Goal: Task Accomplishment & Management: Complete application form

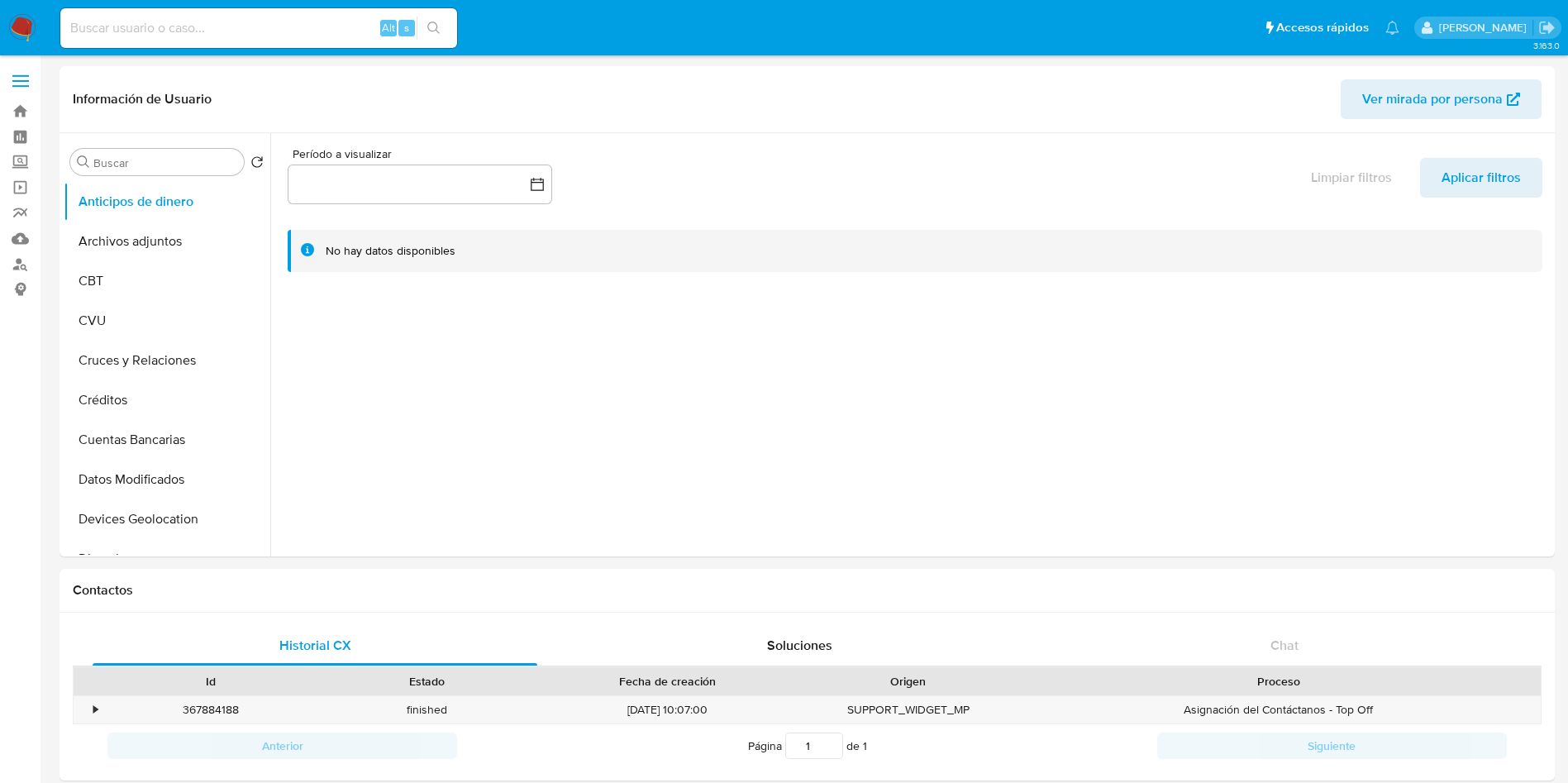
select select "10"
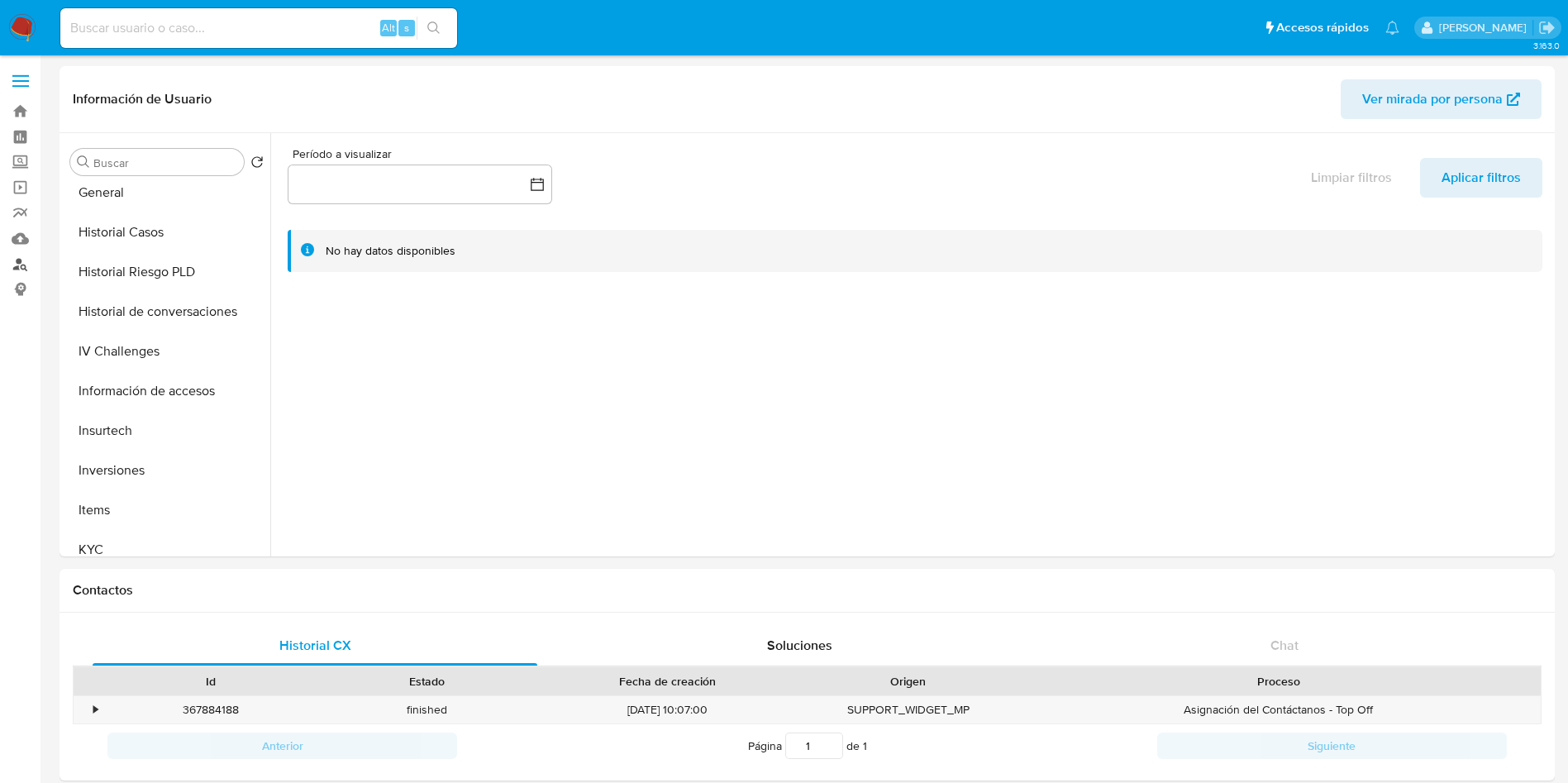
click at [16, 268] on link "Buscador de personas" at bounding box center [98, 263] width 197 height 25
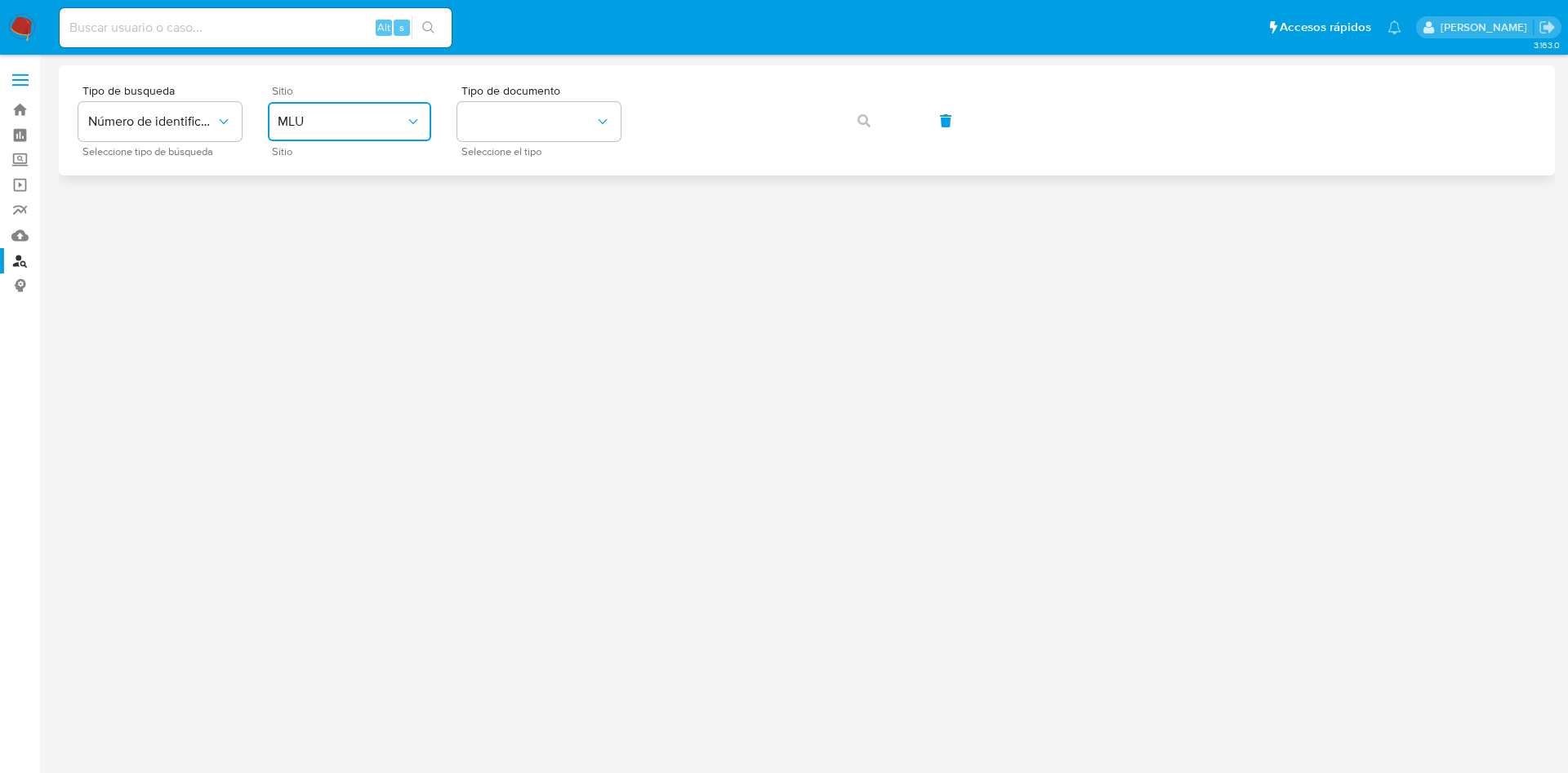
click at [410, 110] on button "MLU" at bounding box center [349, 122] width 163 height 40
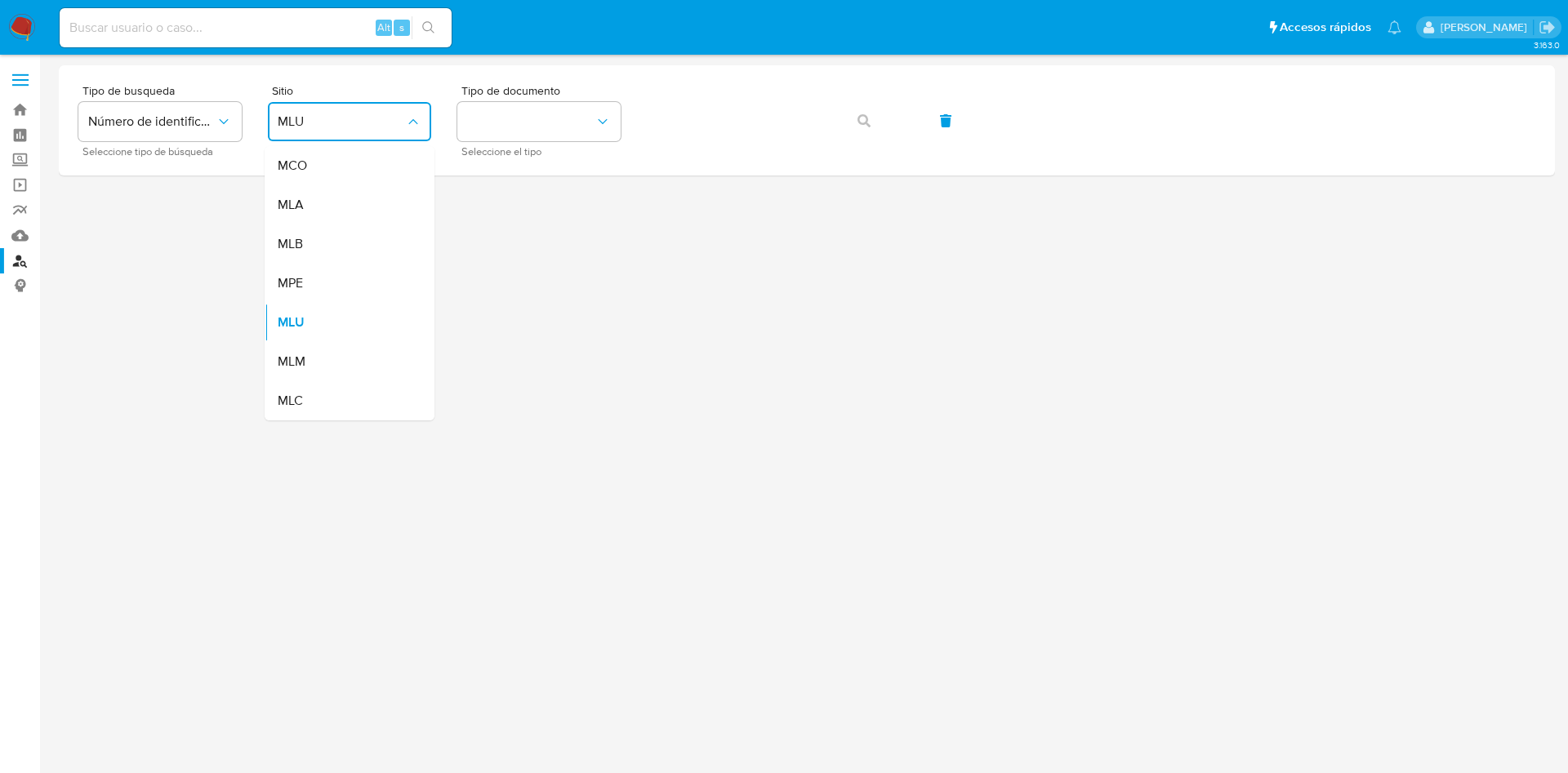
click at [376, 189] on div "MLA" at bounding box center [344, 205] width 134 height 40
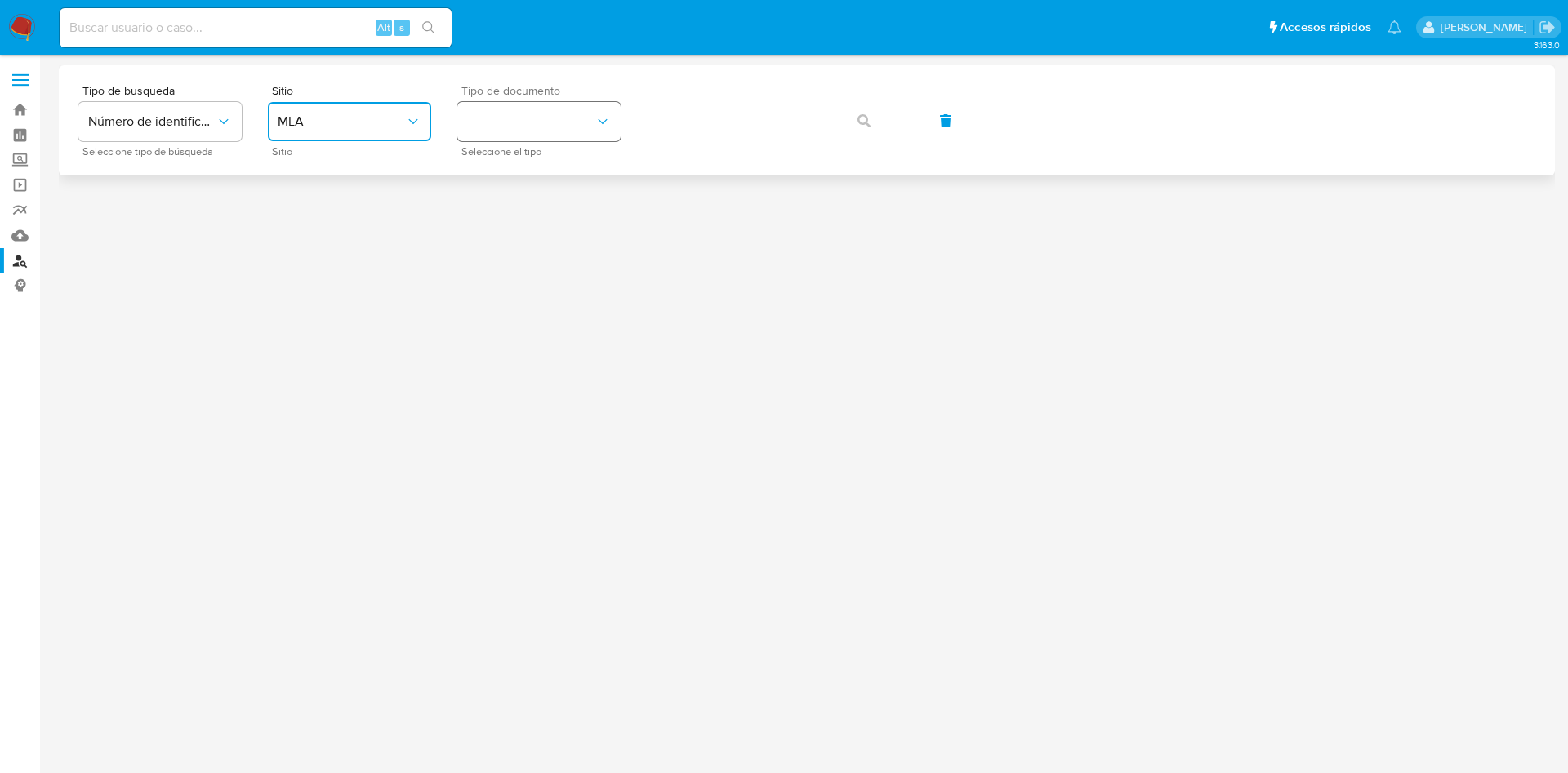
click at [513, 130] on button "identificationType" at bounding box center [538, 122] width 163 height 40
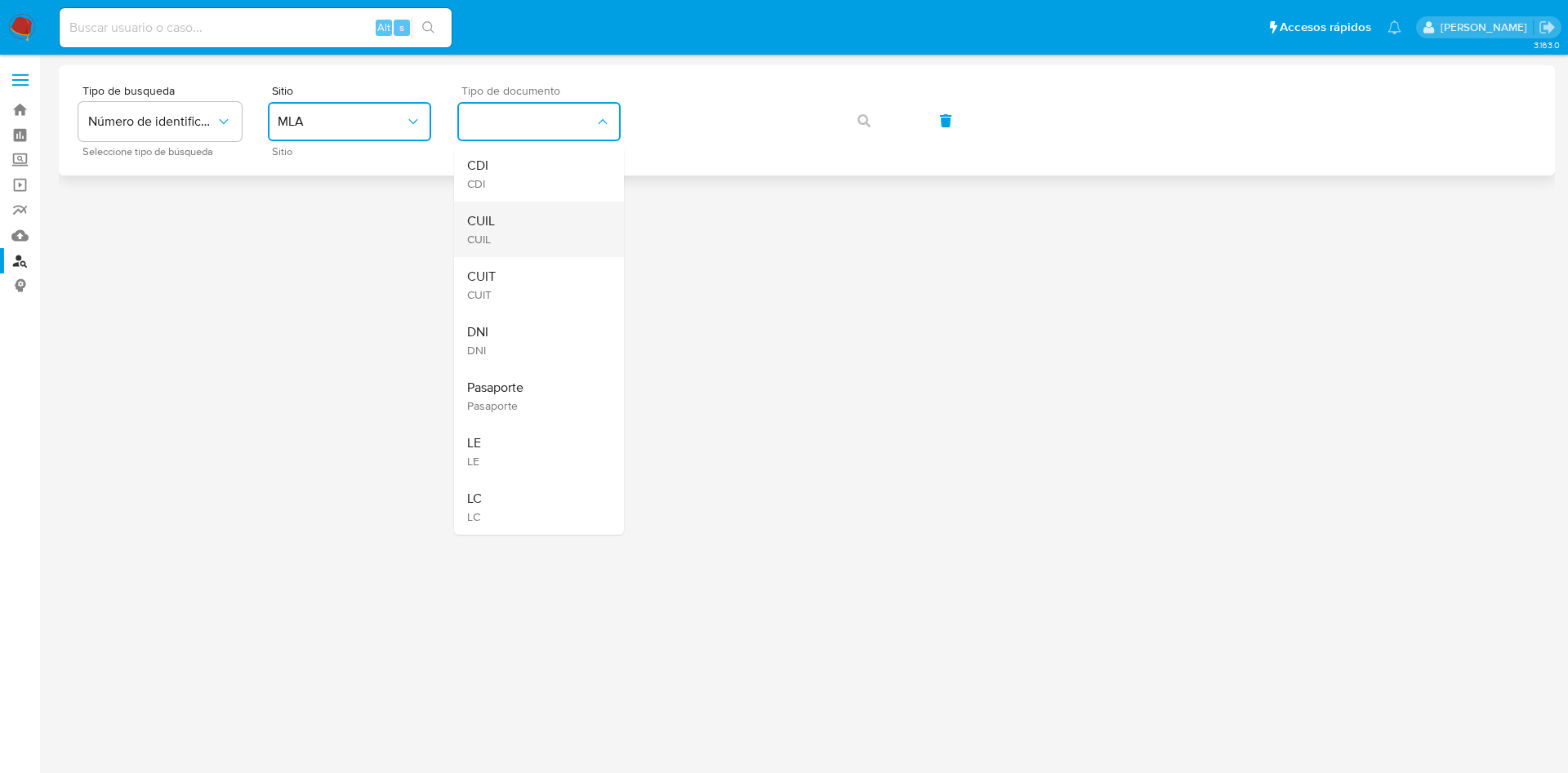
click at [518, 217] on div "CUIL CUIL" at bounding box center [534, 229] width 134 height 55
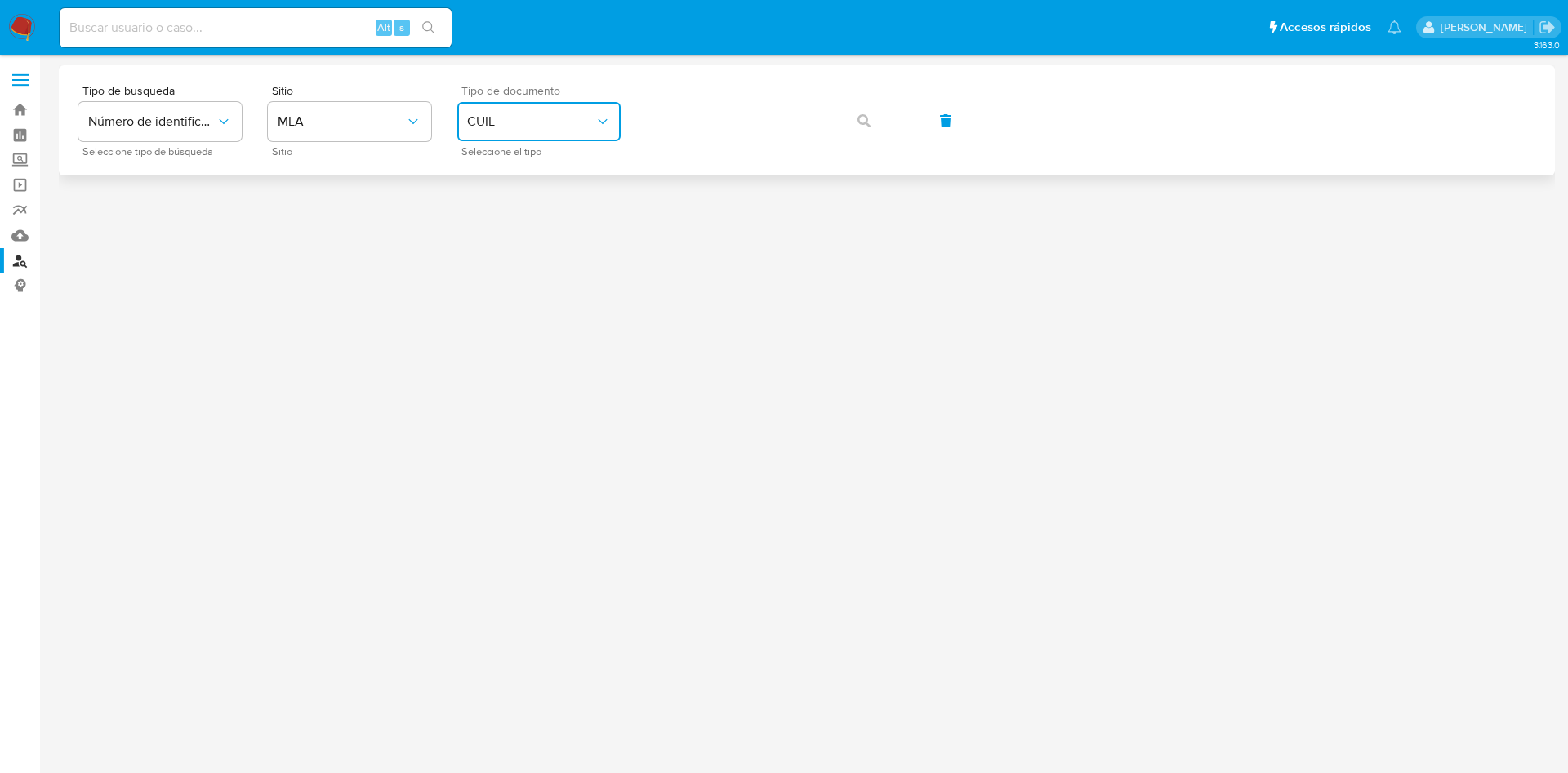
click at [533, 116] on span "CUIL" at bounding box center [531, 122] width 127 height 17
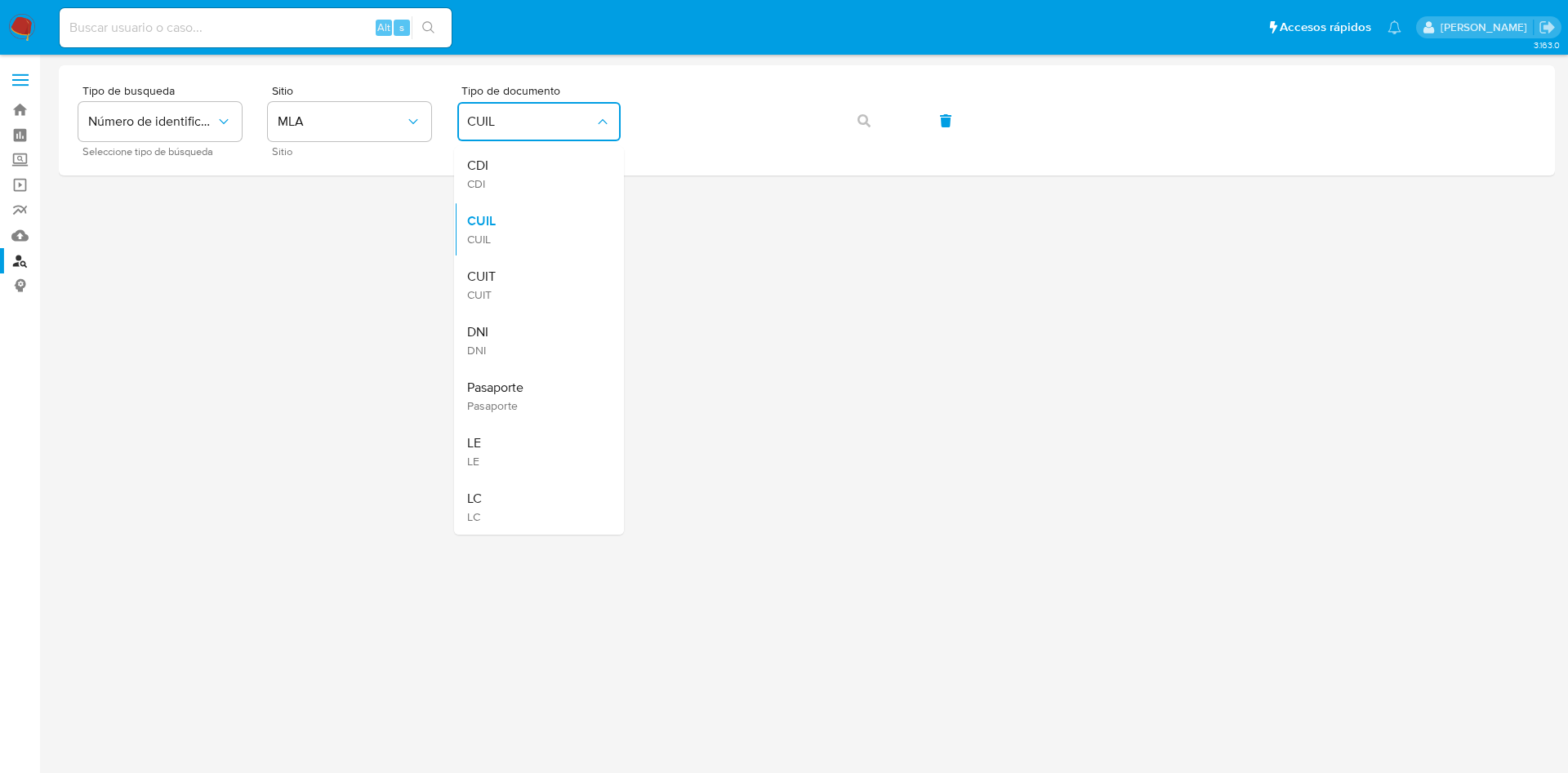
drag, startPoint x: 514, startPoint y: 288, endPoint x: 556, endPoint y: 227, distance: 74.1
click at [515, 289] on div "CUIT CUIT" at bounding box center [534, 285] width 134 height 55
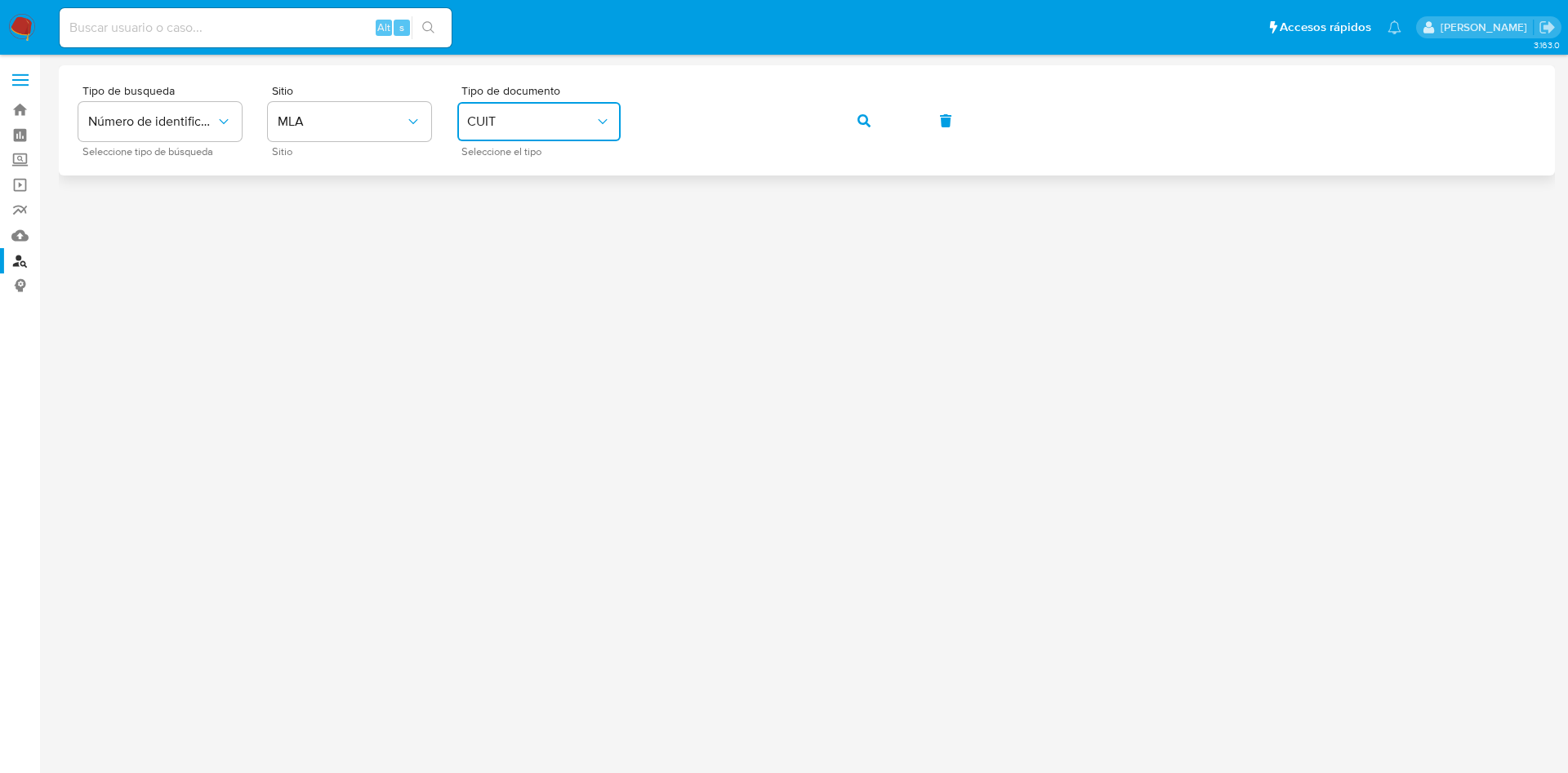
click at [875, 128] on button "button" at bounding box center [864, 121] width 55 height 40
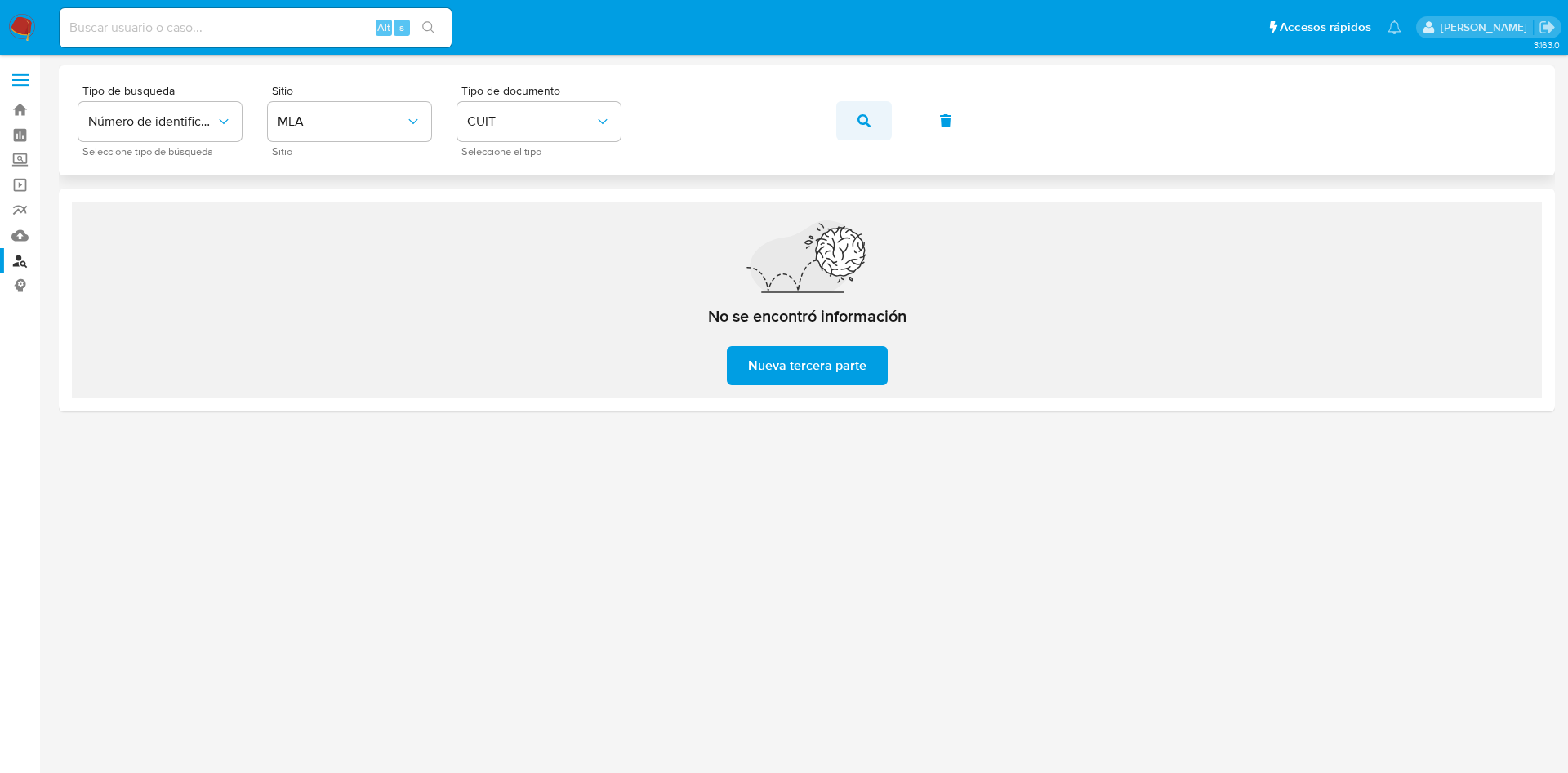
click at [876, 127] on button "button" at bounding box center [864, 121] width 55 height 40
click at [956, 538] on div at bounding box center [807, 384] width 1496 height 638
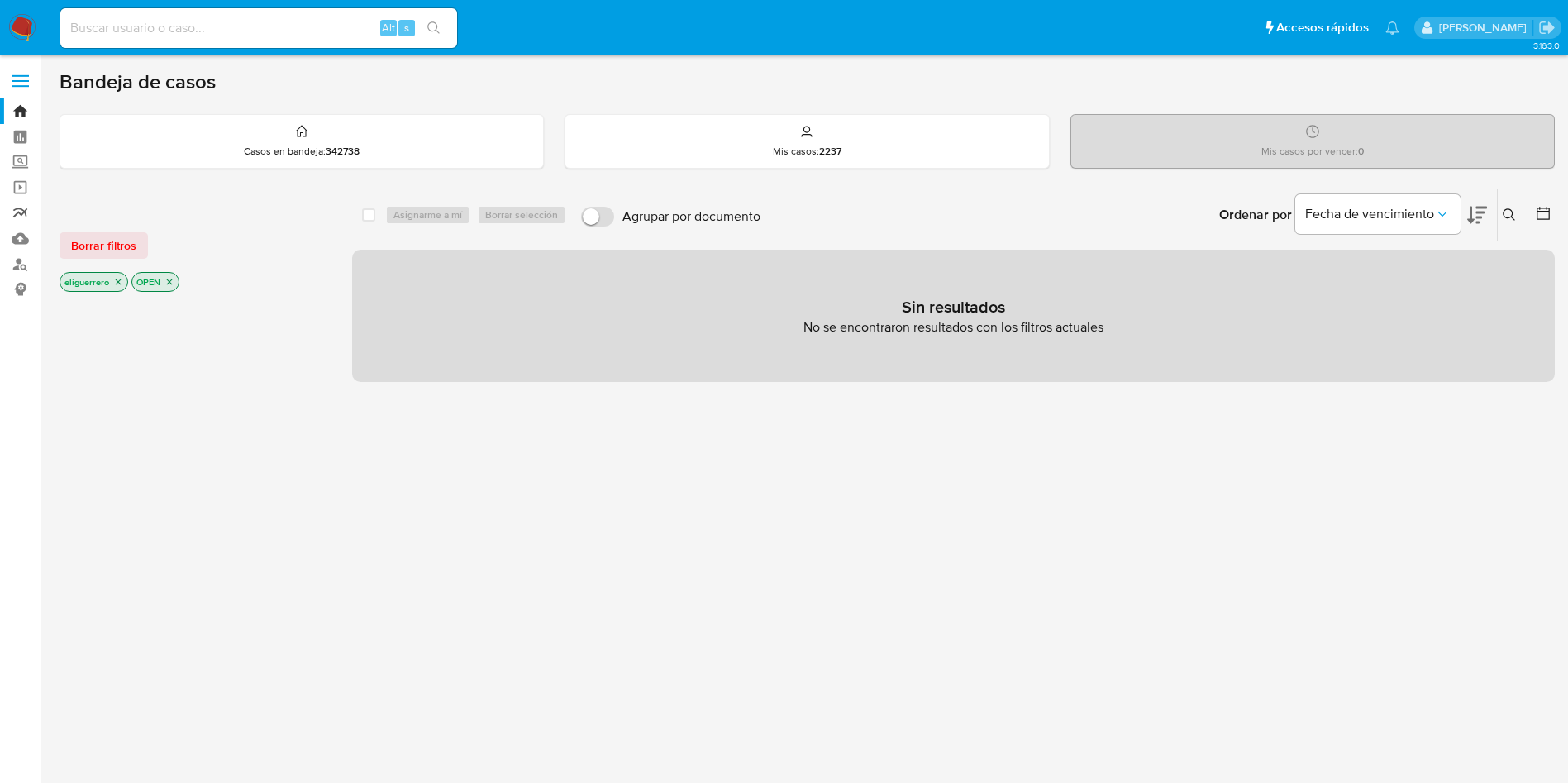
click at [17, 215] on link "Reportes" at bounding box center [98, 212] width 197 height 25
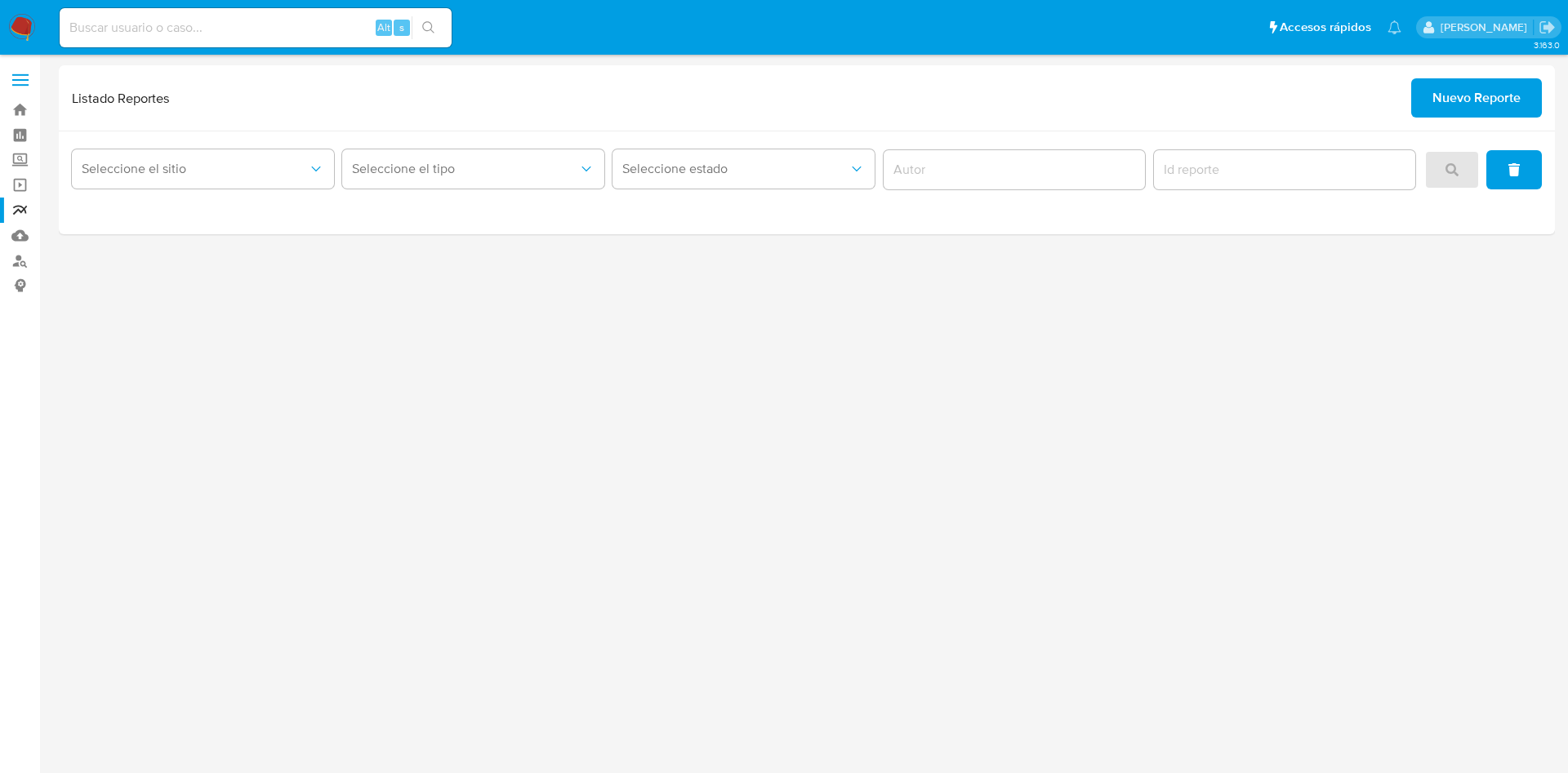
click at [911, 478] on div "3.163.0" at bounding box center [807, 414] width 1496 height 697
click at [175, 169] on span "Seleccione el sitio" at bounding box center [195, 170] width 226 height 17
drag, startPoint x: 541, startPoint y: 311, endPoint x: 601, endPoint y: 278, distance: 68.5
click at [565, 299] on div "3.163.0" at bounding box center [807, 414] width 1496 height 697
click at [1427, 106] on button "Nuevo Reporte" at bounding box center [1477, 98] width 131 height 40
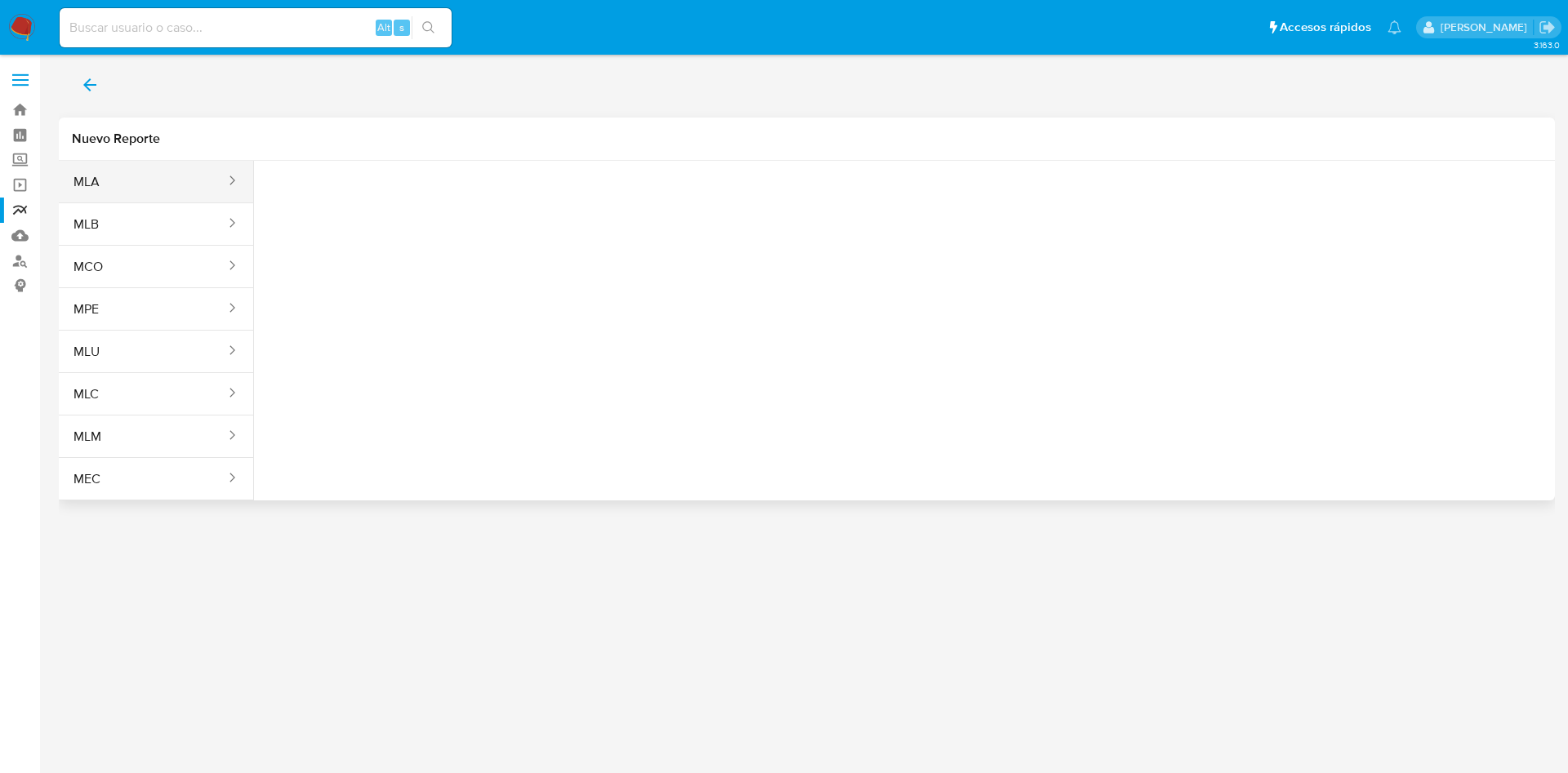
click at [128, 181] on button "MLA" at bounding box center [143, 182] width 168 height 40
click at [383, 217] on button "Seleccione una opcion" at bounding box center [357, 204] width 180 height 40
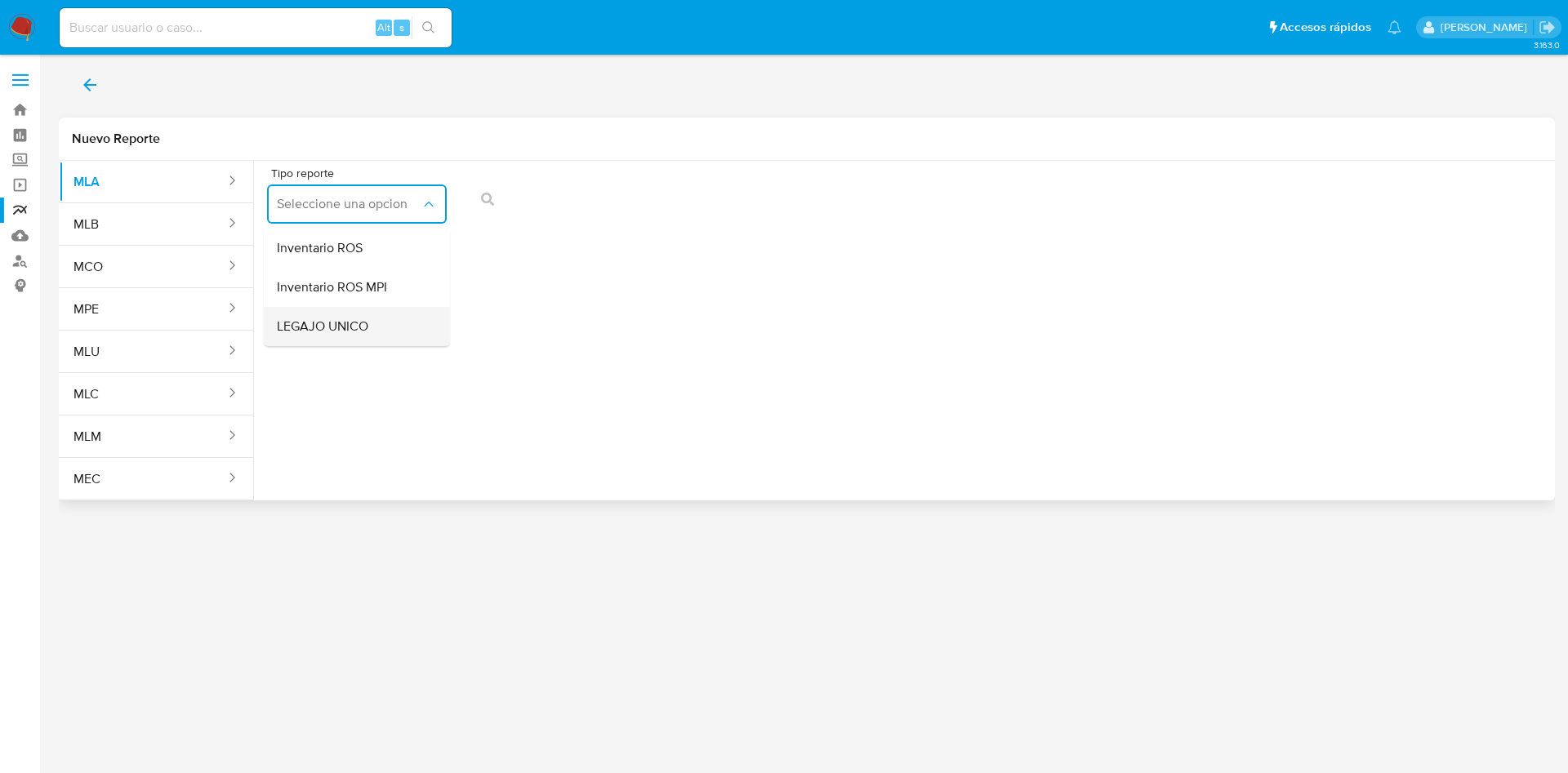
click at [344, 323] on span "LEGAJO UNICO" at bounding box center [322, 327] width 91 height 17
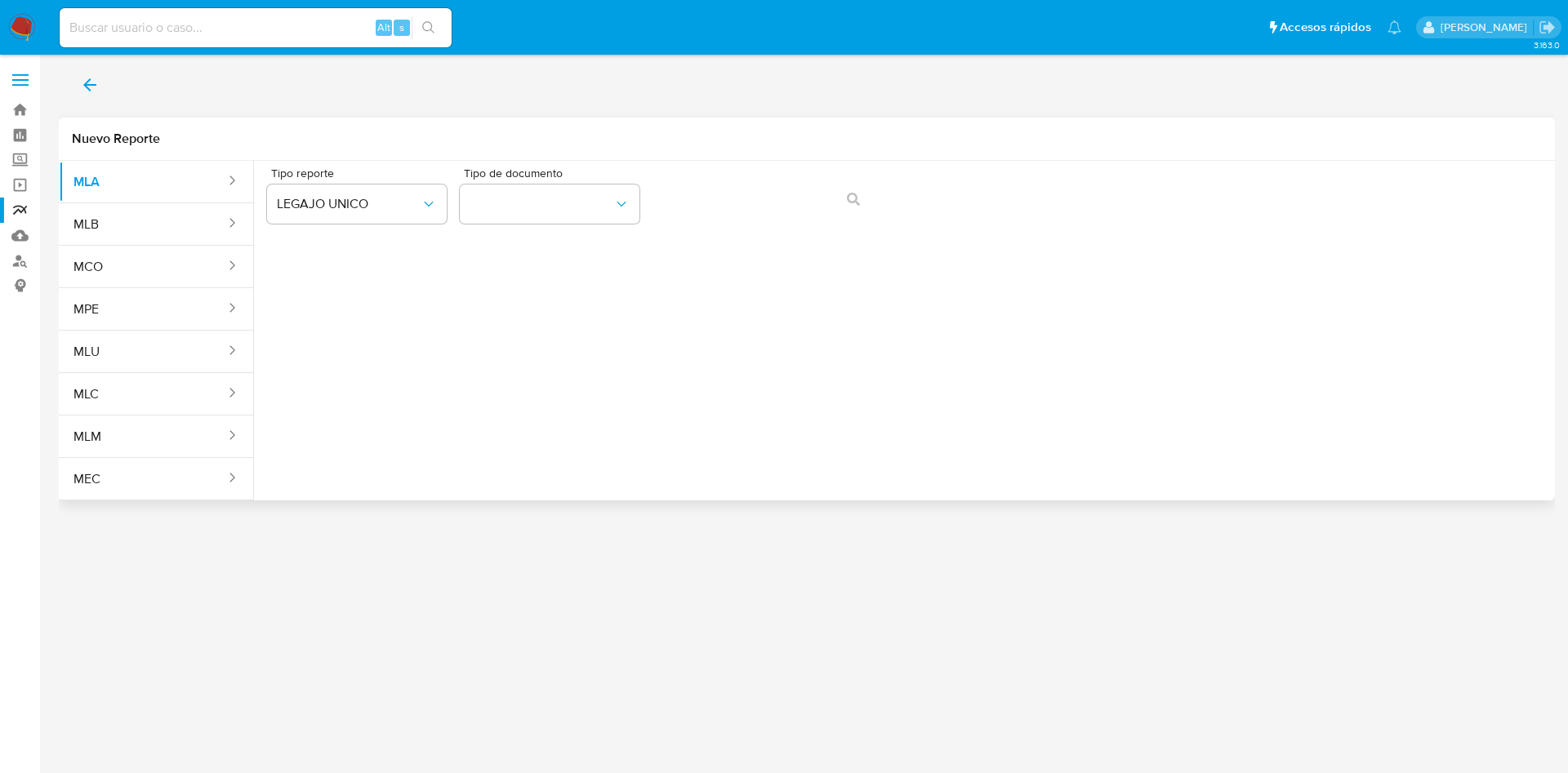
click at [597, 182] on div "Tipo de documento" at bounding box center [549, 199] width 180 height 63
click at [592, 200] on span "CDI" at bounding box center [541, 205] width 144 height 17
click at [568, 315] on div "CUIL CUIL" at bounding box center [544, 311] width 150 height 55
click at [675, 228] on div "Tipo reporte LEGAJO UNICO Tipo de documento CUIL" at bounding box center [904, 199] width 1275 height 63
click at [849, 202] on icon "action-search" at bounding box center [854, 199] width 13 height 13
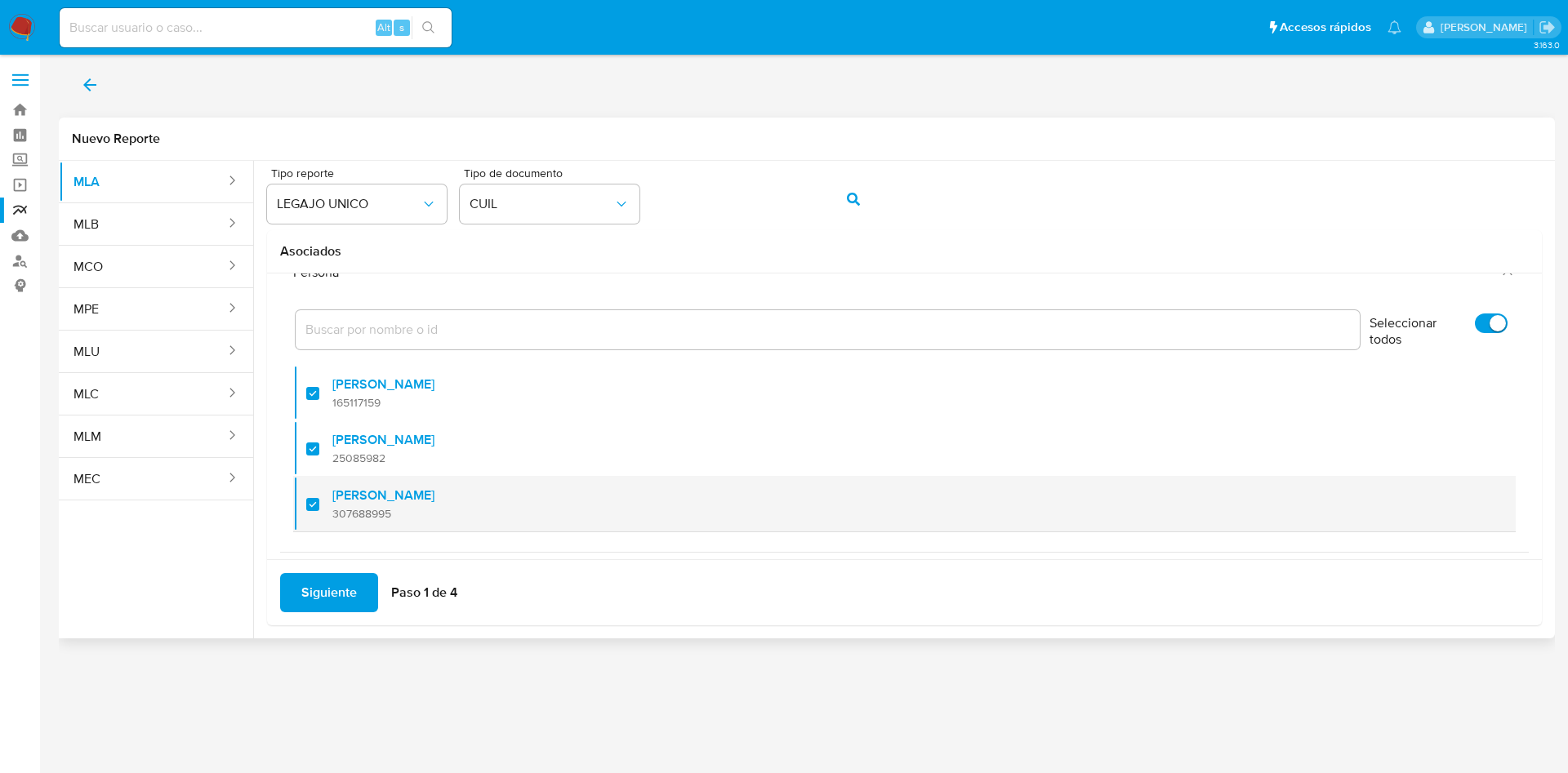
scroll to position [66, 0]
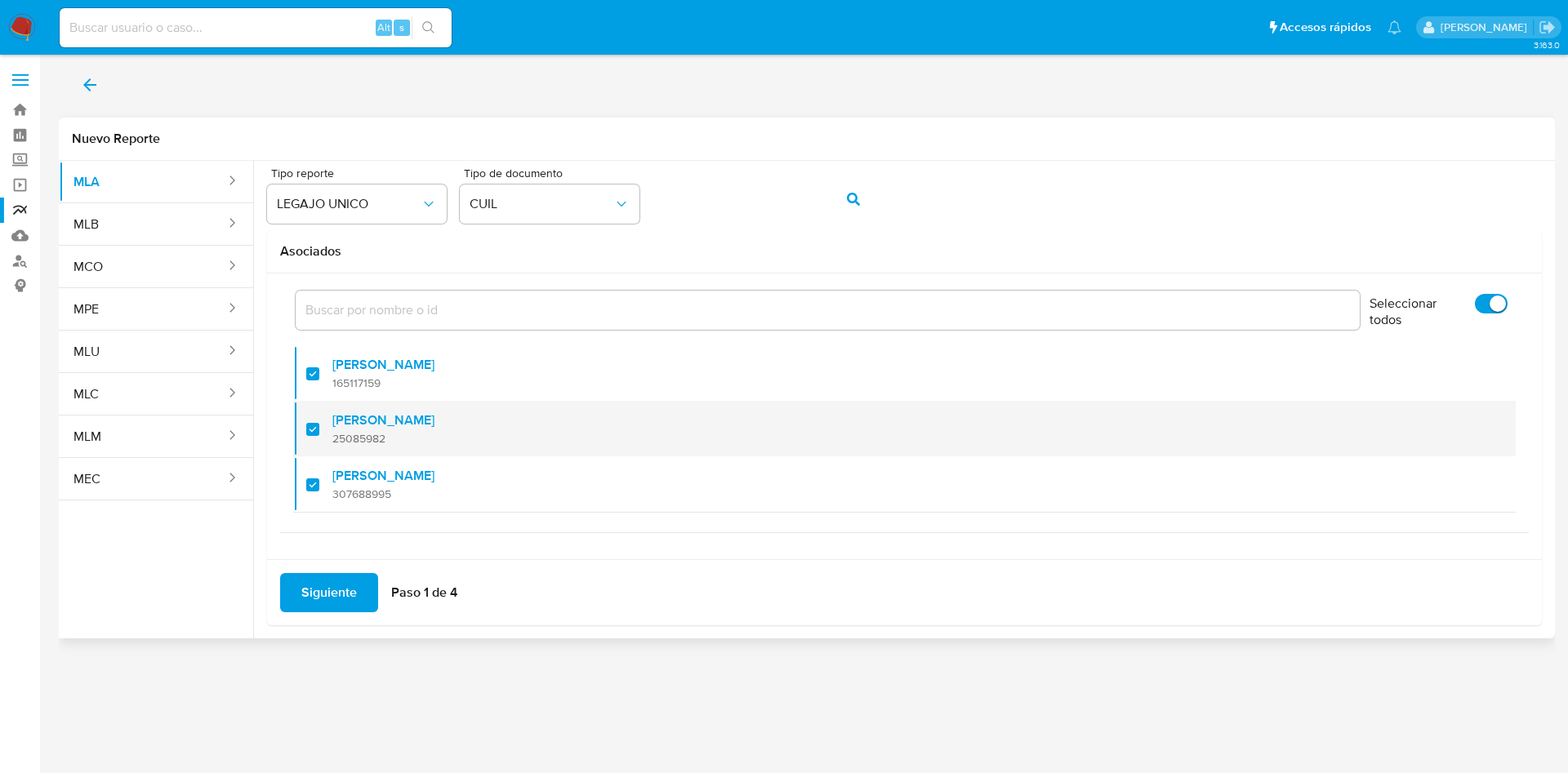
drag, startPoint x: 304, startPoint y: 478, endPoint x: 327, endPoint y: 432, distance: 51.4
click at [304, 478] on li "[PERSON_NAME] 307688995" at bounding box center [904, 484] width 1222 height 56
checkbox input "false"
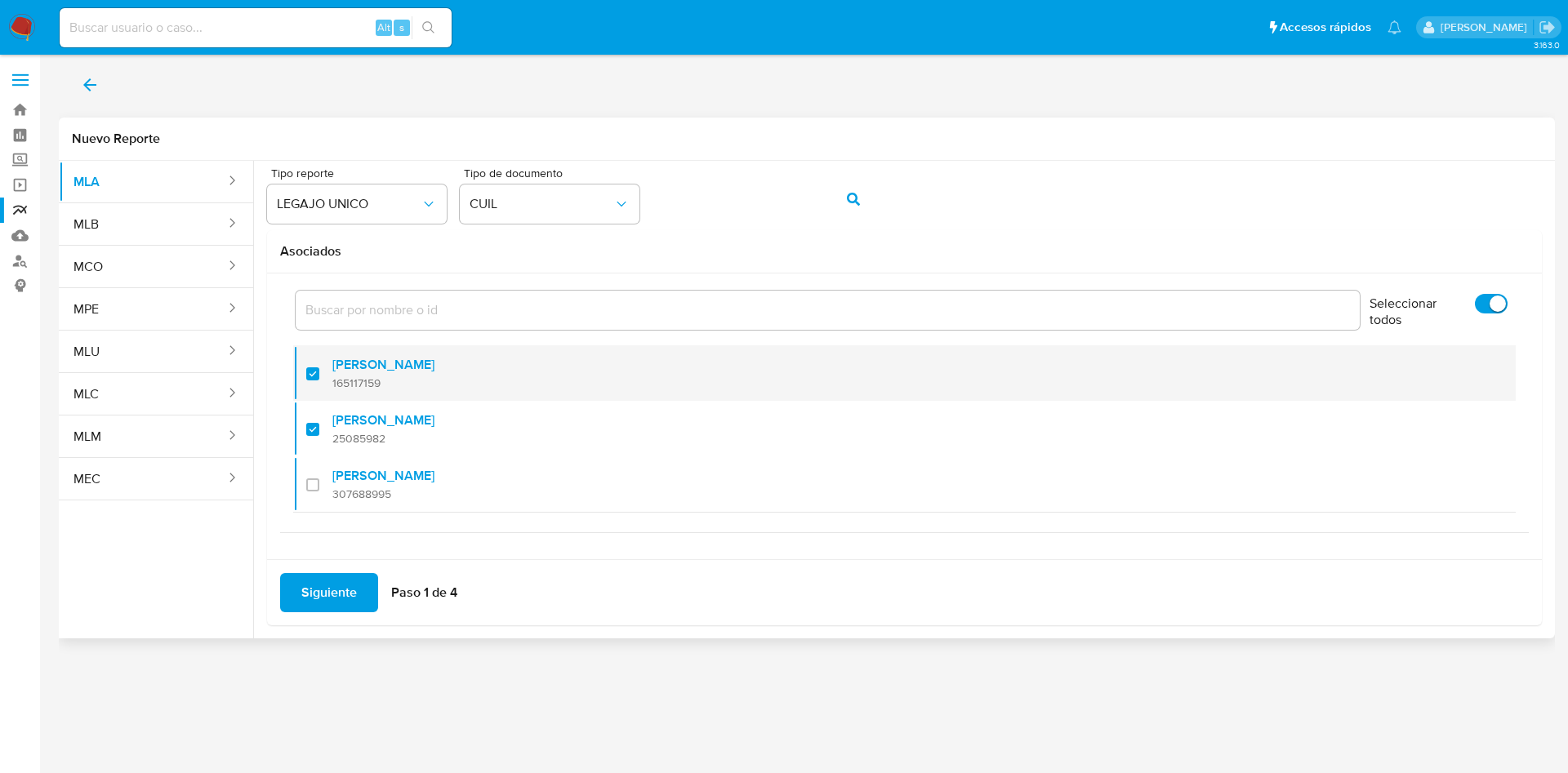
click at [333, 381] on span "165117159" at bounding box center [383, 383] width 102 height 15
checkbox input "false"
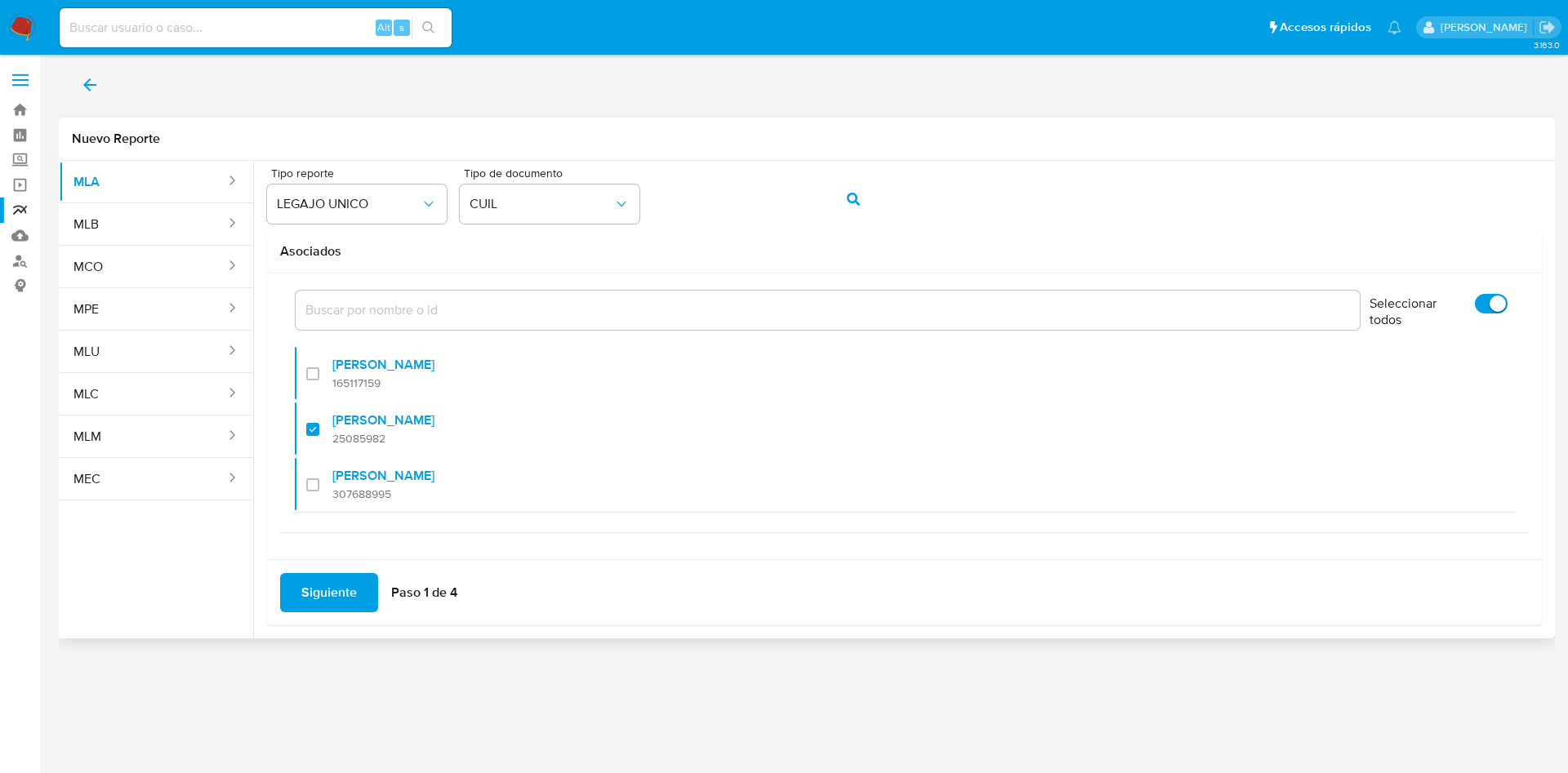
click at [331, 600] on span "Siguiente" at bounding box center [329, 592] width 55 height 36
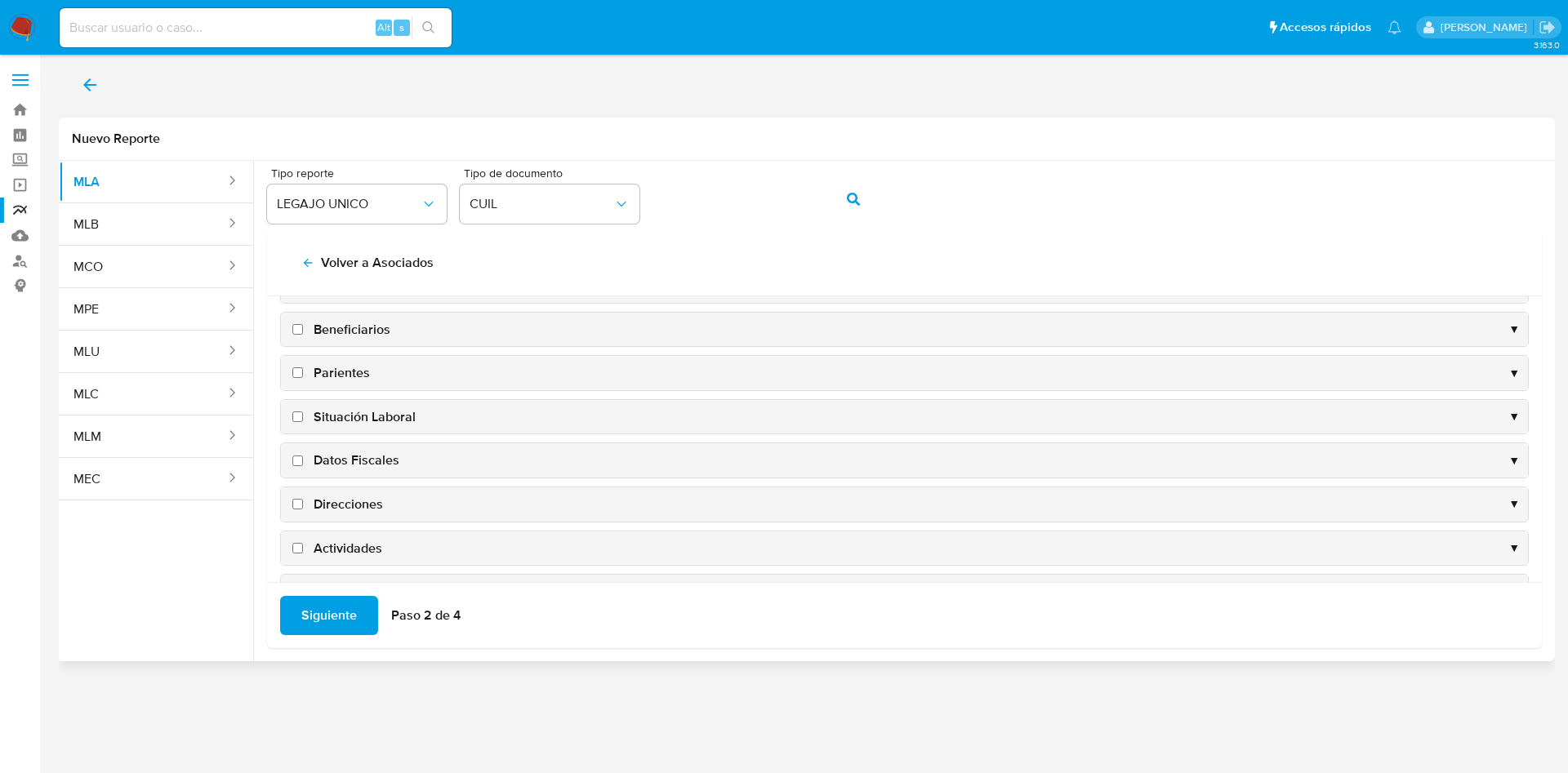
scroll to position [158, 0]
click at [352, 369] on span "Datos Fiscales" at bounding box center [356, 368] width 86 height 18
click at [303, 369] on input "Datos Fiscales" at bounding box center [298, 369] width 11 height 11
checkbox input "true"
click at [343, 415] on span "Direcciones" at bounding box center [348, 412] width 69 height 18
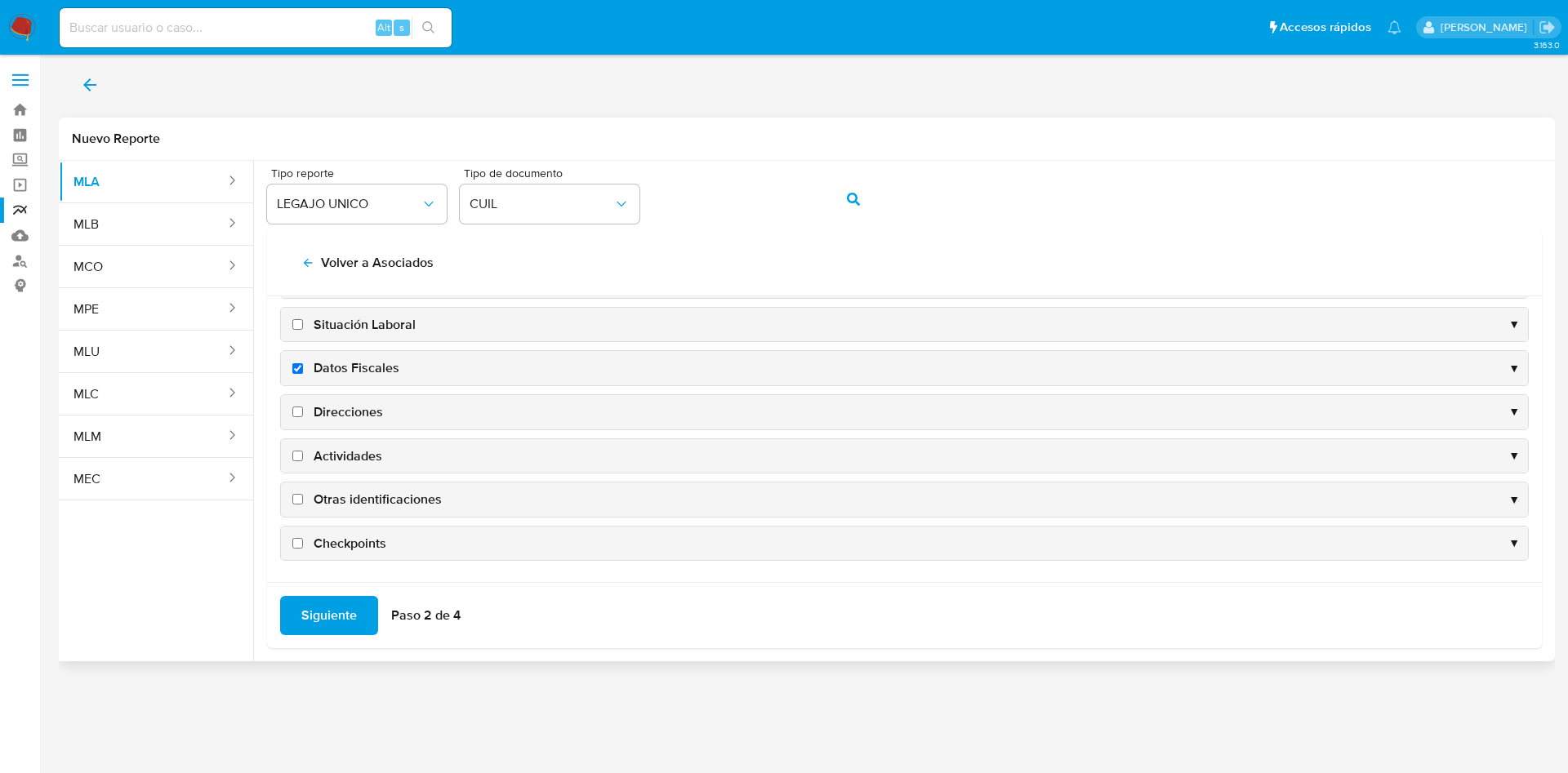
click at [303, 415] on input "Direcciones" at bounding box center [298, 412] width 11 height 11
checkbox input "true"
click at [343, 458] on span "Actividades" at bounding box center [348, 455] width 68 height 18
click at [303, 458] on input "Actividades" at bounding box center [298, 456] width 11 height 11
checkbox input "true"
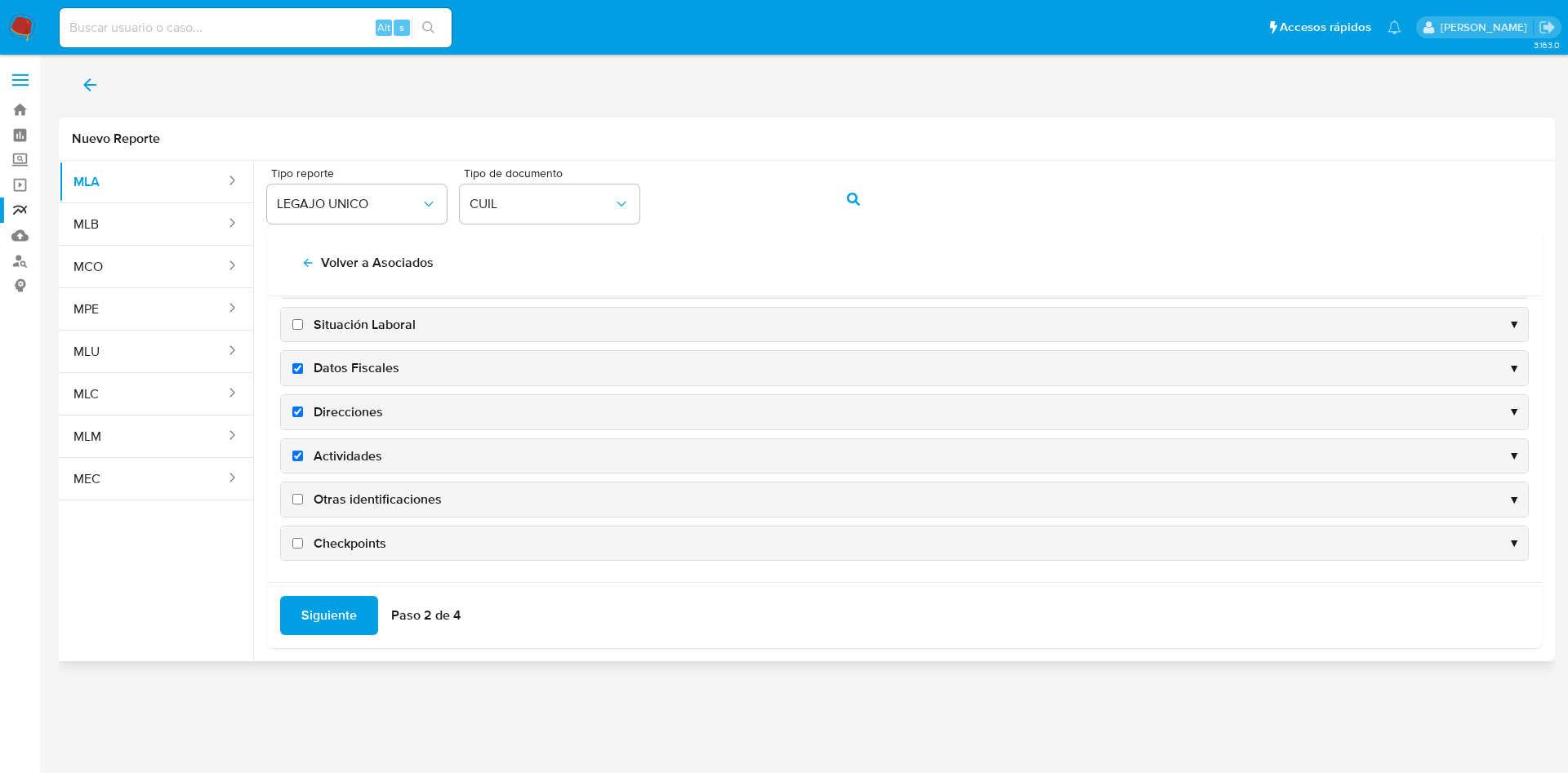
click at [361, 502] on span "Otras identificaciones" at bounding box center [377, 498] width 128 height 18
click at [303, 502] on input "Otras identificaciones" at bounding box center [298, 499] width 11 height 11
checkbox input "true"
click at [318, 607] on span "Siguiente" at bounding box center [329, 615] width 55 height 36
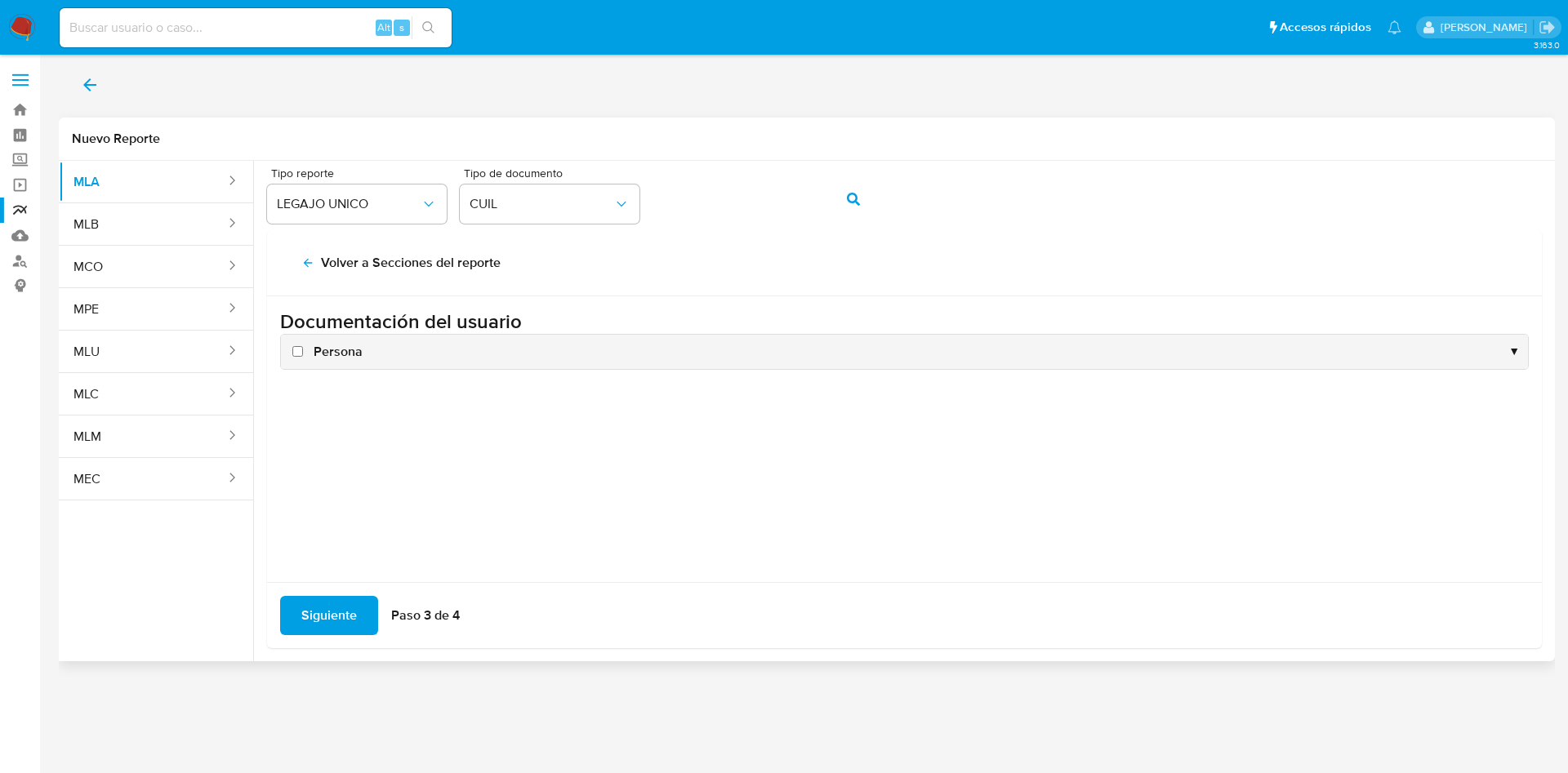
click at [324, 348] on span "Persona" at bounding box center [337, 351] width 49 height 18
click at [303, 348] on input "Persona" at bounding box center [298, 352] width 11 height 11
checkbox input "true"
click at [316, 613] on span "Siguiente" at bounding box center [329, 615] width 55 height 36
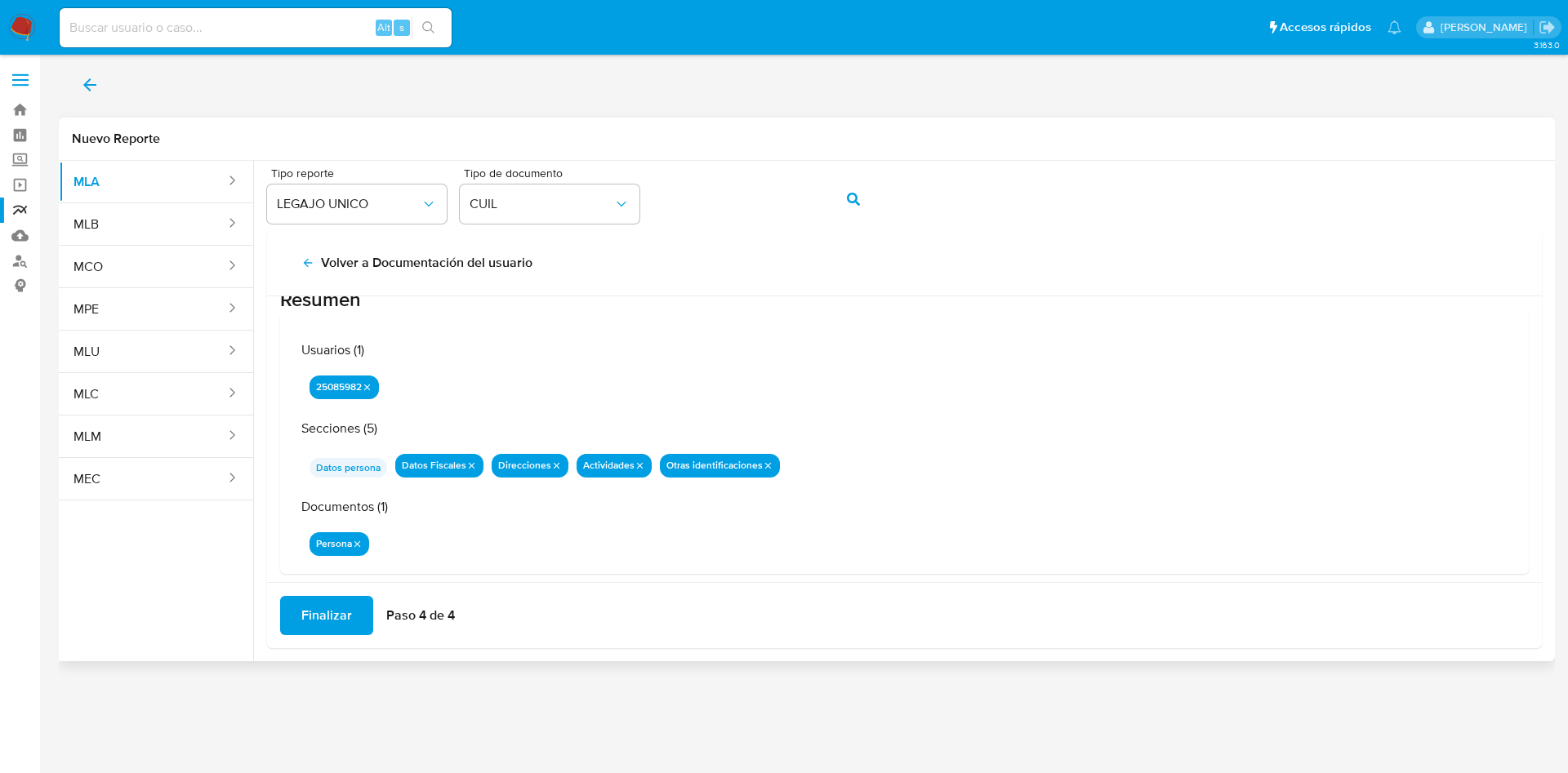
scroll to position [53, 0]
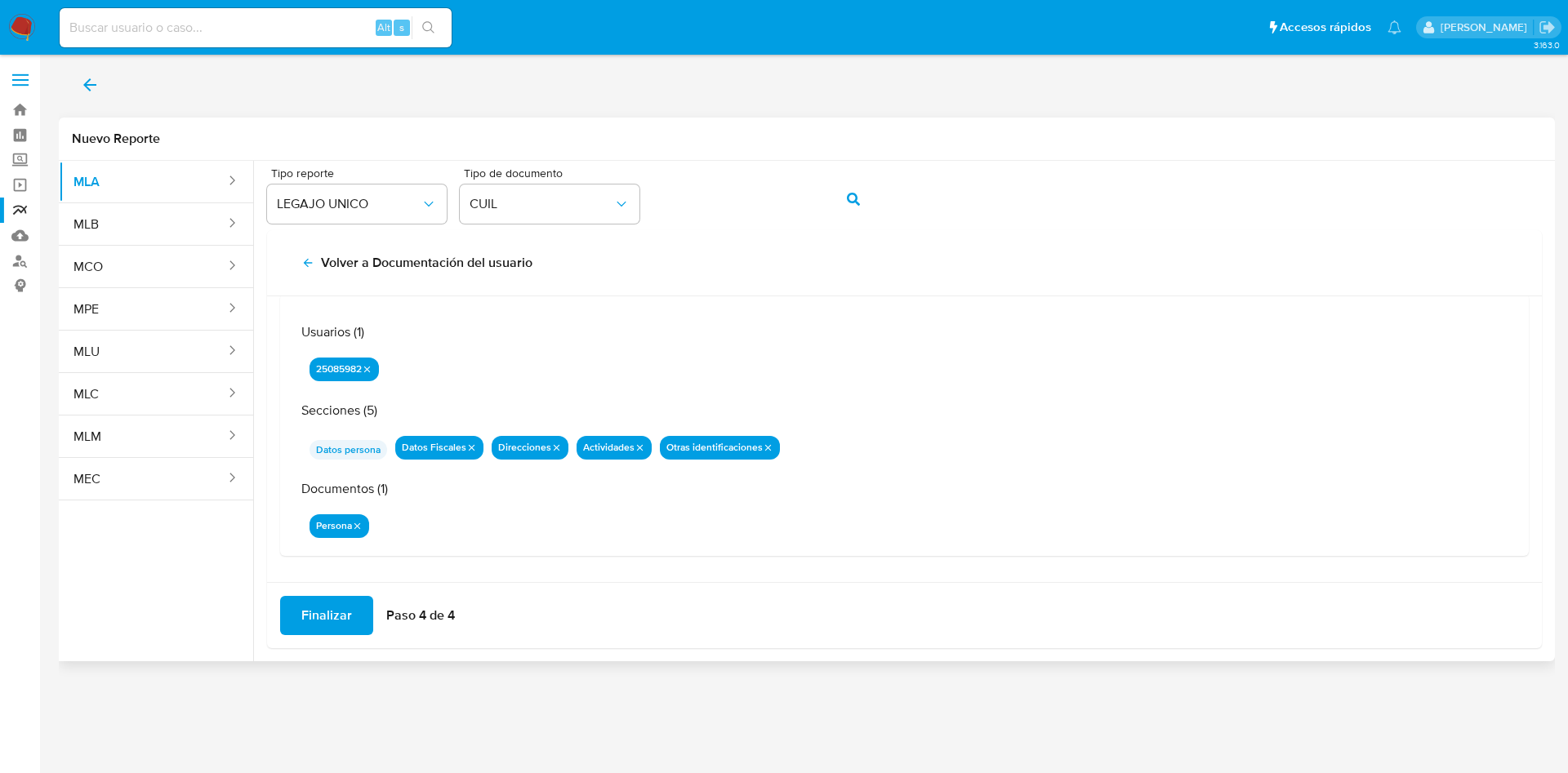
click at [323, 619] on span "Finalizar" at bounding box center [326, 615] width 51 height 36
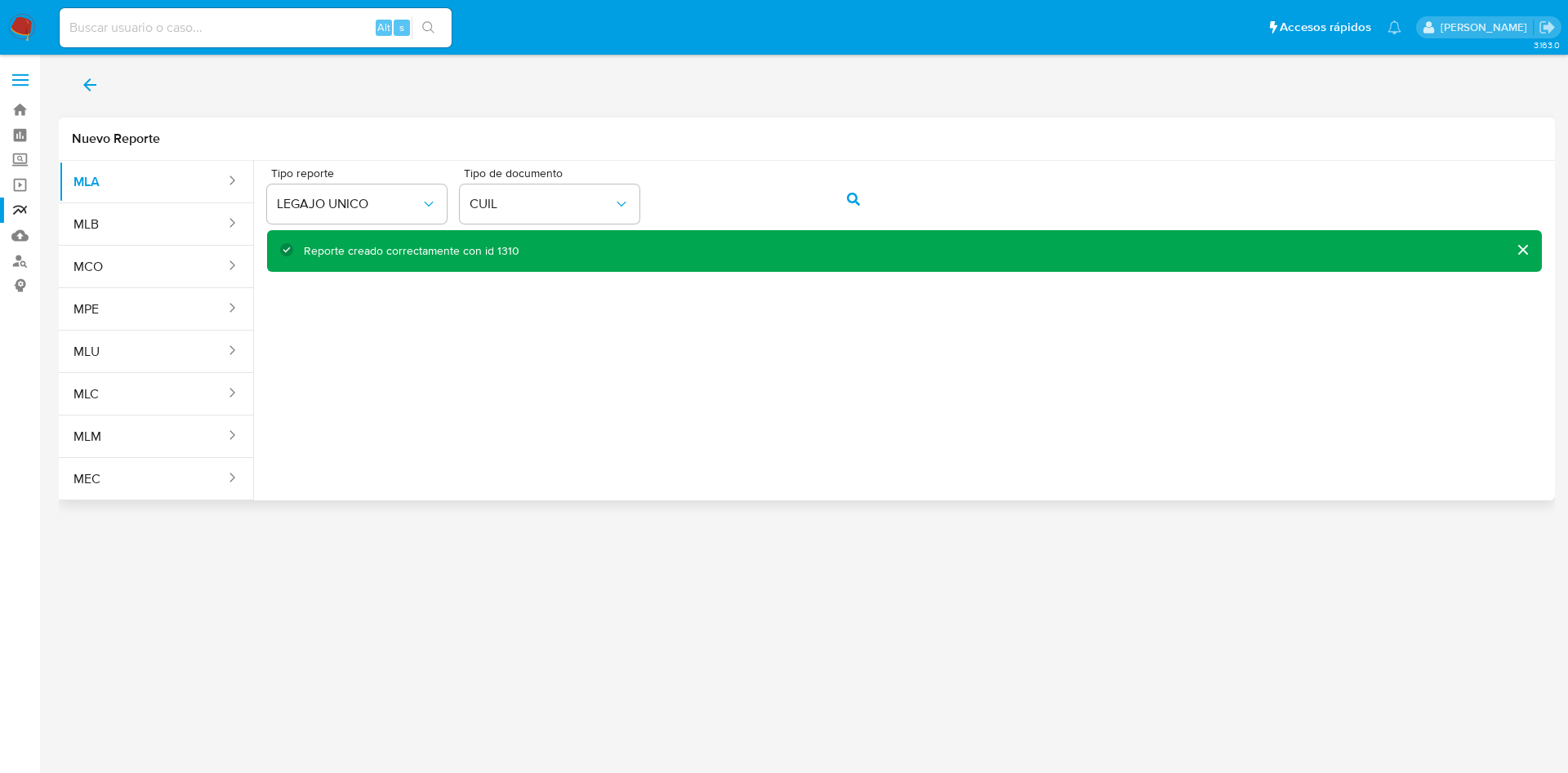
click at [81, 87] on icon "back" at bounding box center [89, 85] width 19 height 19
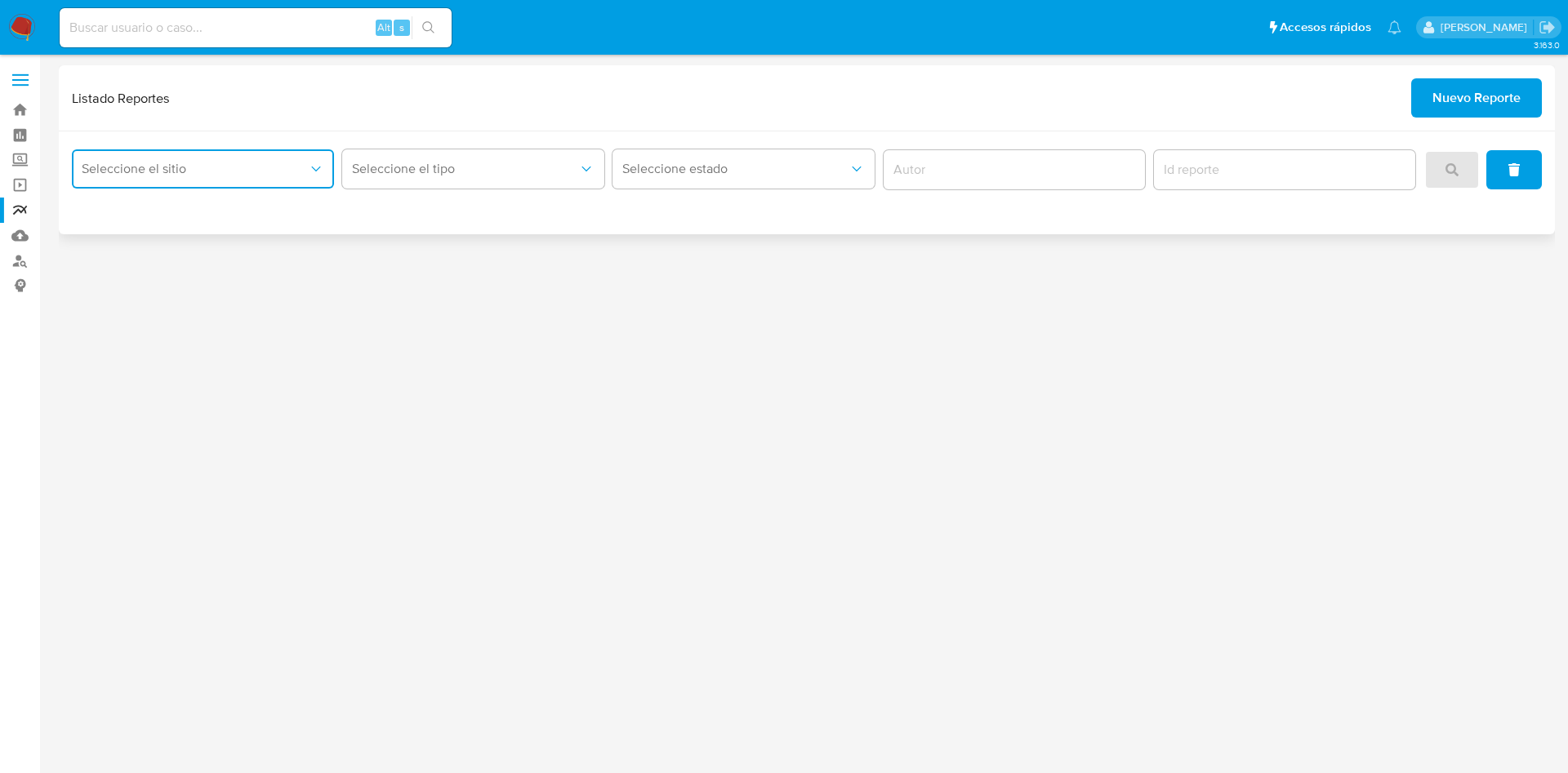
click at [190, 157] on button "Seleccione el sitio" at bounding box center [203, 169] width 262 height 40
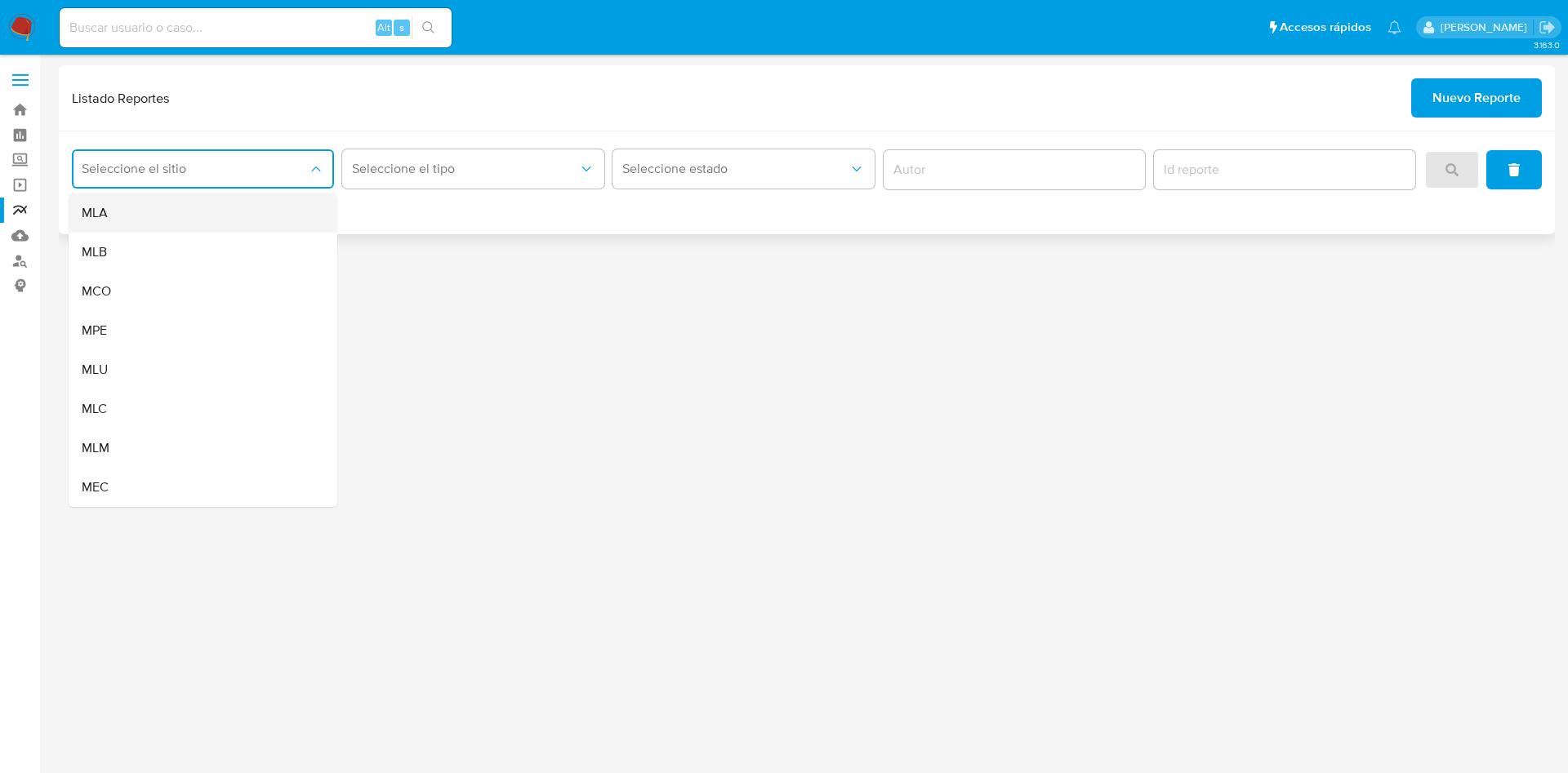
click at [182, 215] on div "MLA" at bounding box center [198, 213] width 232 height 40
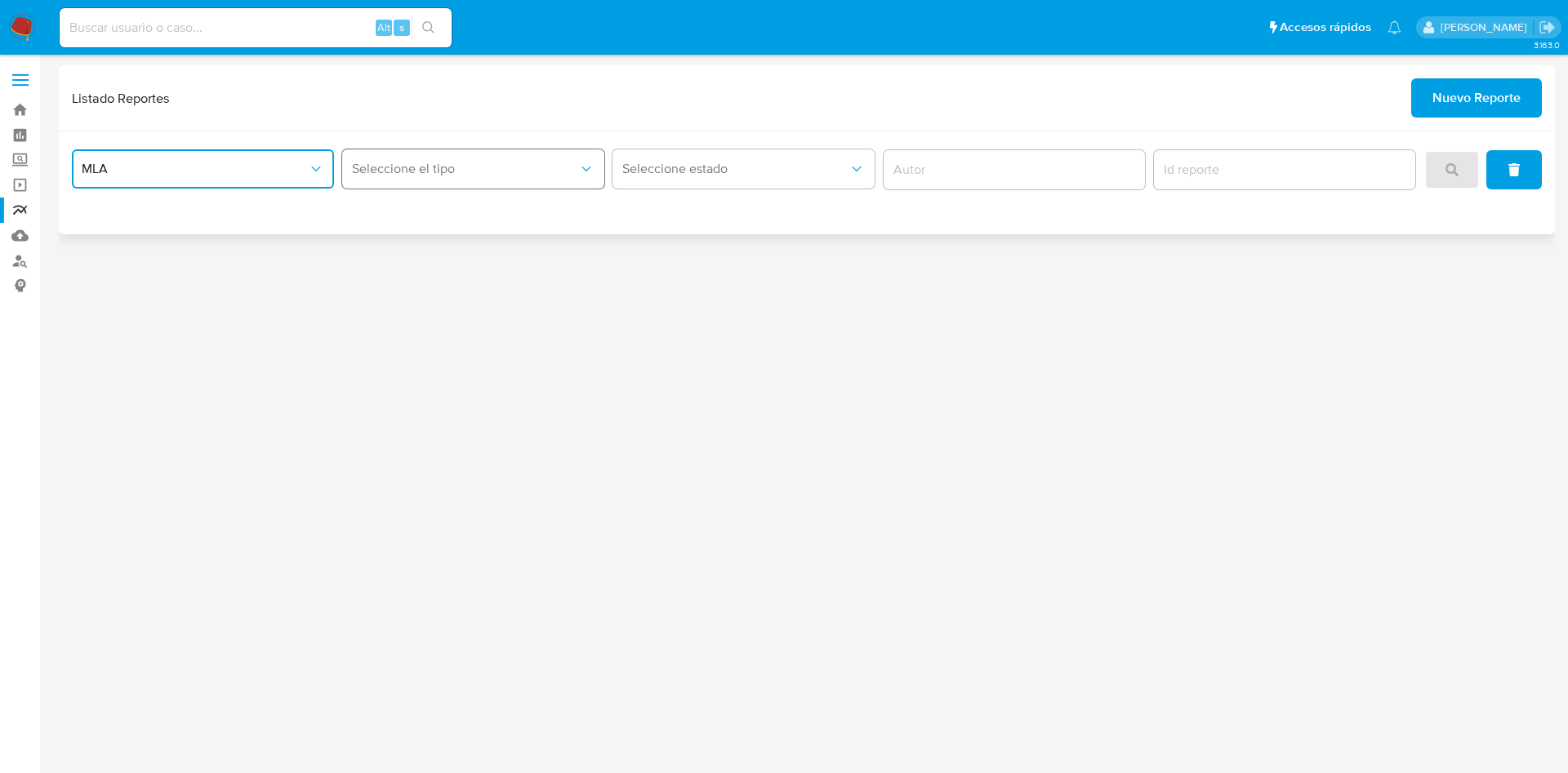
click at [433, 182] on button "Seleccione el tipo" at bounding box center [473, 169] width 262 height 40
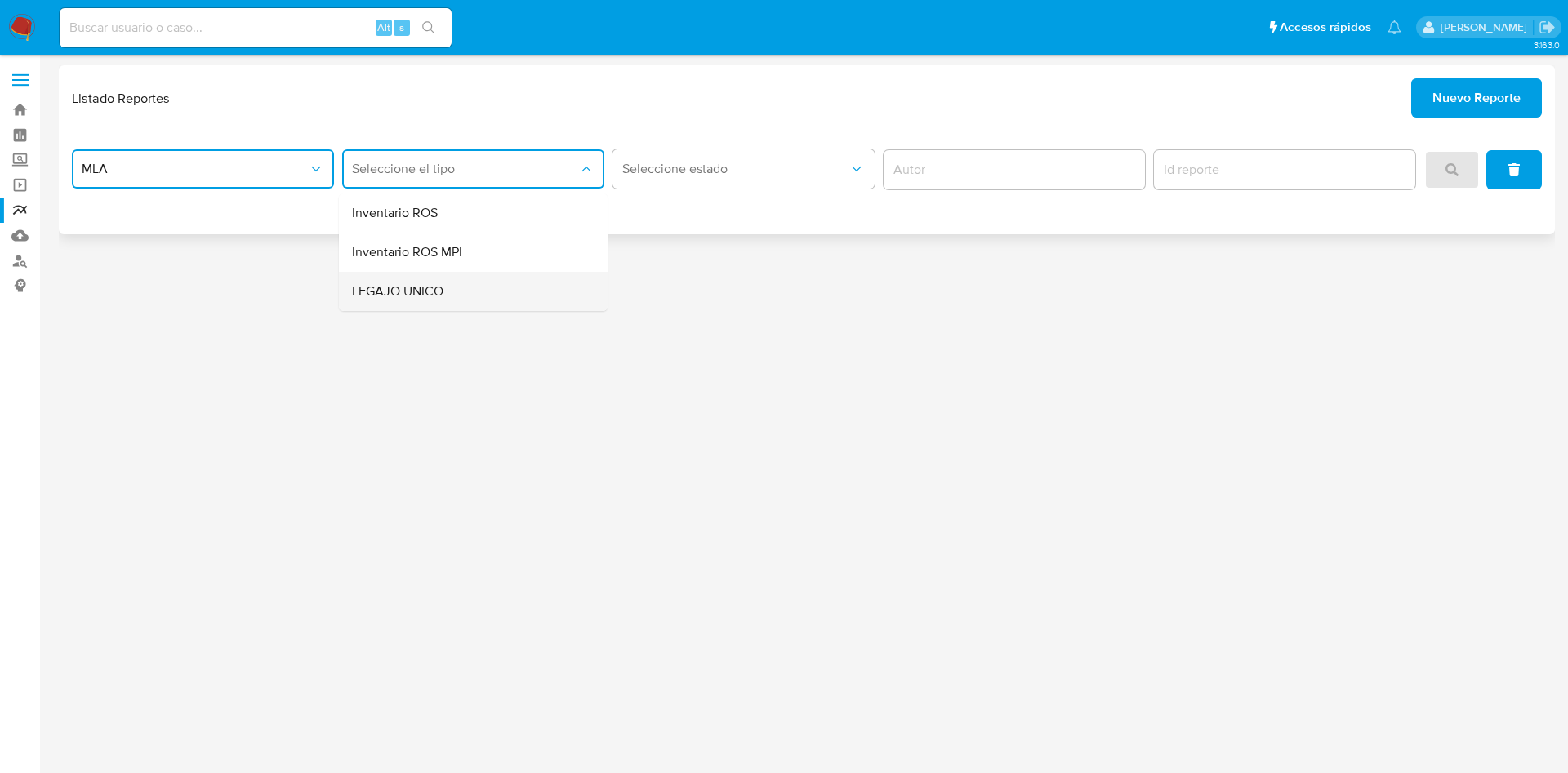
click at [484, 283] on div "LEGAJO UNICO" at bounding box center [468, 291] width 232 height 40
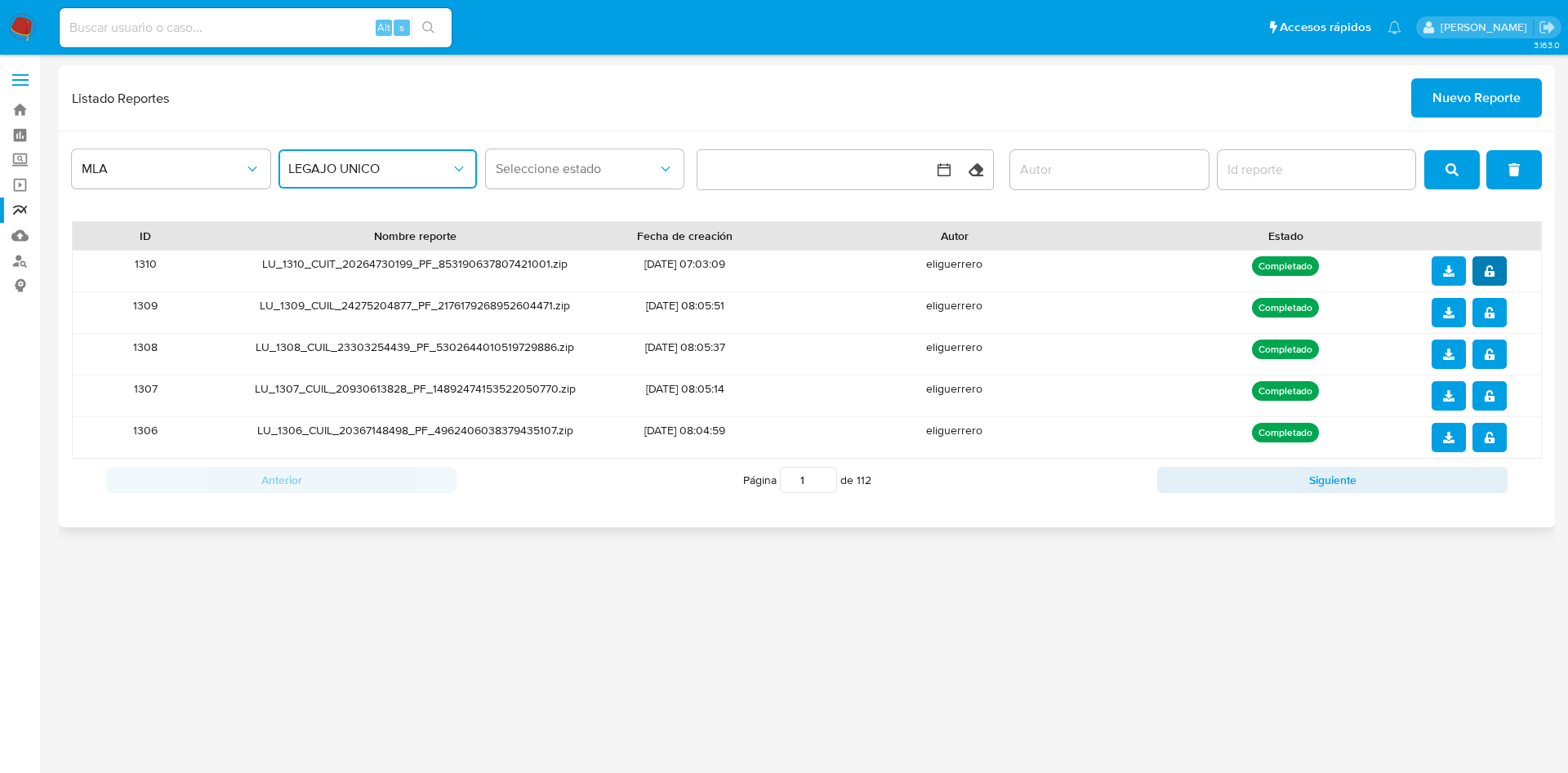
click at [1493, 275] on icon "notify_security" at bounding box center [1489, 271] width 10 height 11
click at [1452, 271] on icon "download" at bounding box center [1448, 271] width 11 height 11
click at [1489, 97] on span "Nuevo Reporte" at bounding box center [1477, 98] width 88 height 36
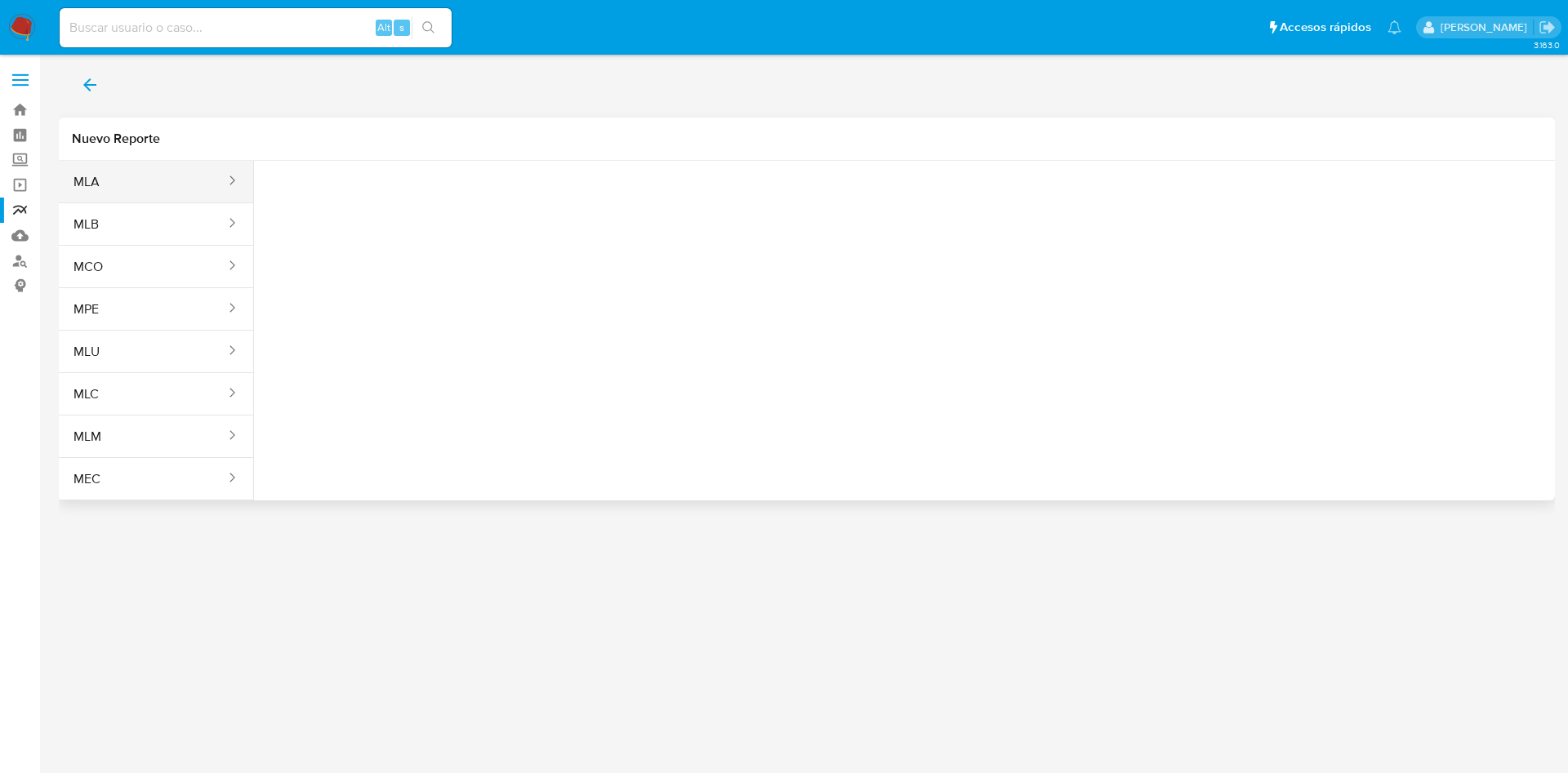
click at [178, 187] on button "MLA" at bounding box center [143, 182] width 168 height 40
click at [363, 203] on span "Seleccione una opcion" at bounding box center [348, 205] width 144 height 17
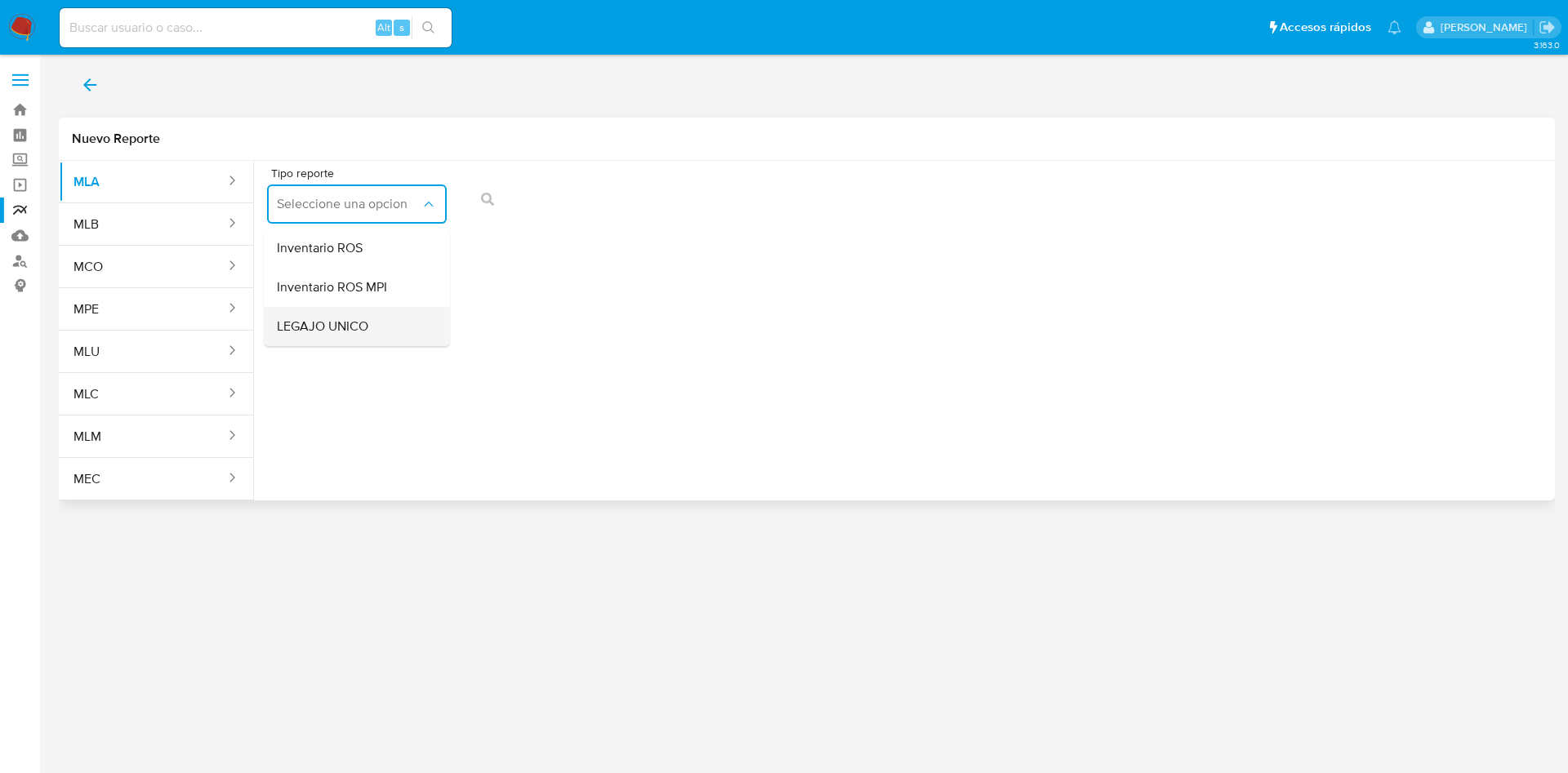
click at [343, 337] on div "LEGAJO UNICO" at bounding box center [351, 326] width 150 height 40
click at [566, 211] on span "CDI" at bounding box center [541, 205] width 144 height 17
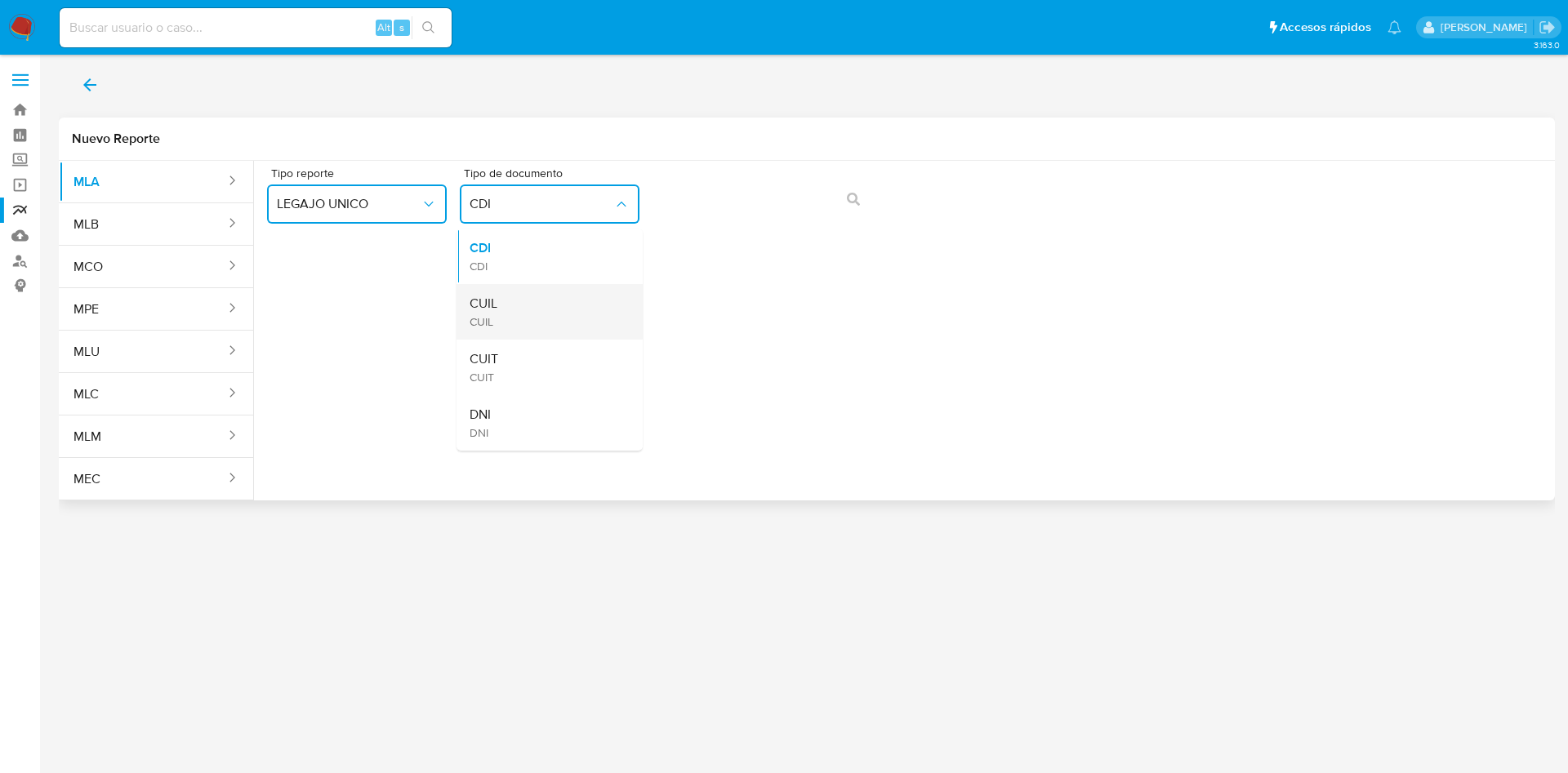
click at [544, 325] on div "CUIL CUIL" at bounding box center [544, 311] width 150 height 55
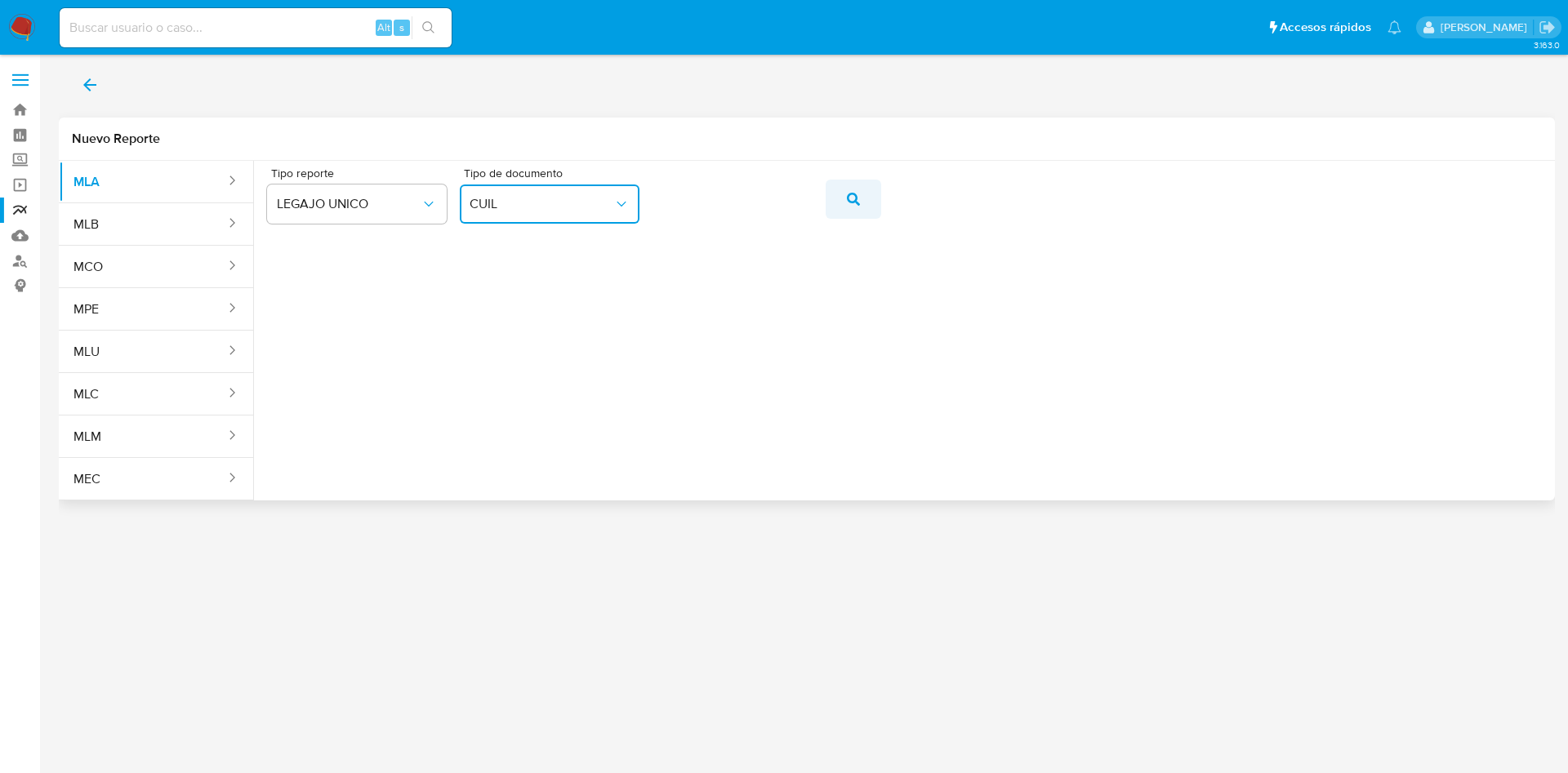
click at [848, 196] on icon "action-search" at bounding box center [854, 199] width 13 height 13
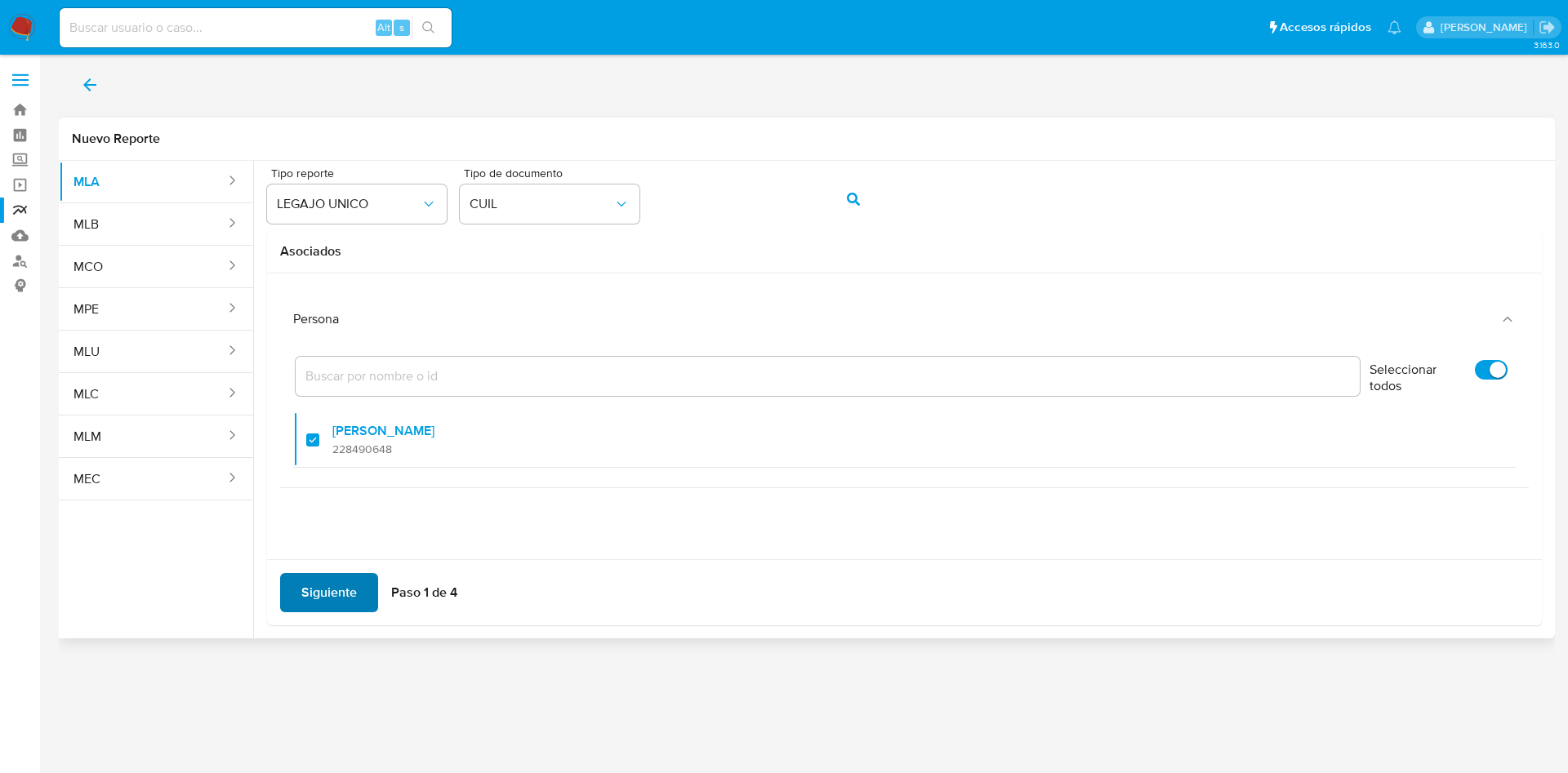
click at [312, 587] on span "Siguiente" at bounding box center [329, 592] width 55 height 36
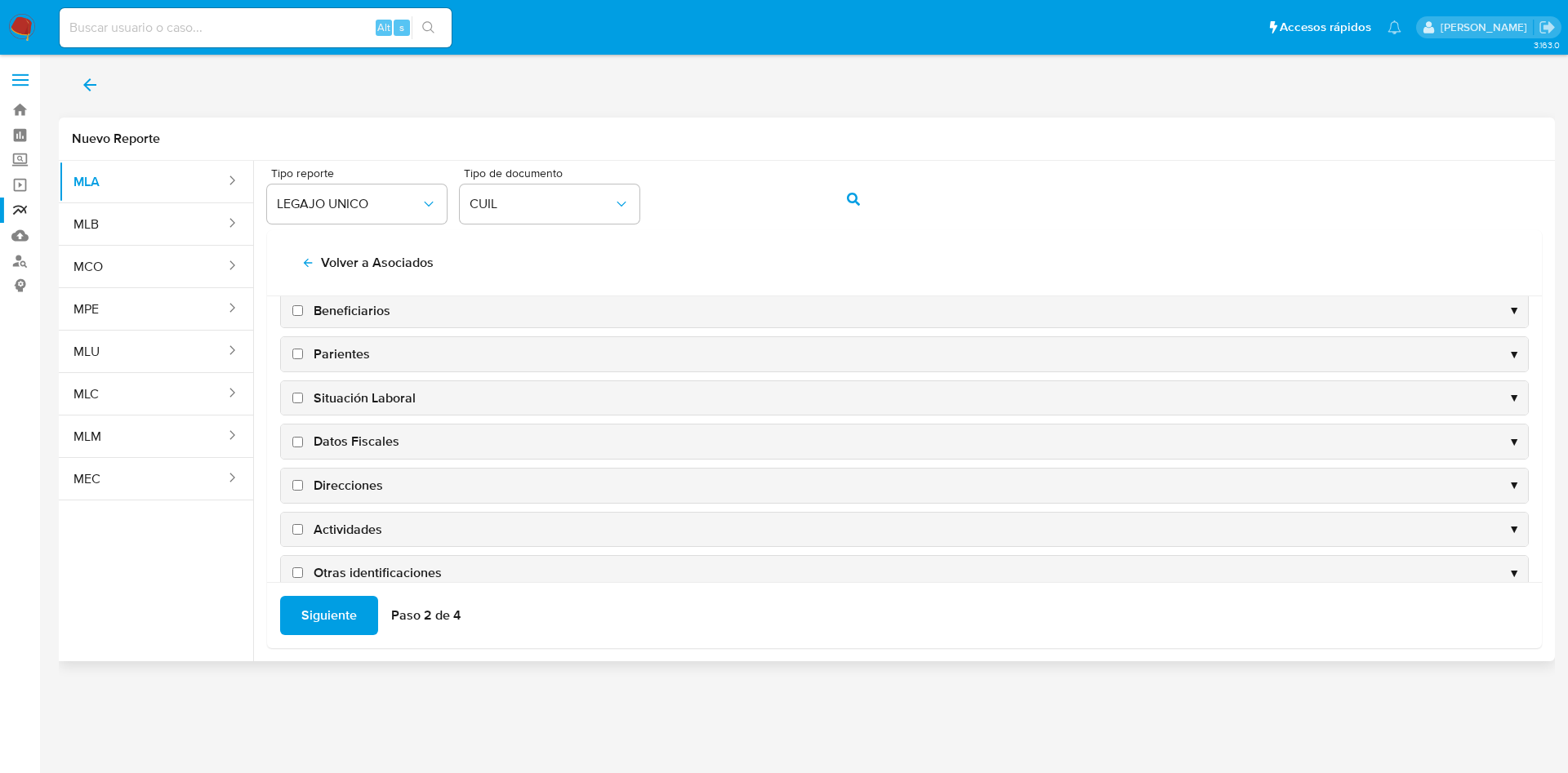
scroll to position [123, 0]
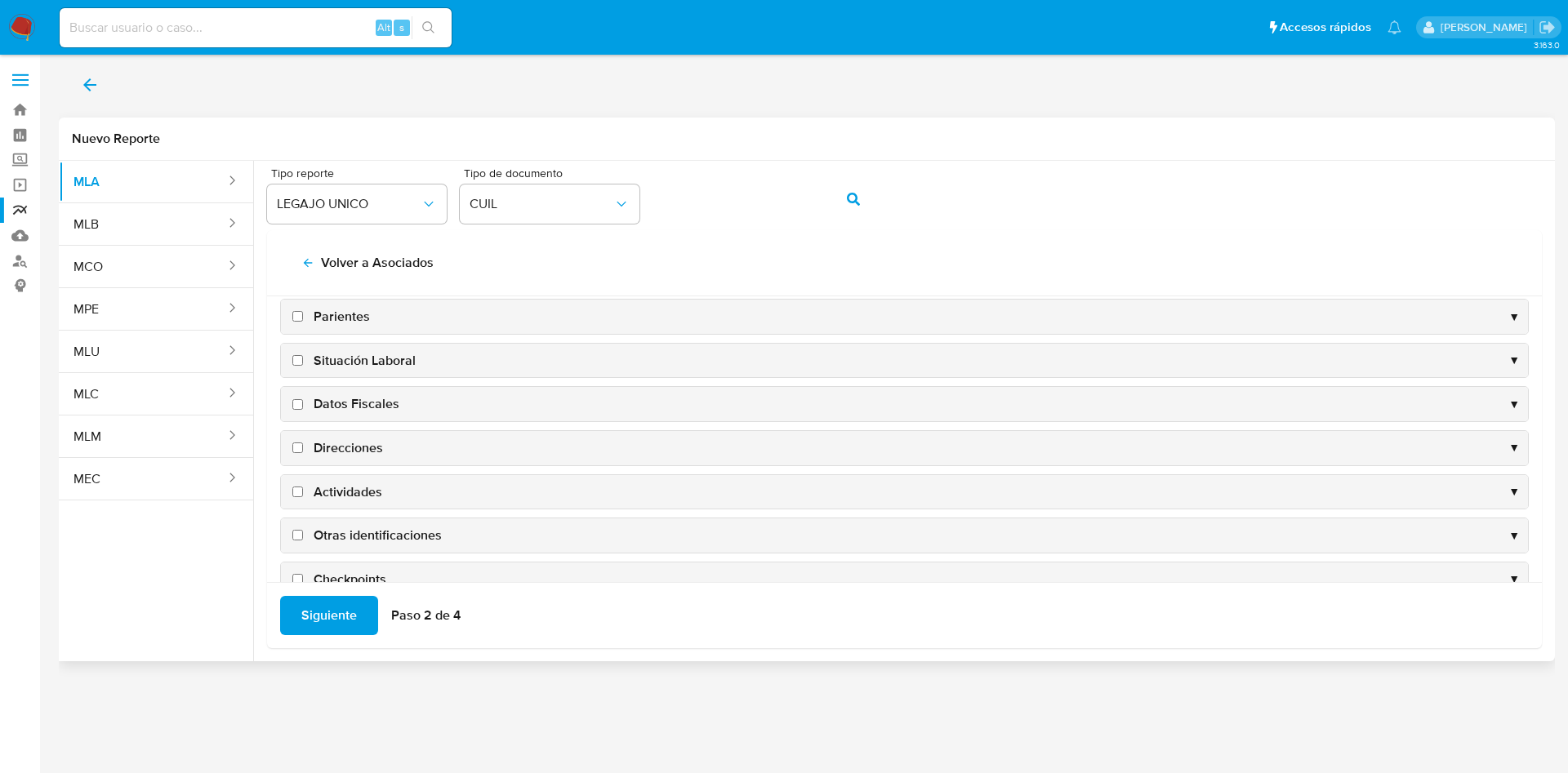
click at [348, 404] on span "Datos Fiscales" at bounding box center [356, 404] width 86 height 18
click at [303, 404] on input "Datos Fiscales" at bounding box center [298, 404] width 11 height 11
checkbox input "true"
click at [345, 451] on span "Direcciones" at bounding box center [348, 448] width 69 height 18
click at [303, 451] on input "Direcciones" at bounding box center [298, 448] width 11 height 11
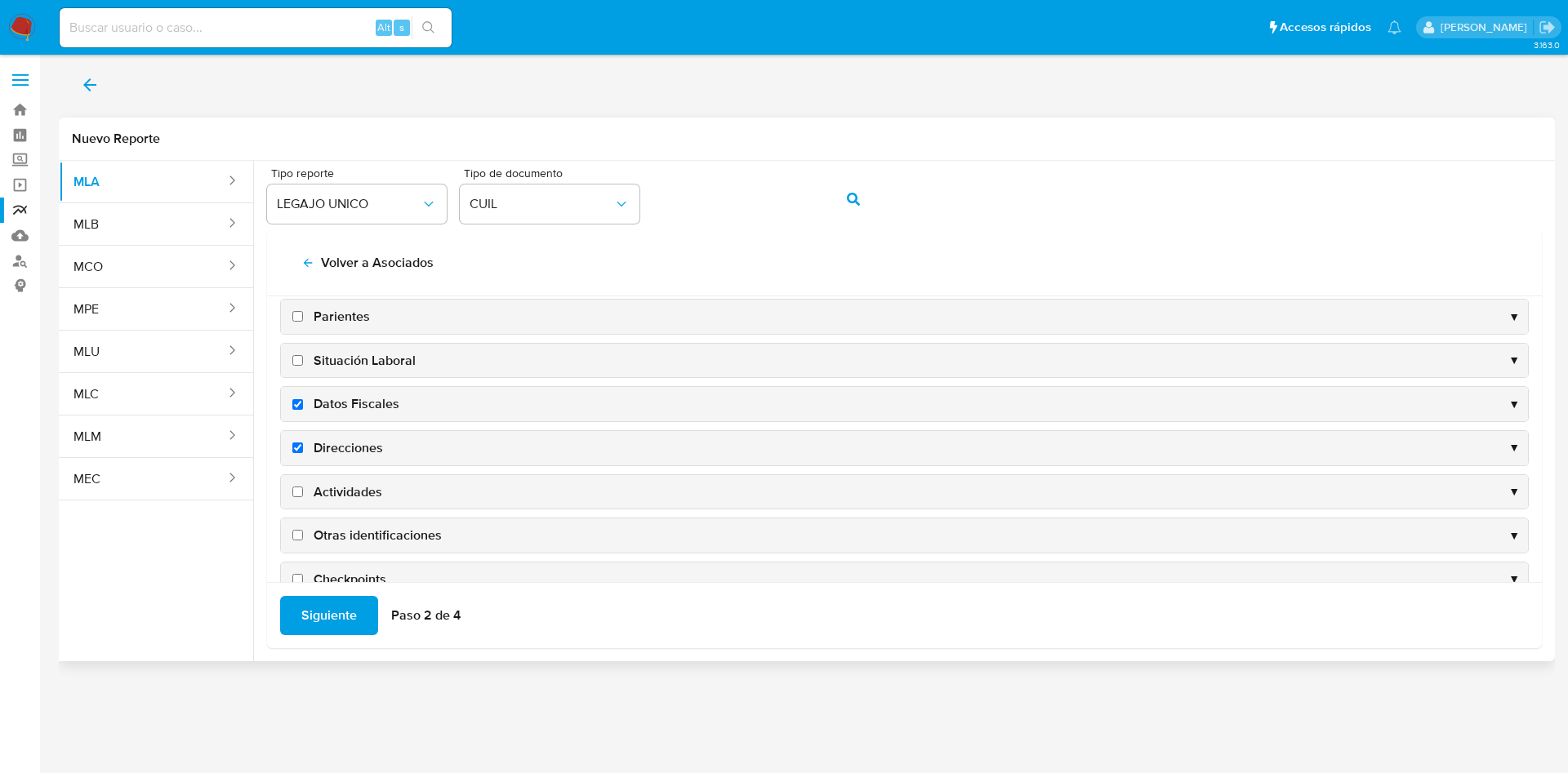
checkbox input "true"
click at [339, 500] on span "Actividades" at bounding box center [348, 491] width 68 height 18
click at [303, 498] on input "Actividades" at bounding box center [298, 492] width 11 height 11
checkbox input "true"
click at [345, 533] on span "Otras identificaciones" at bounding box center [377, 534] width 128 height 18
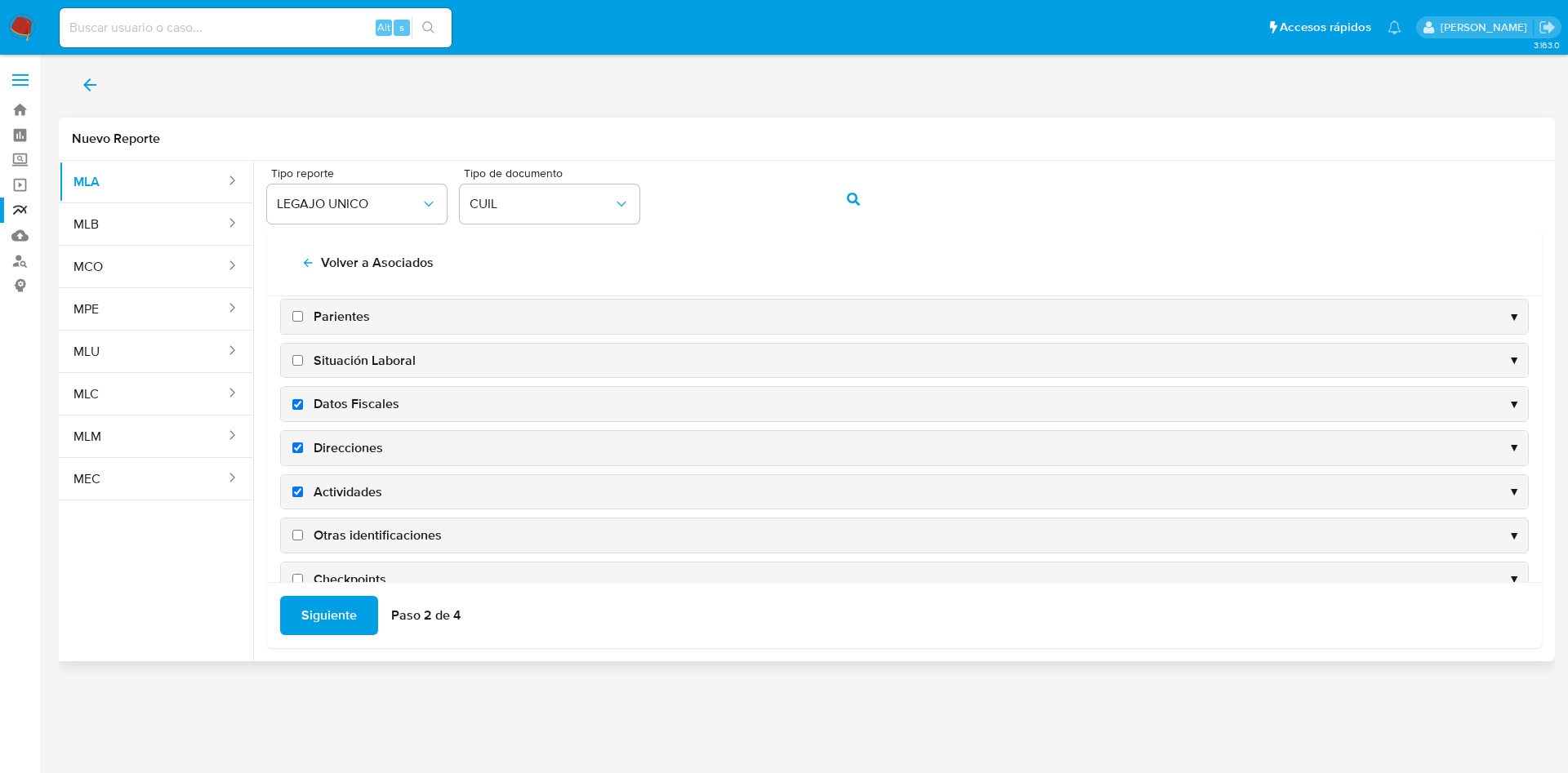
click at [303, 533] on input "Otras identificaciones" at bounding box center [298, 535] width 11 height 11
checkbox input "true"
click at [326, 620] on span "Siguiente" at bounding box center [329, 615] width 55 height 36
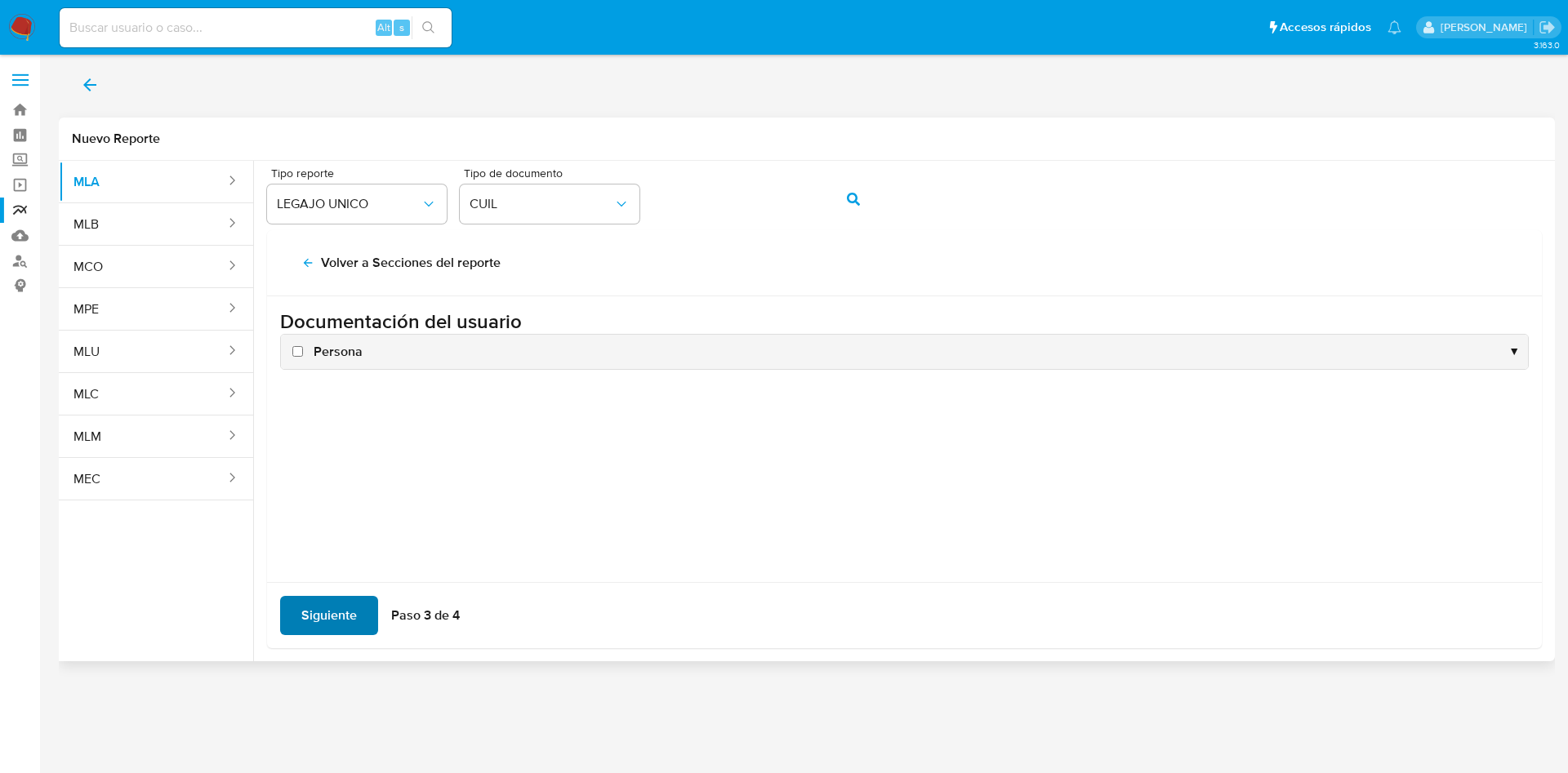
scroll to position [0, 0]
click at [324, 352] on span "Persona" at bounding box center [337, 351] width 49 height 18
click at [303, 352] on input "Persona" at bounding box center [298, 352] width 11 height 11
checkbox input "true"
click at [335, 639] on div "Siguiente Paso 3 de 4" at bounding box center [904, 615] width 1275 height 66
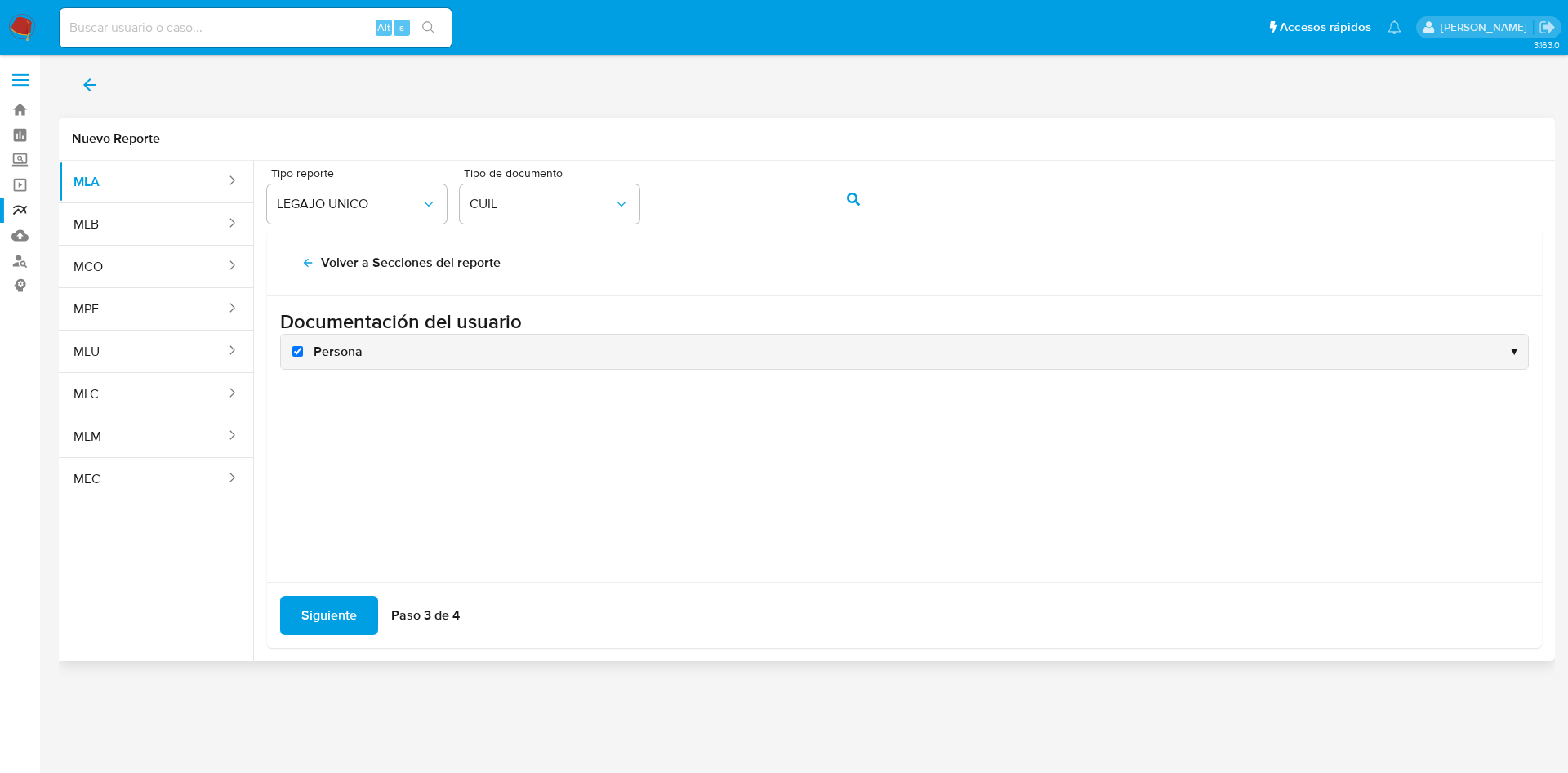
click at [324, 619] on span "Siguiente" at bounding box center [329, 615] width 55 height 36
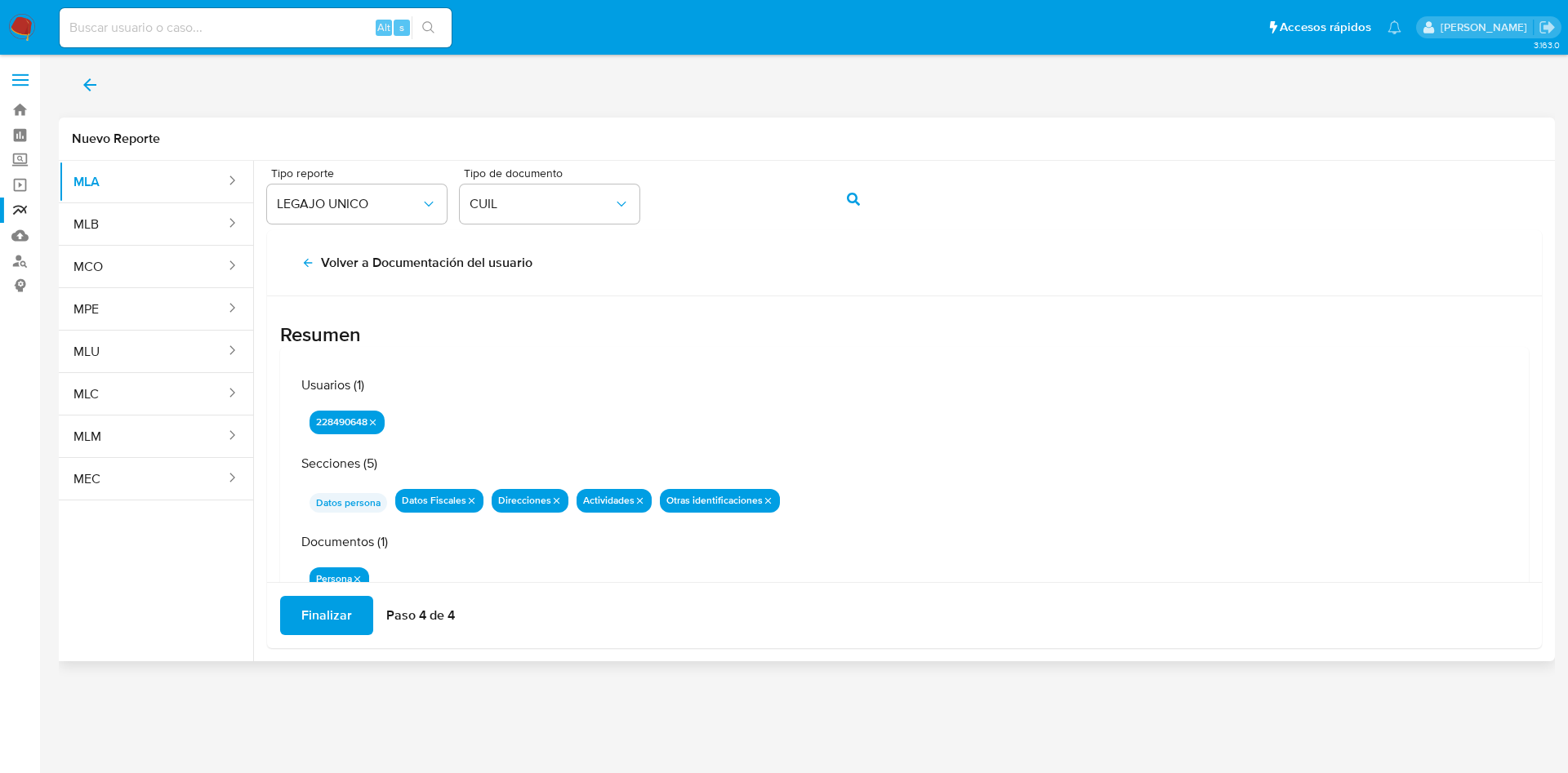
click at [323, 603] on span "Finalizar" at bounding box center [326, 615] width 51 height 36
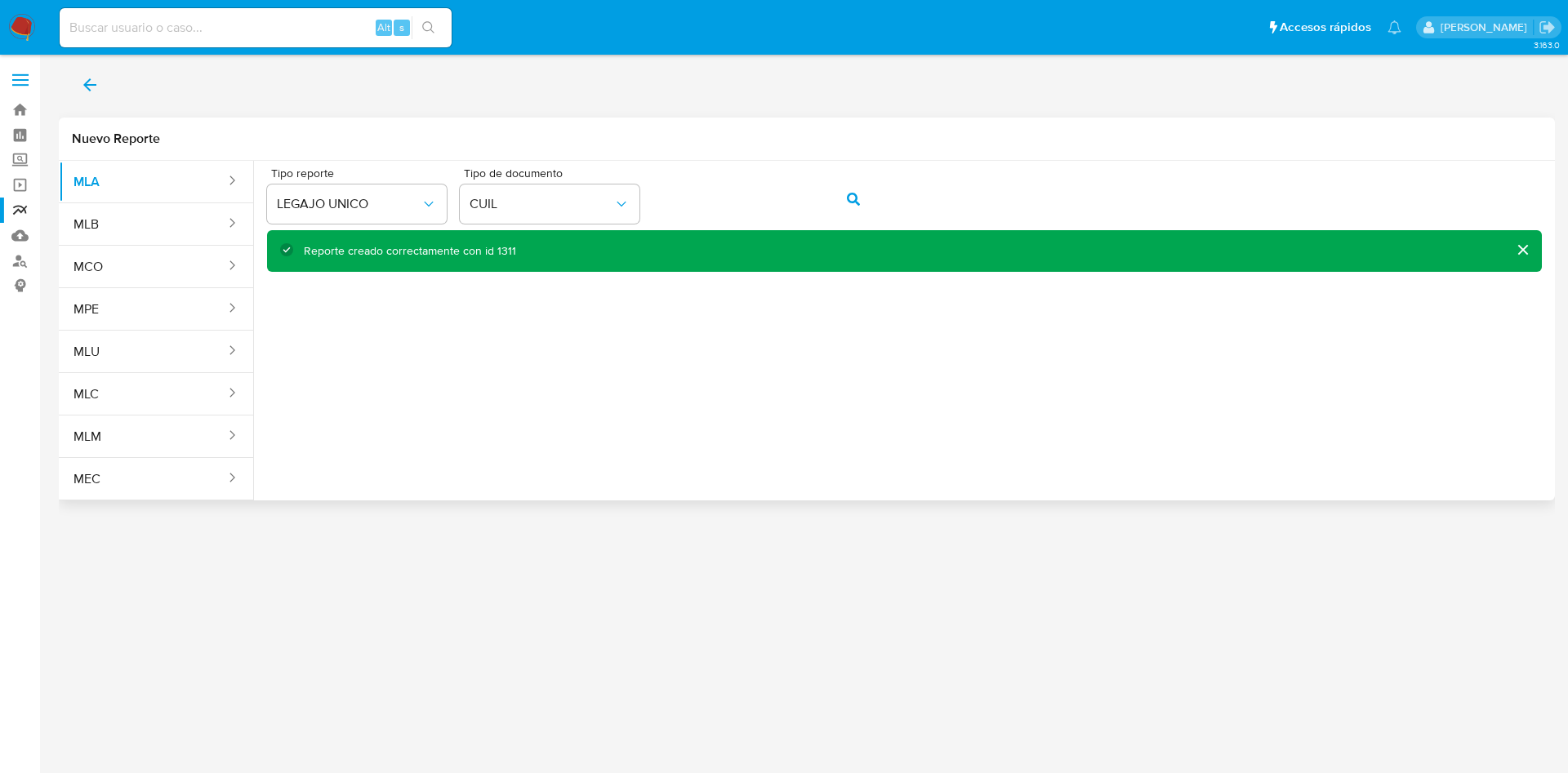
click at [86, 80] on icon "back" at bounding box center [89, 85] width 19 height 19
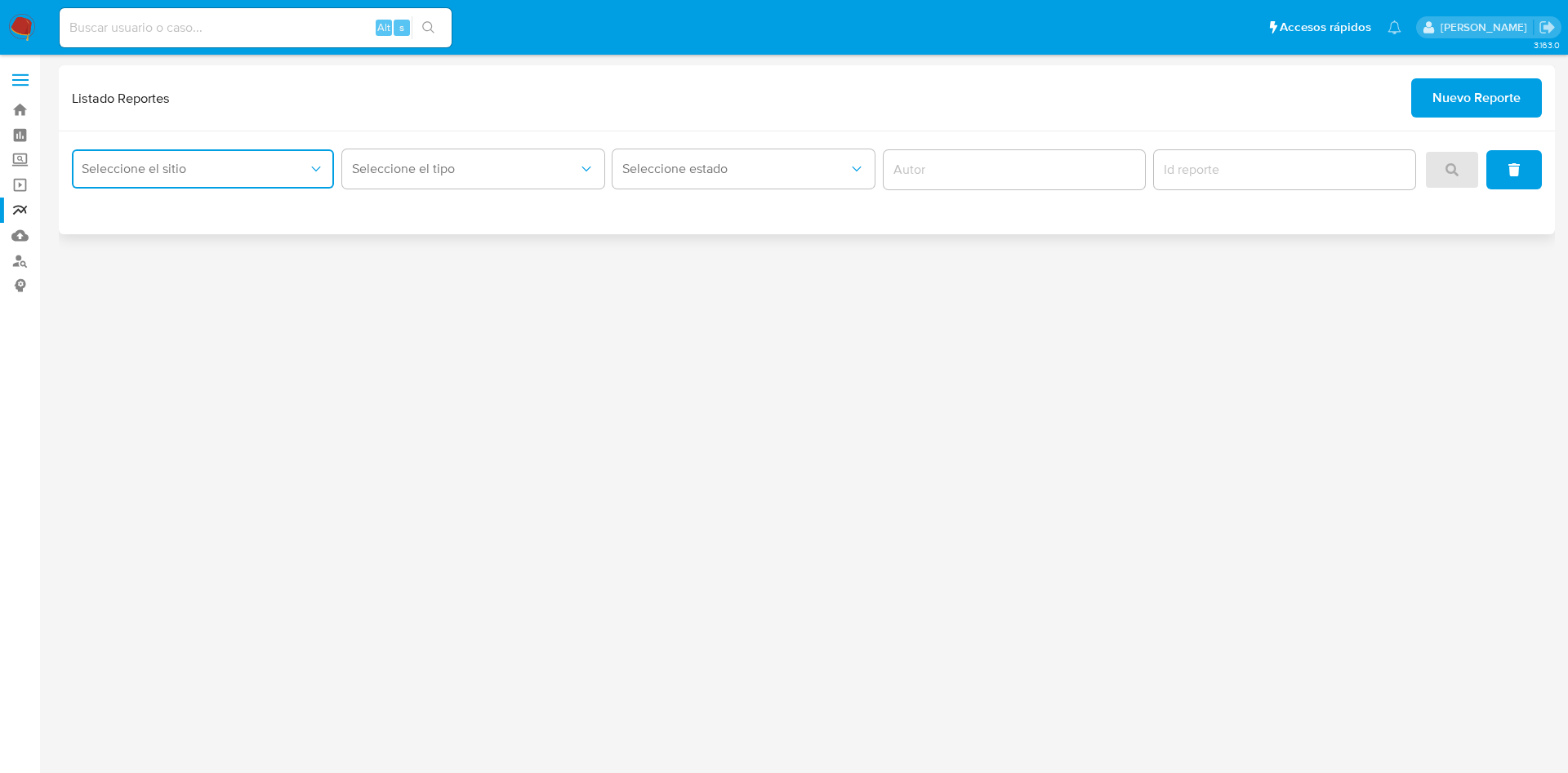
click at [234, 178] on button "Seleccione el sitio" at bounding box center [203, 169] width 262 height 40
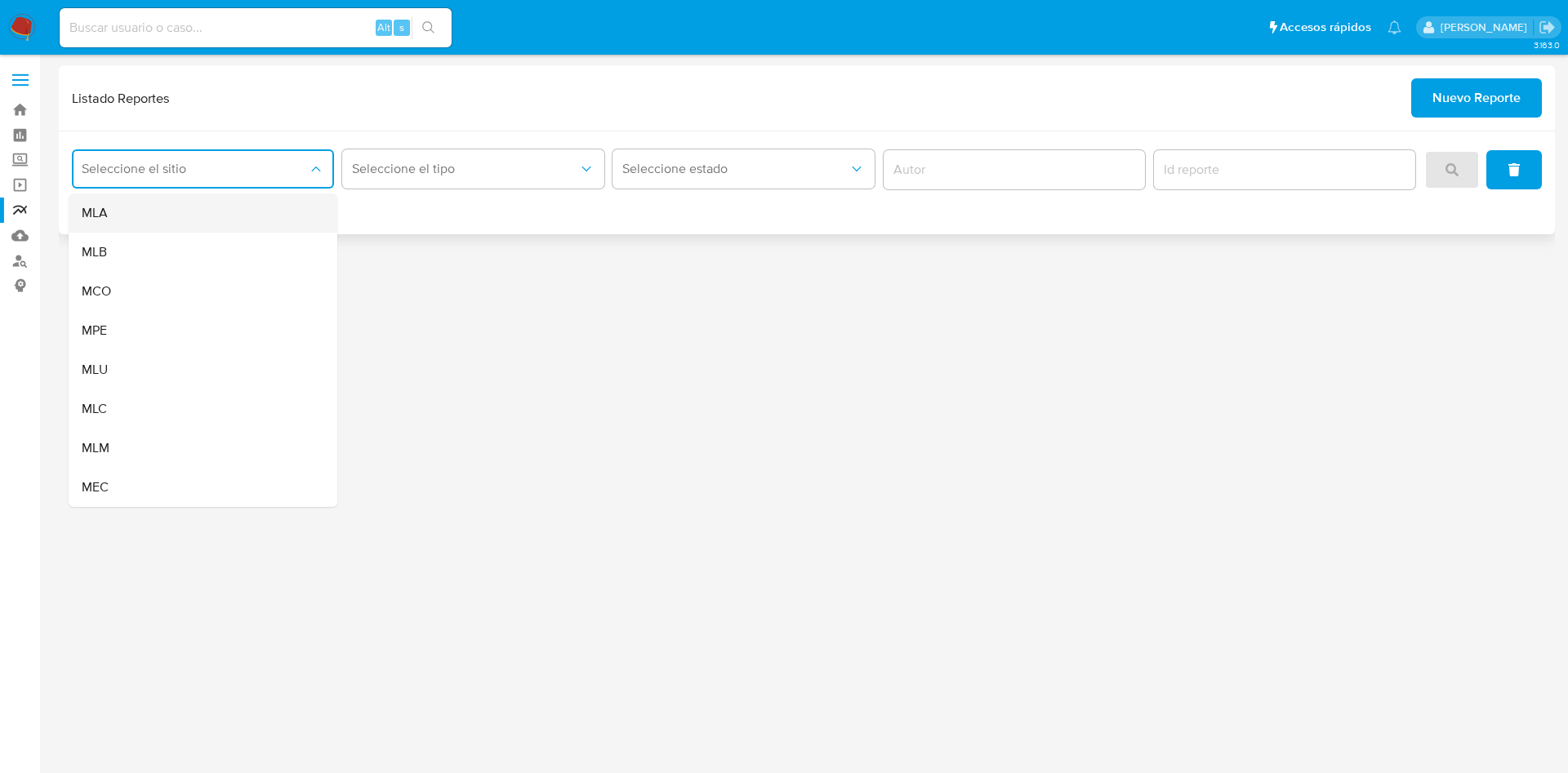
click at [201, 217] on div "MLA" at bounding box center [198, 213] width 232 height 40
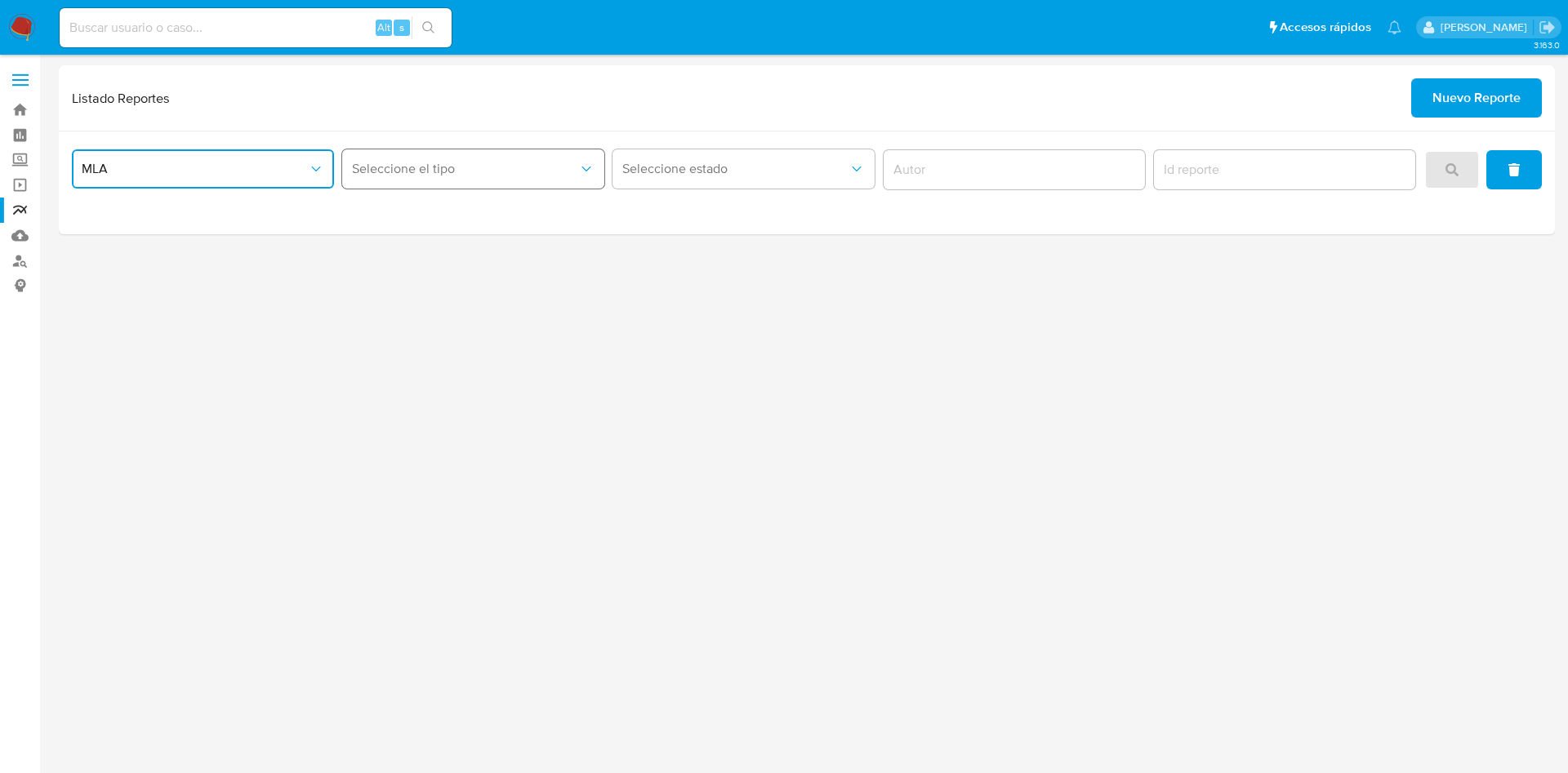
click at [398, 170] on span "Seleccione el tipo" at bounding box center [465, 170] width 226 height 17
click at [426, 293] on span "LEGAJO UNICO" at bounding box center [397, 291] width 91 height 17
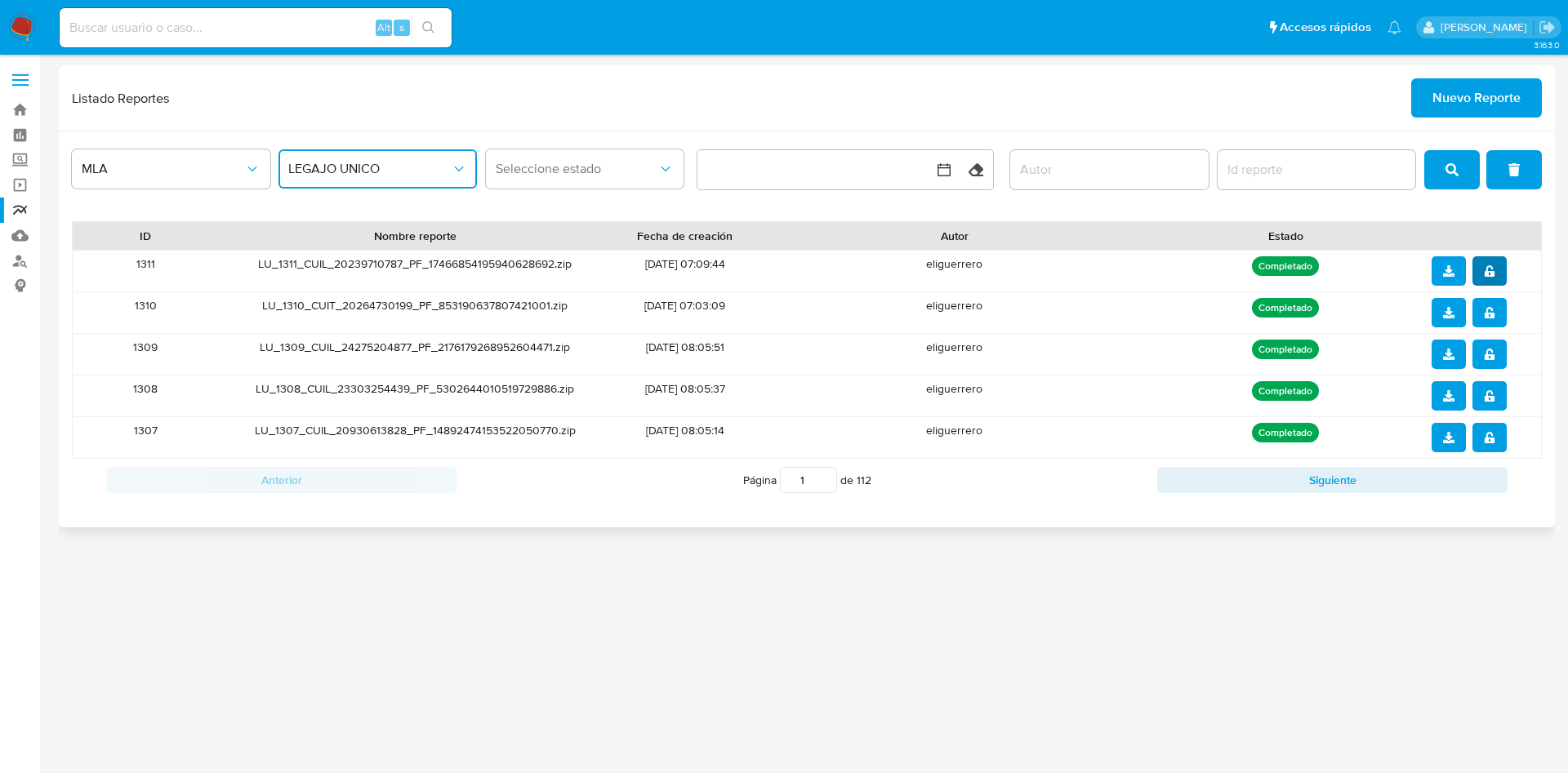
click at [1491, 275] on icon "notify_security" at bounding box center [1489, 271] width 10 height 11
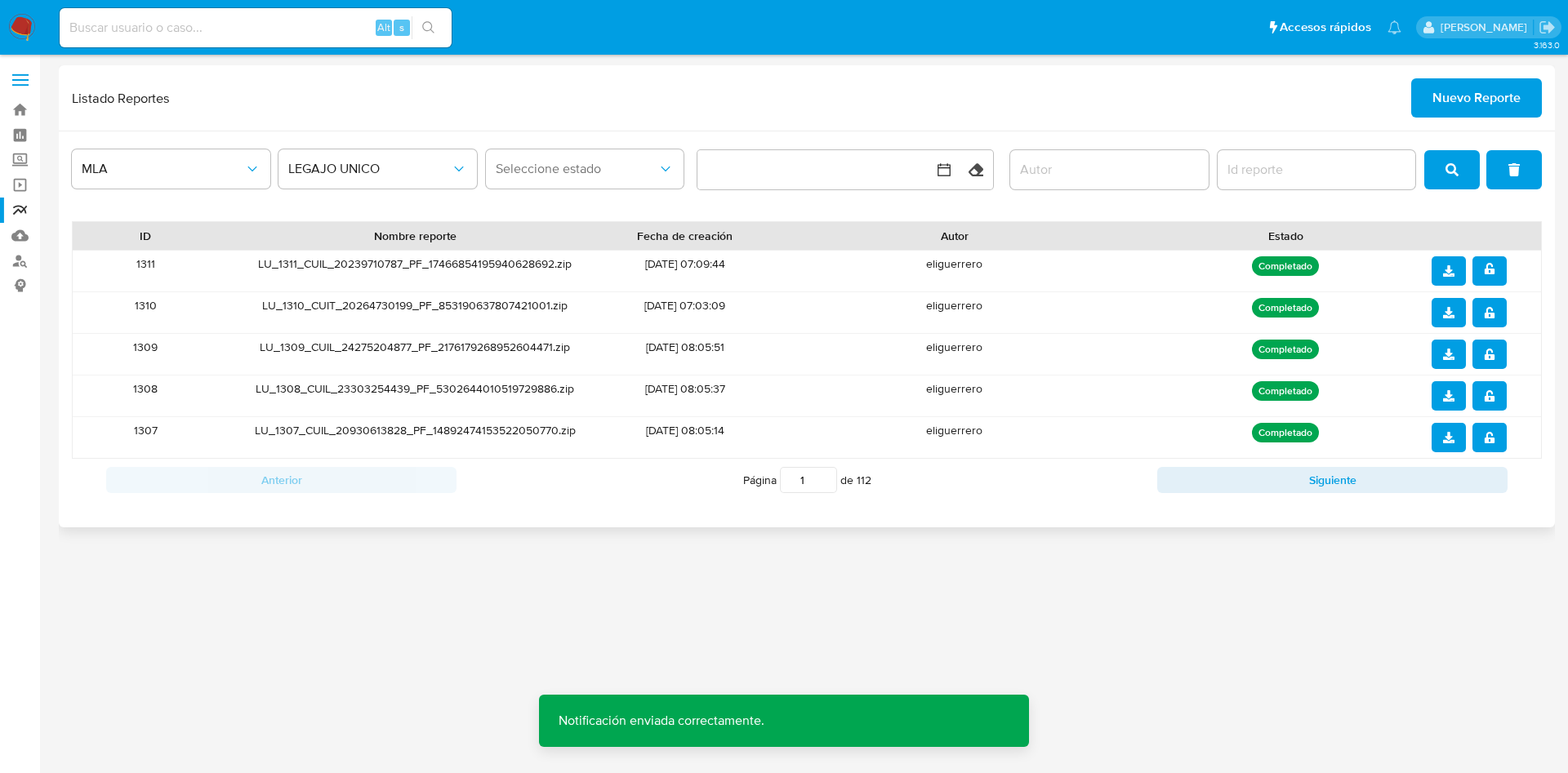
click at [1451, 275] on icon "download" at bounding box center [1448, 271] width 11 height 11
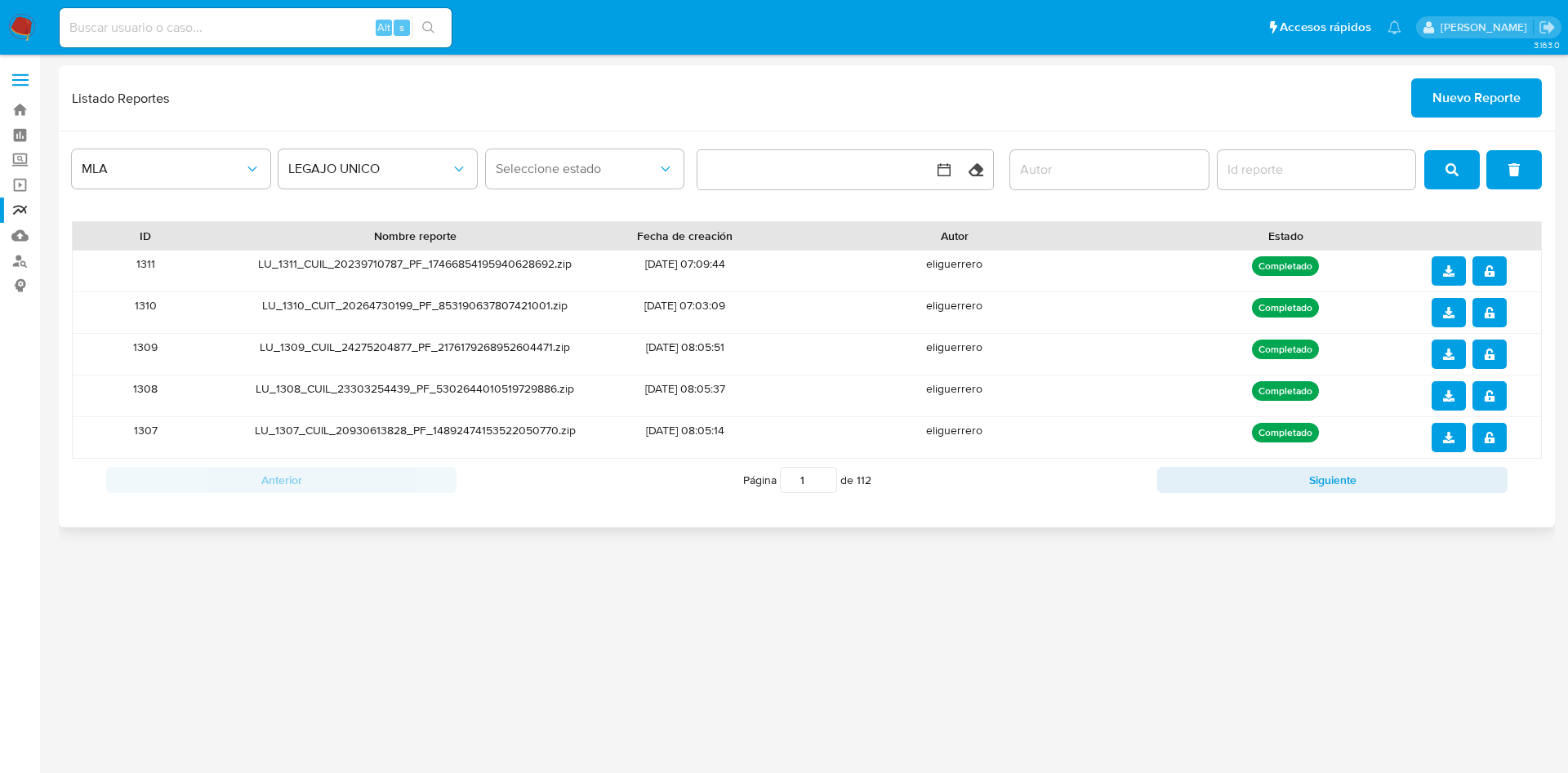
click at [1471, 104] on span "Nuevo Reporte" at bounding box center [1477, 98] width 88 height 36
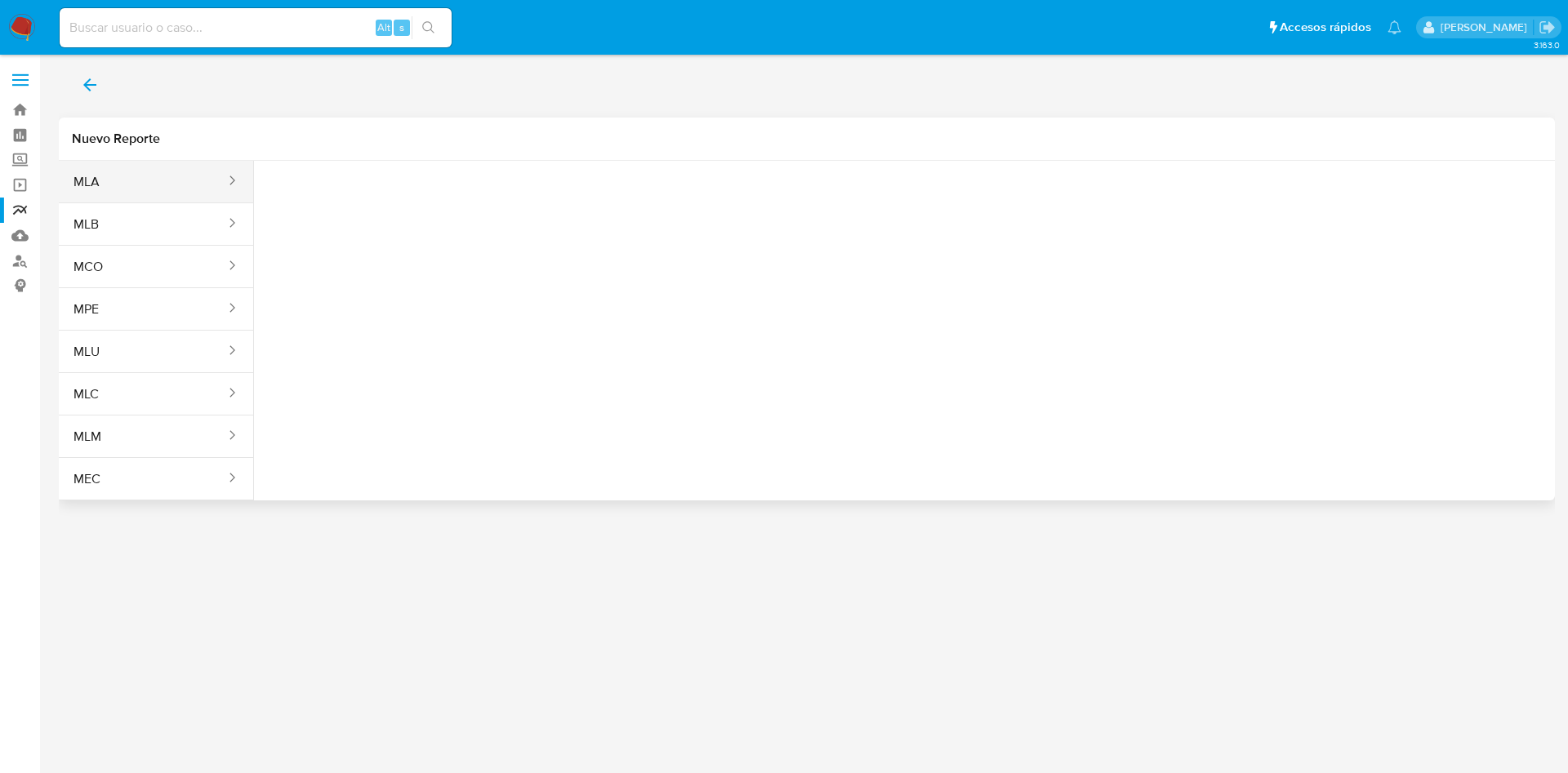
click at [200, 182] on button "MLA" at bounding box center [143, 182] width 168 height 40
click at [394, 204] on span "Seleccione una opcion" at bounding box center [348, 205] width 144 height 17
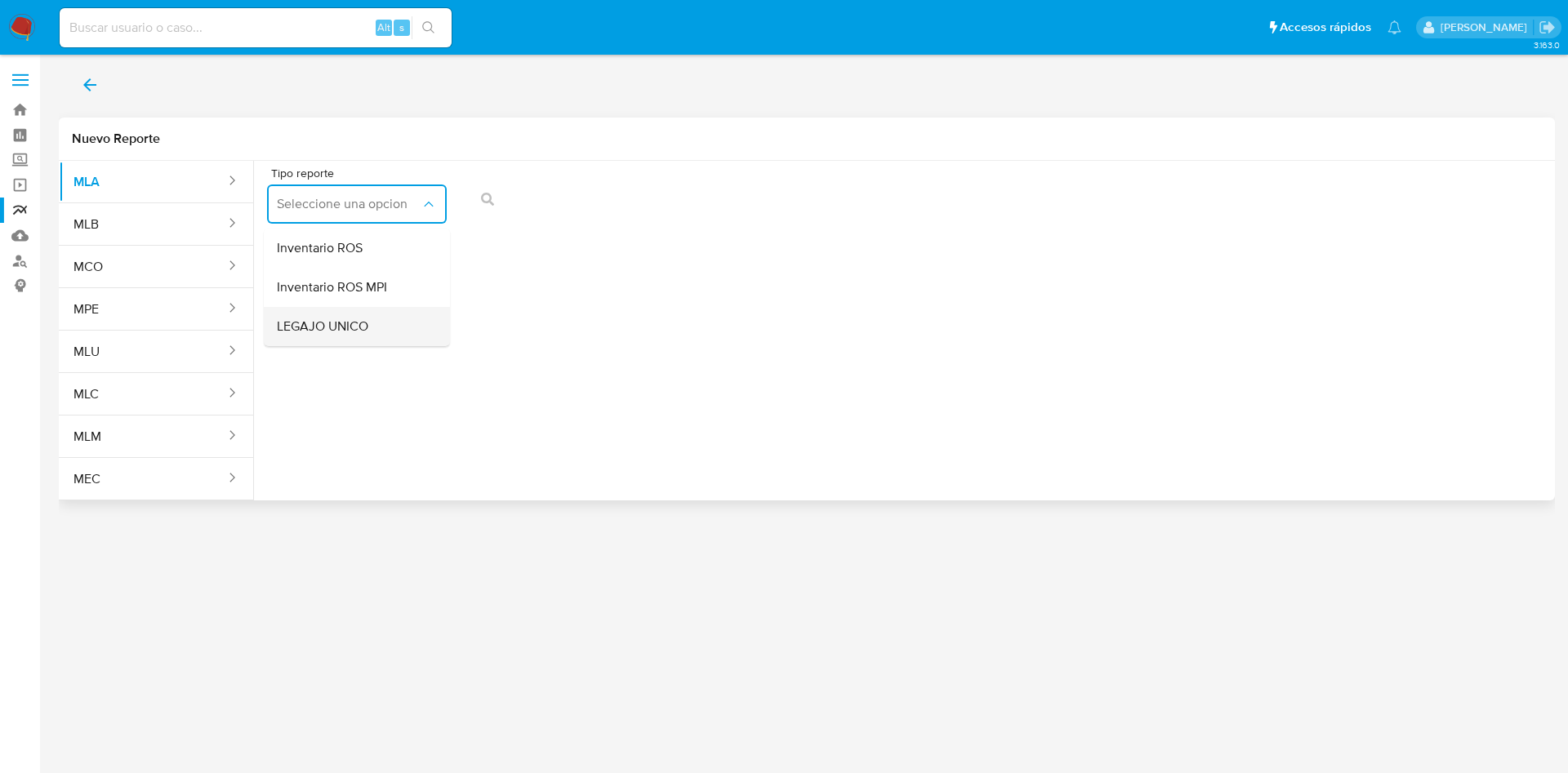
click at [368, 328] on span "LEGAJO UNICO" at bounding box center [322, 327] width 91 height 17
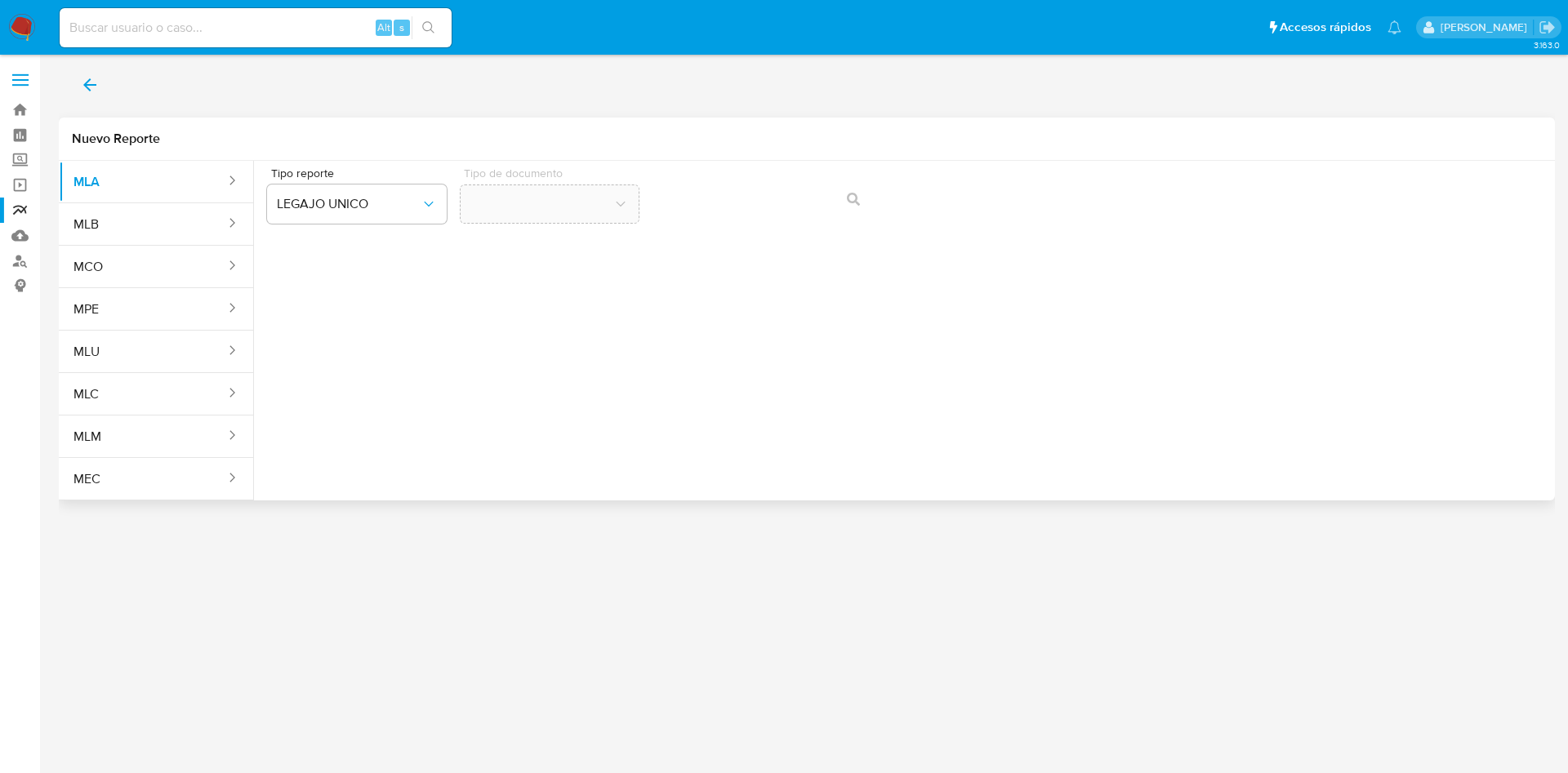
click at [571, 206] on button "Tipo de documento" at bounding box center [549, 204] width 180 height 40
click at [584, 207] on span "CDI" at bounding box center [541, 205] width 144 height 17
click at [548, 215] on button "CDI" at bounding box center [549, 204] width 180 height 40
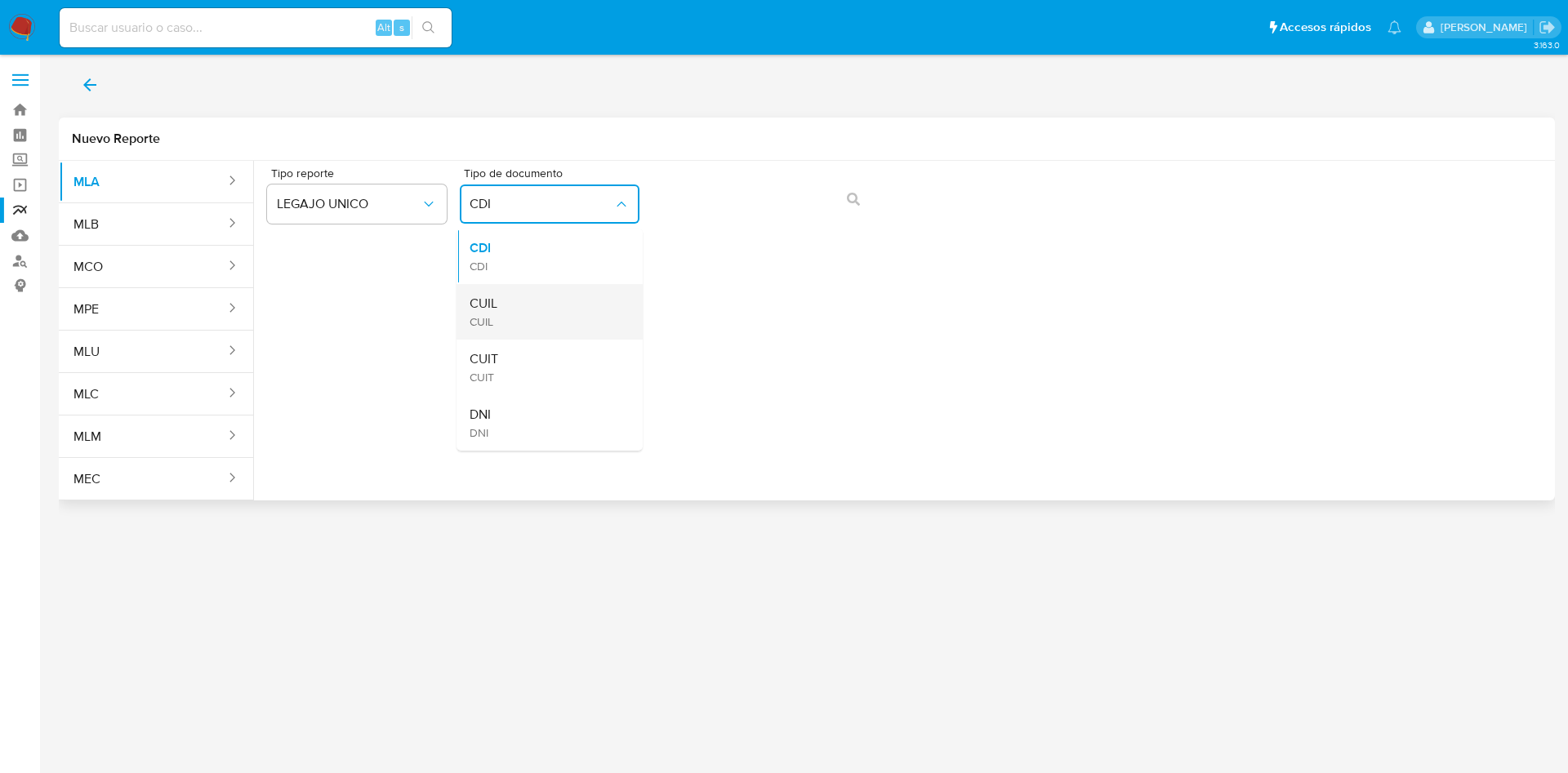
click at [529, 310] on div "CUIL CUIL" at bounding box center [544, 311] width 150 height 55
click at [855, 202] on icon "action-search" at bounding box center [854, 199] width 13 height 13
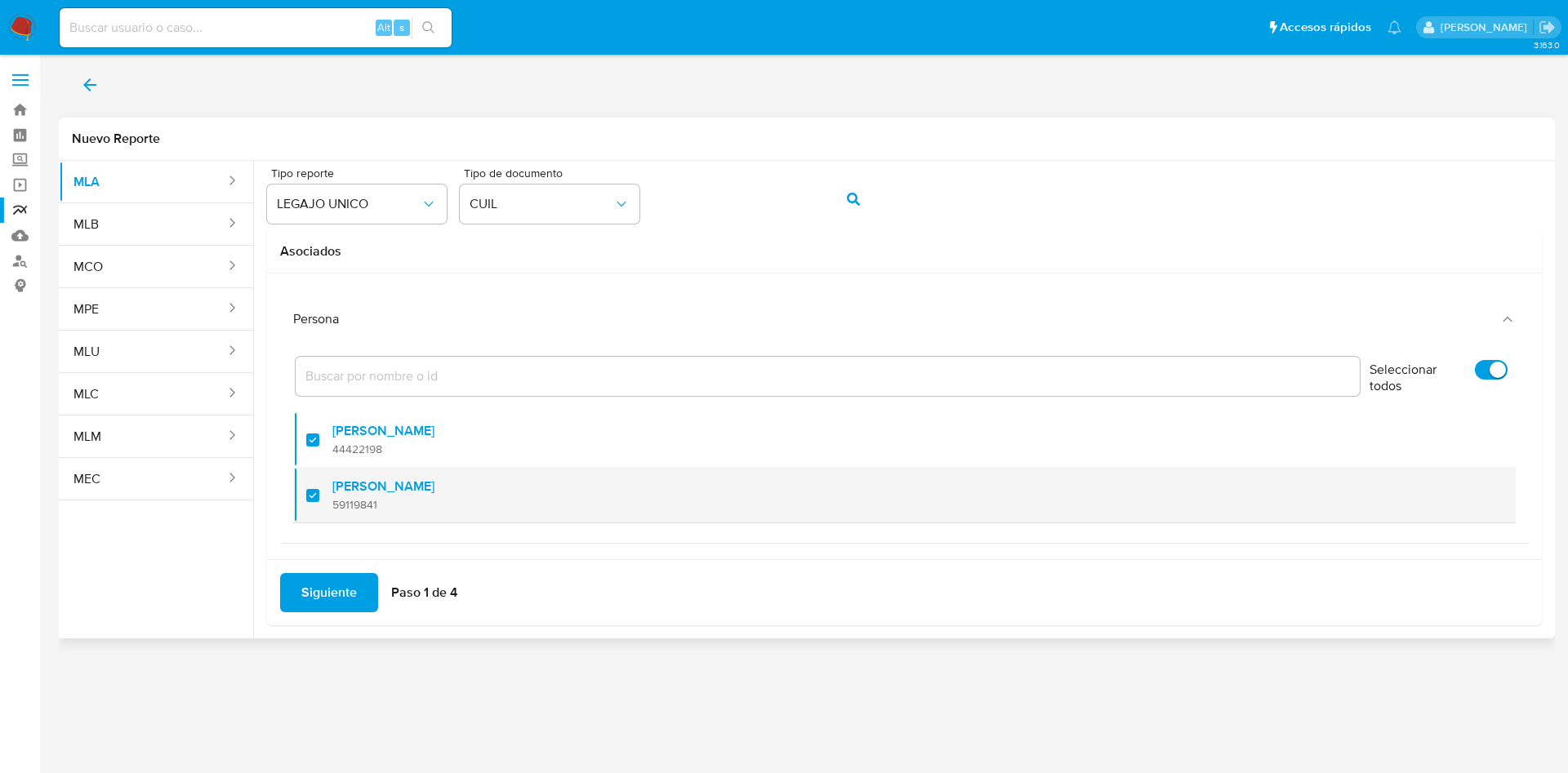
click at [313, 490] on div at bounding box center [319, 495] width 26 height 39
checkbox input "false"
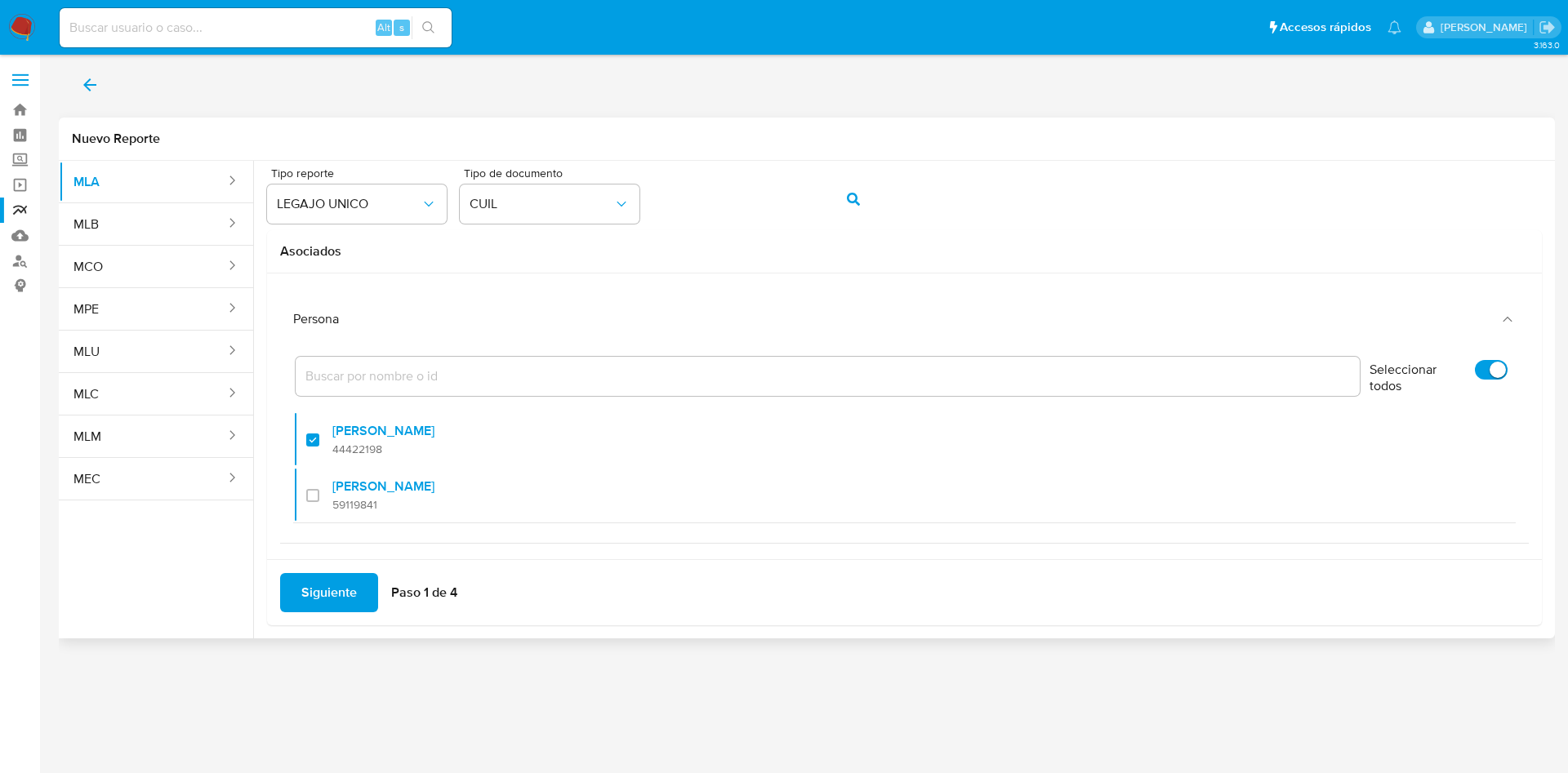
click at [326, 589] on span "Siguiente" at bounding box center [329, 592] width 55 height 36
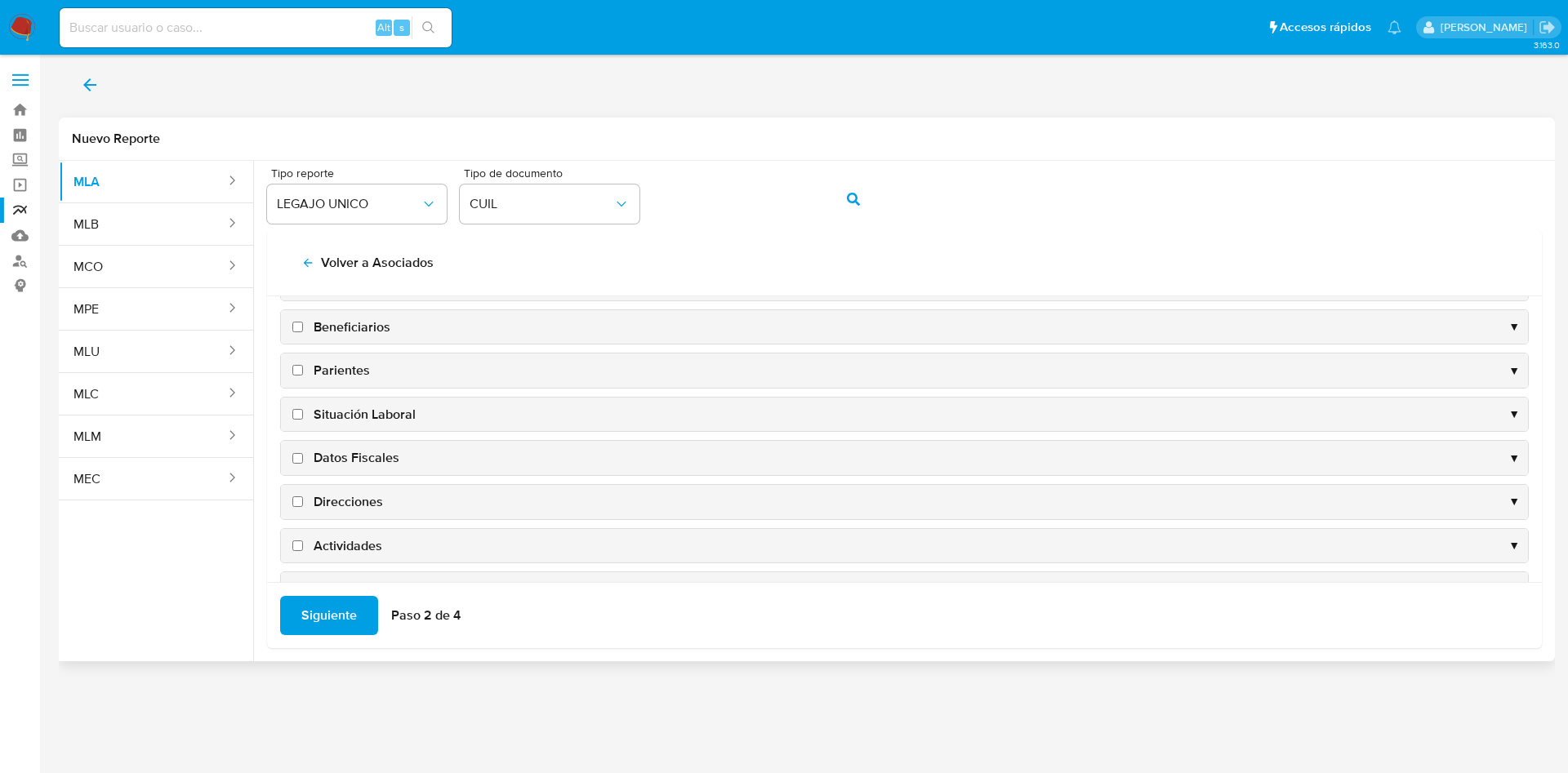
scroll to position [158, 0]
click at [342, 324] on span "Situación Laboral" at bounding box center [364, 324] width 102 height 18
click at [303, 324] on input "Situación Laboral" at bounding box center [298, 324] width 11 height 11
click at [348, 319] on span "Situación Laboral" at bounding box center [364, 324] width 102 height 18
click at [303, 319] on input "Situación Laboral" at bounding box center [298, 324] width 11 height 11
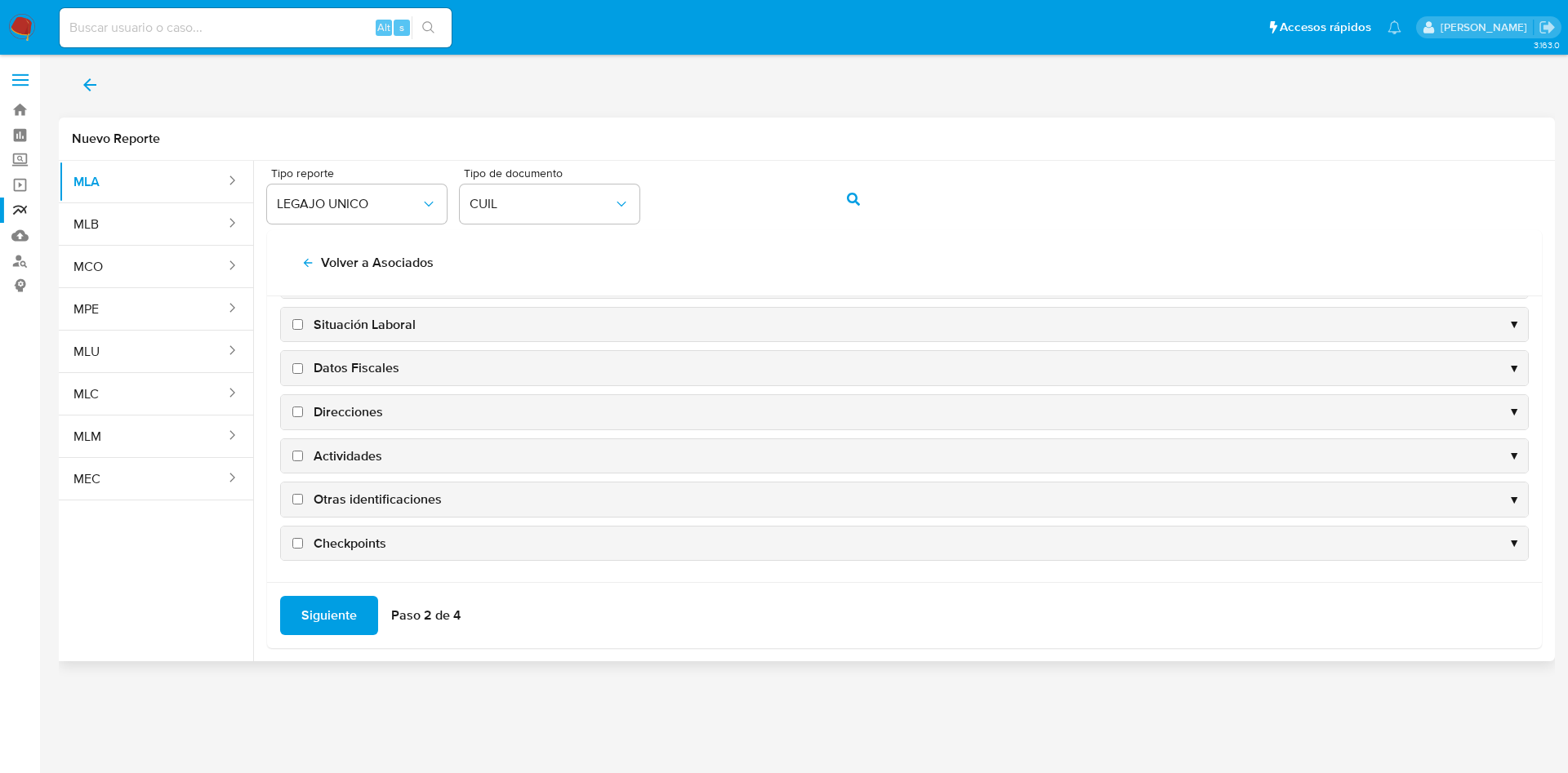
checkbox input "false"
click at [347, 359] on span "Datos Fiscales" at bounding box center [356, 368] width 86 height 18
click at [303, 363] on input "Datos Fiscales" at bounding box center [298, 369] width 11 height 11
checkbox input "true"
click at [344, 415] on span "Direcciones" at bounding box center [348, 412] width 69 height 18
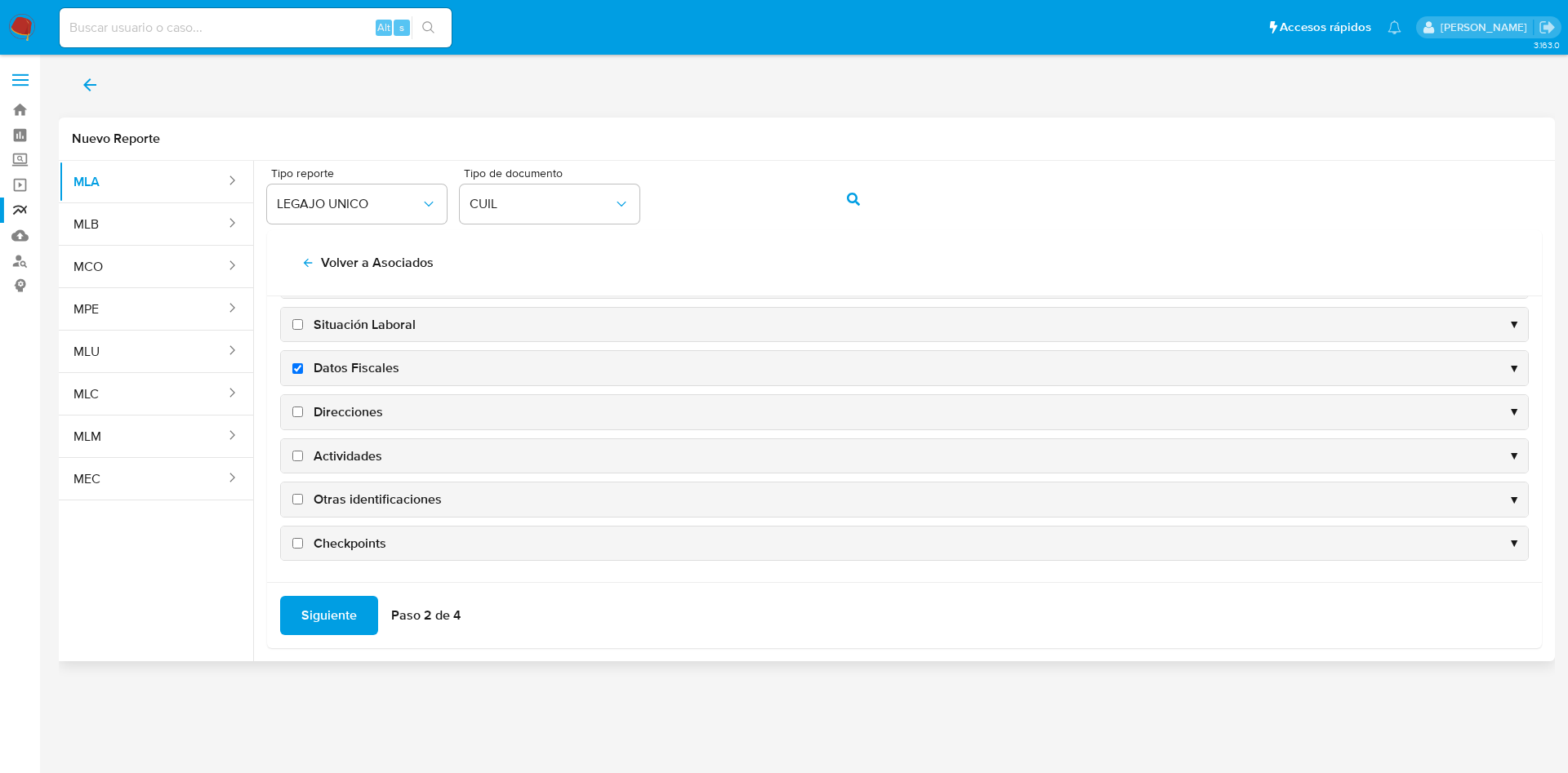
click at [303, 415] on input "Direcciones" at bounding box center [298, 412] width 11 height 11
checkbox input "true"
click at [342, 450] on span "Actividades" at bounding box center [348, 455] width 68 height 18
click at [303, 451] on input "Actividades" at bounding box center [298, 456] width 11 height 11
checkbox input "true"
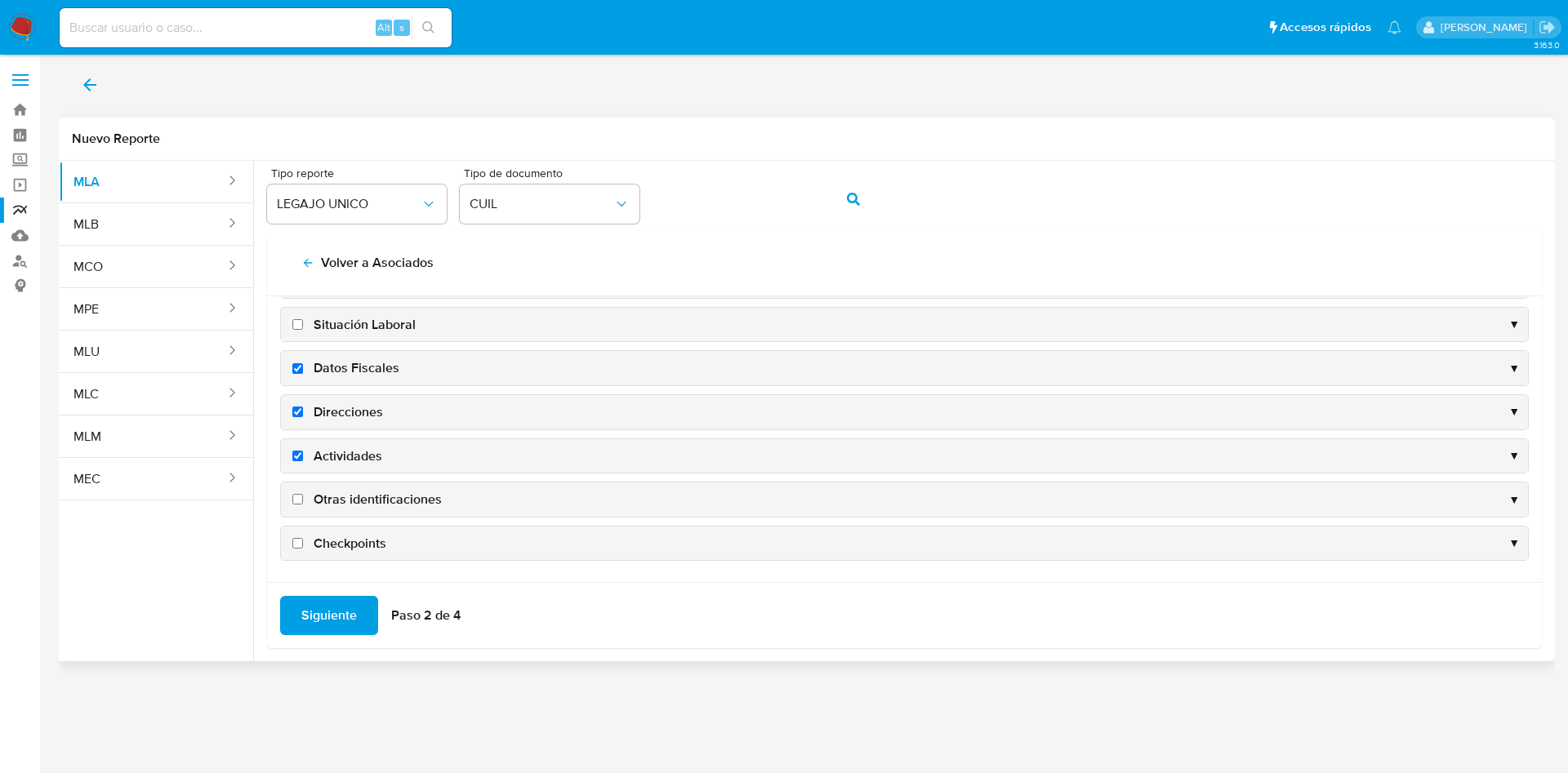
click at [348, 498] on span "Otras identificaciones" at bounding box center [377, 498] width 128 height 18
click at [303, 498] on input "Otras identificaciones" at bounding box center [298, 499] width 11 height 11
checkbox input "true"
click at [324, 624] on span "Siguiente" at bounding box center [329, 615] width 55 height 36
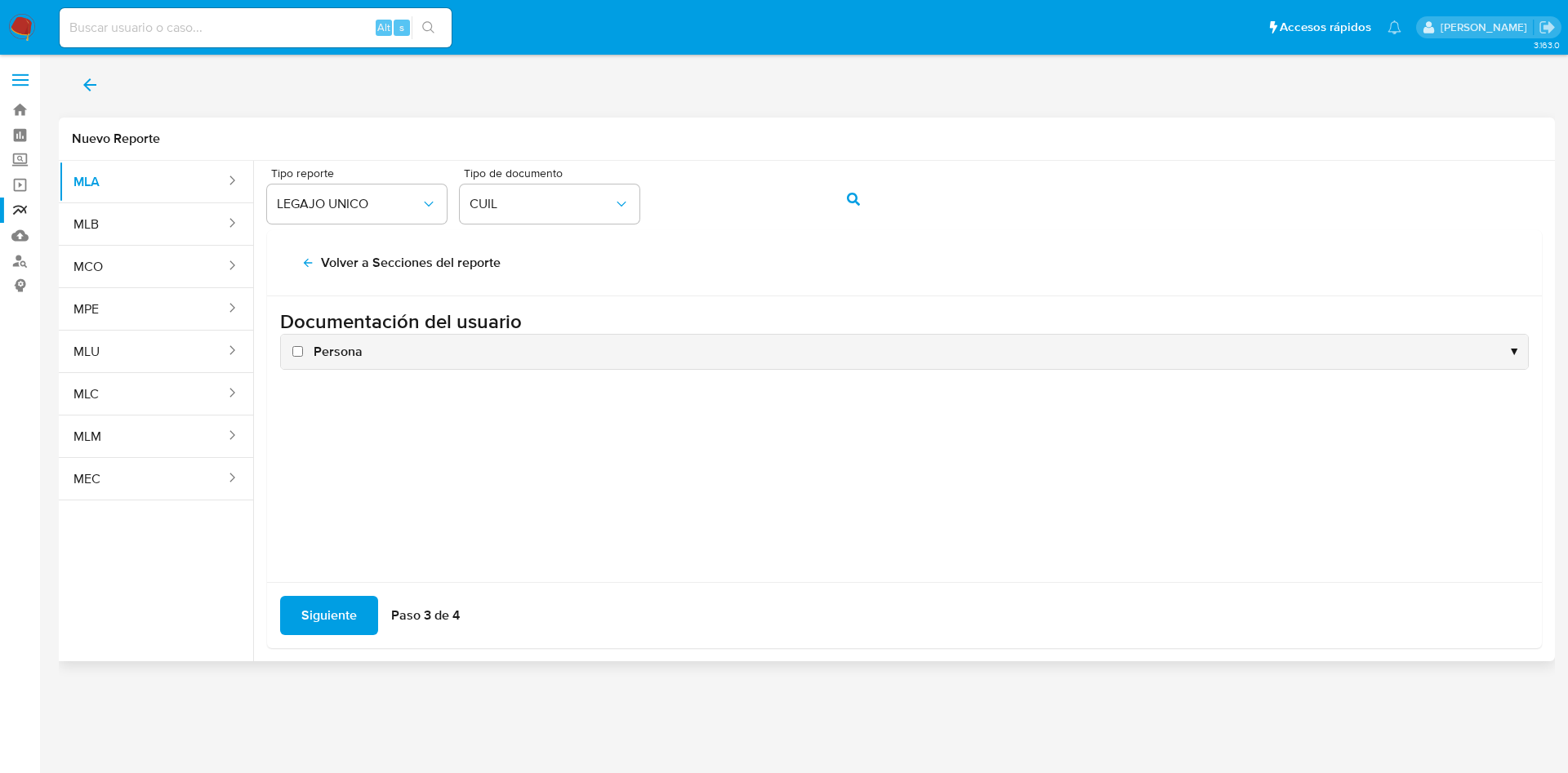
click at [333, 356] on span "Persona" at bounding box center [337, 351] width 49 height 18
click at [303, 356] on input "Persona" at bounding box center [298, 352] width 11 height 11
checkbox input "true"
click at [306, 626] on span "Siguiente" at bounding box center [329, 615] width 55 height 36
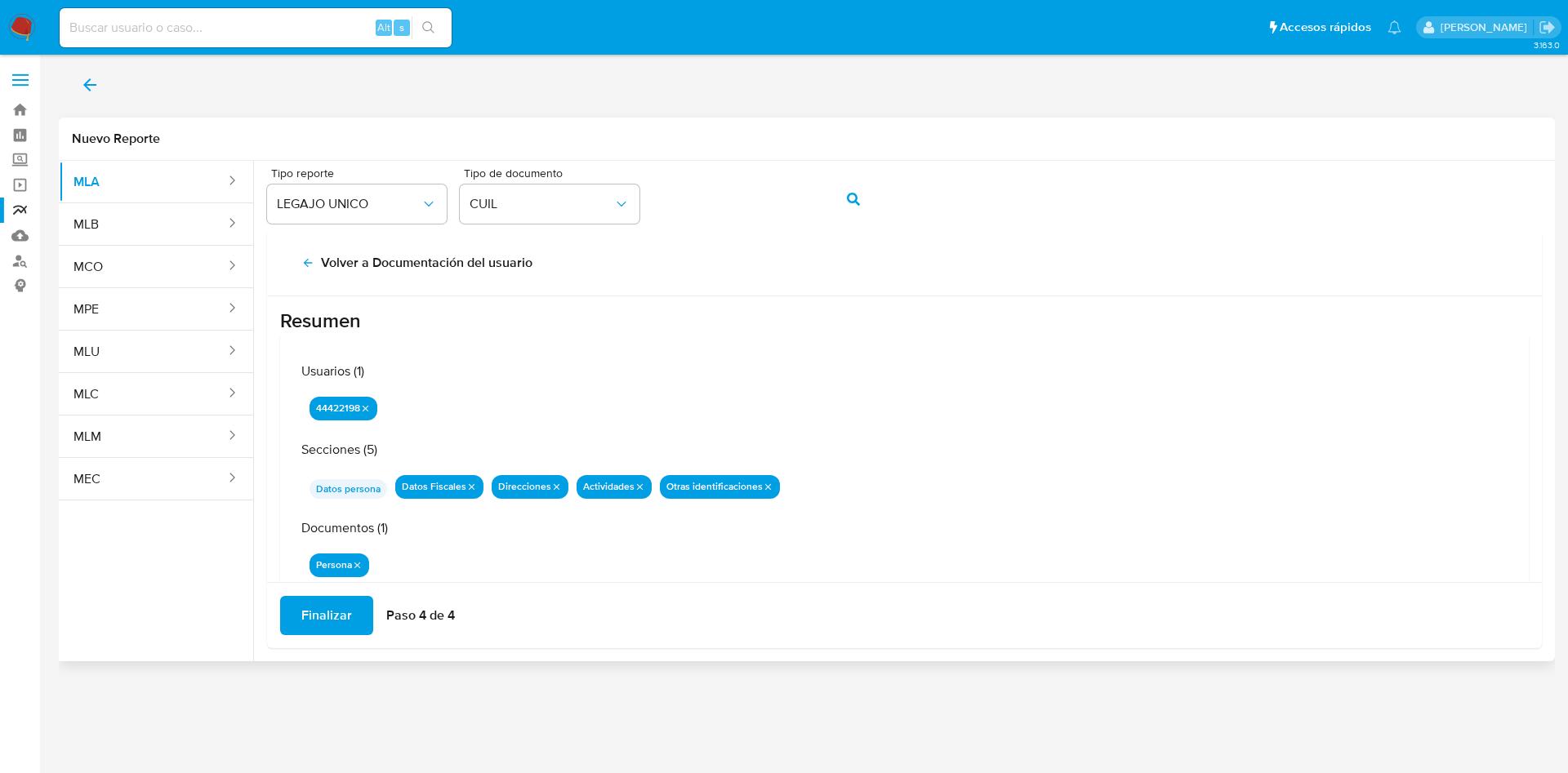
scroll to position [53, 0]
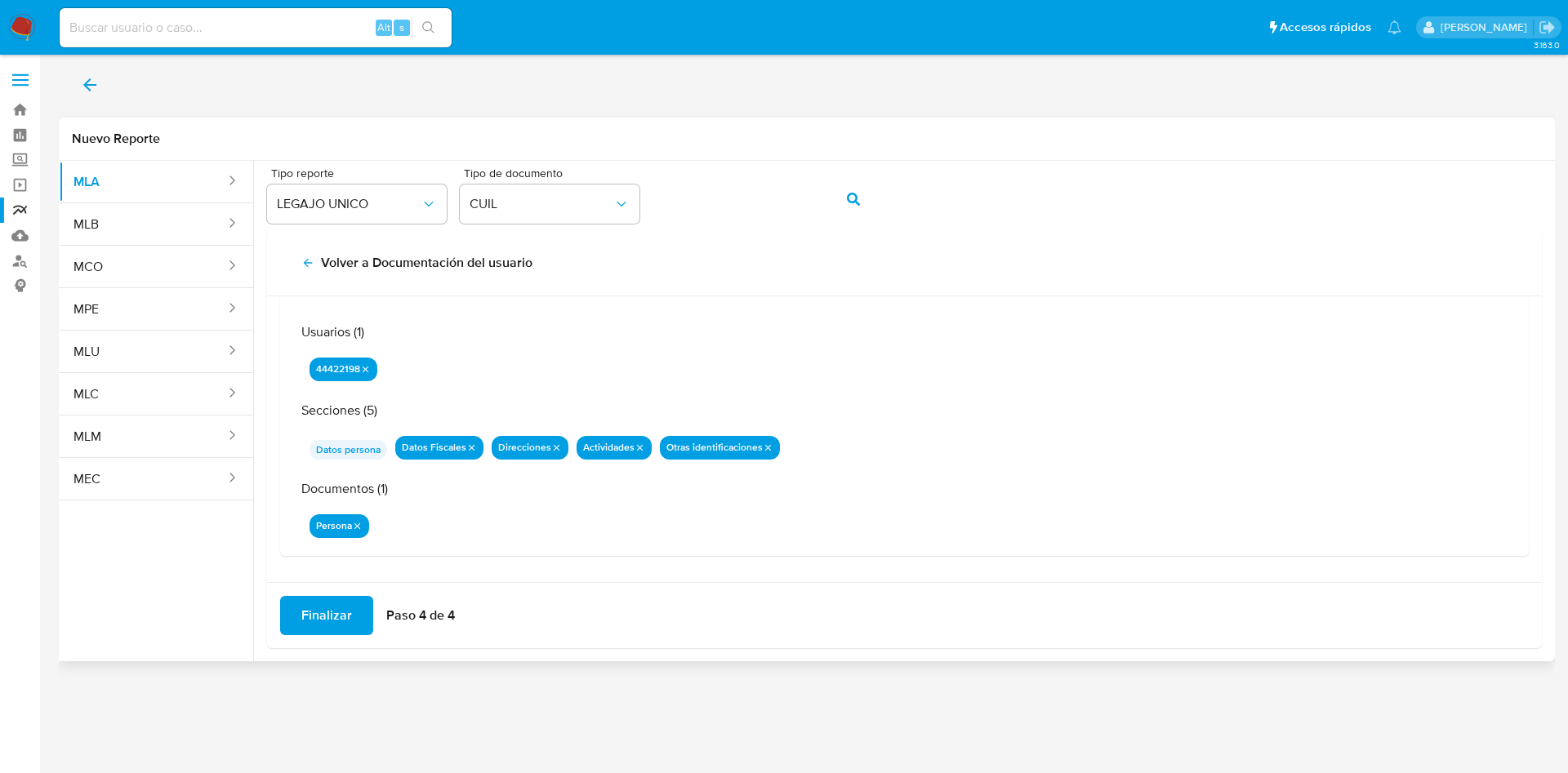
click at [316, 618] on span "Finalizar" at bounding box center [326, 615] width 51 height 36
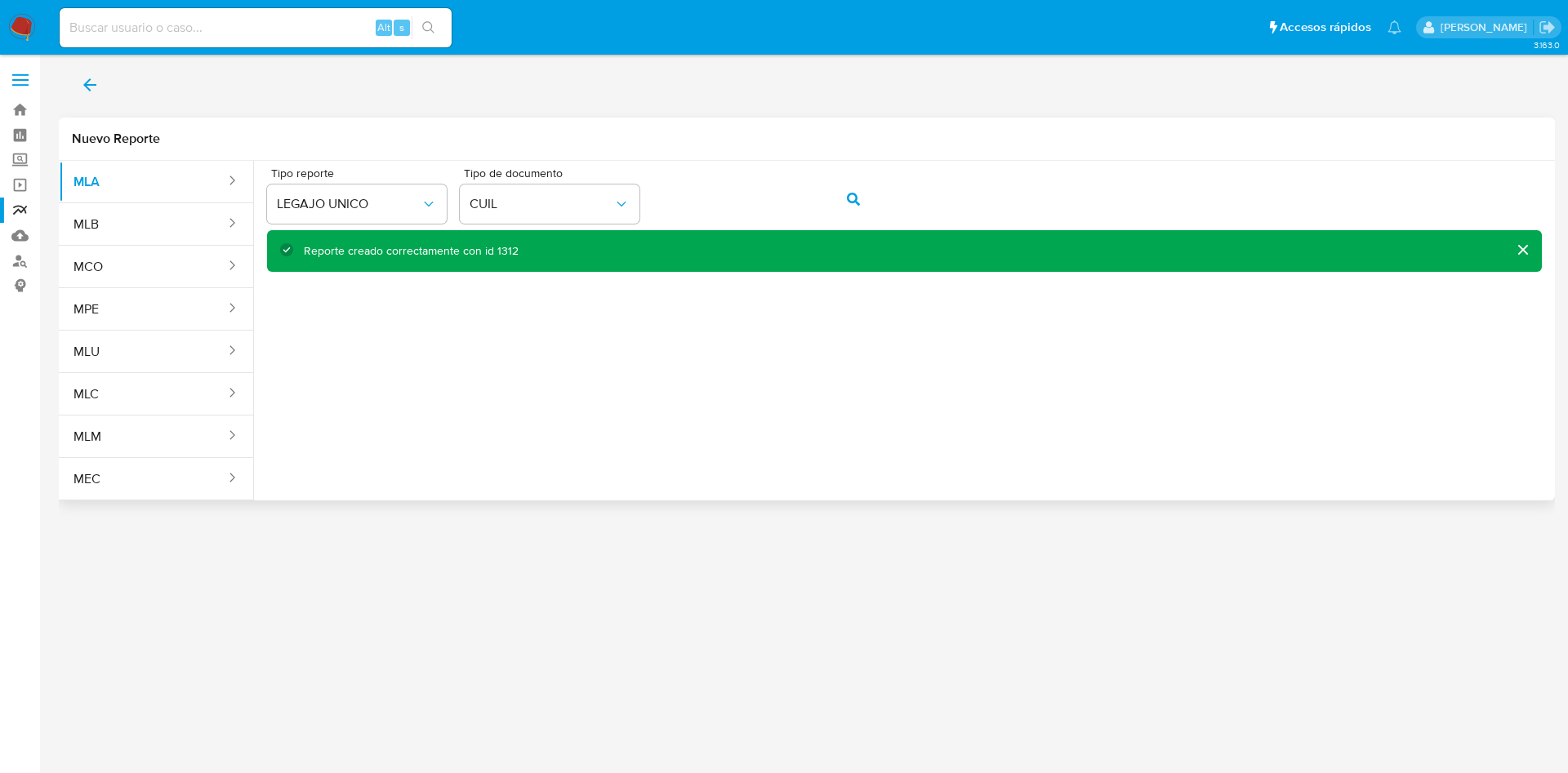
click at [85, 83] on icon "back" at bounding box center [89, 85] width 13 height 13
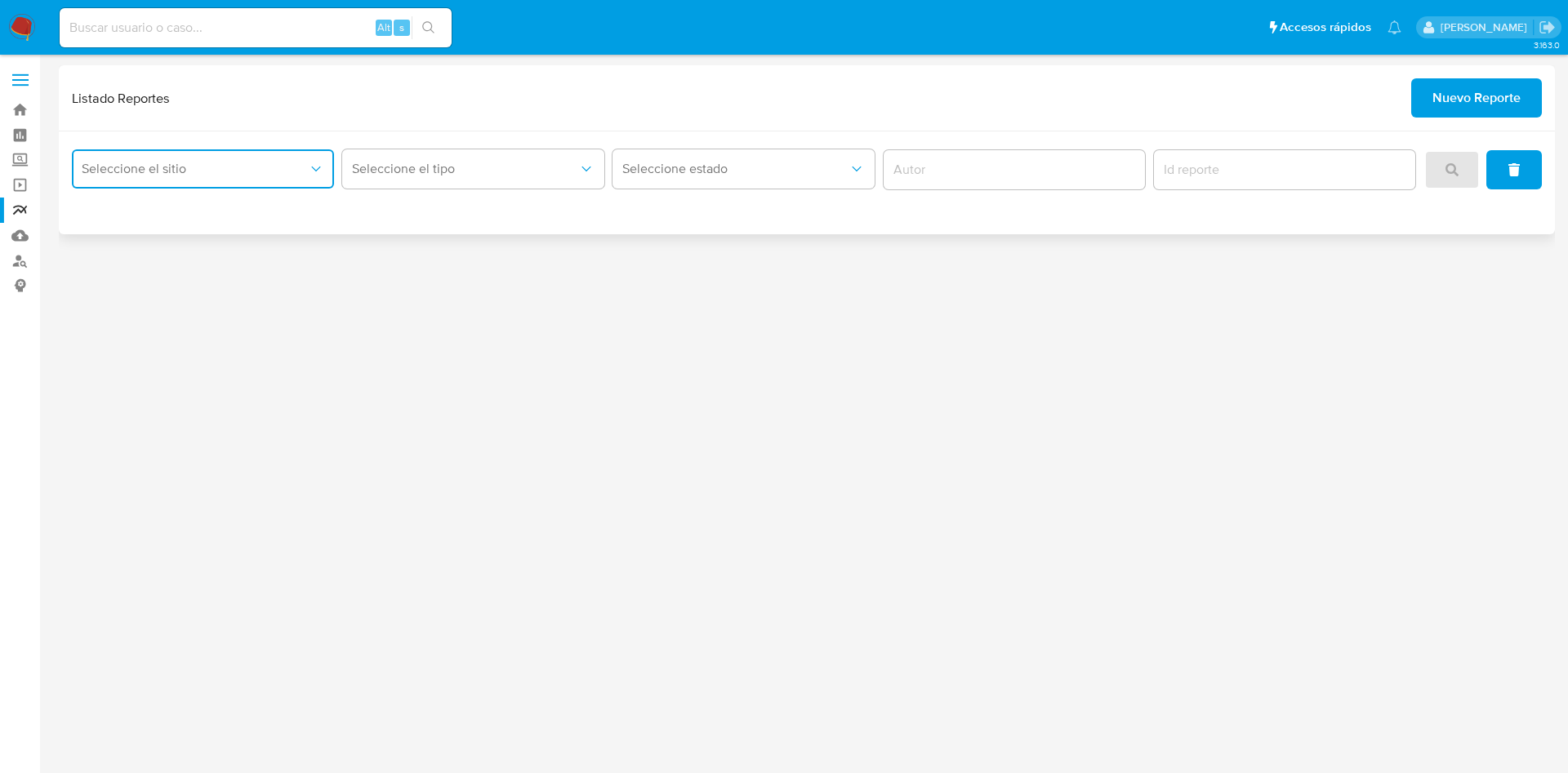
click at [160, 162] on span "Seleccione el sitio" at bounding box center [195, 170] width 226 height 17
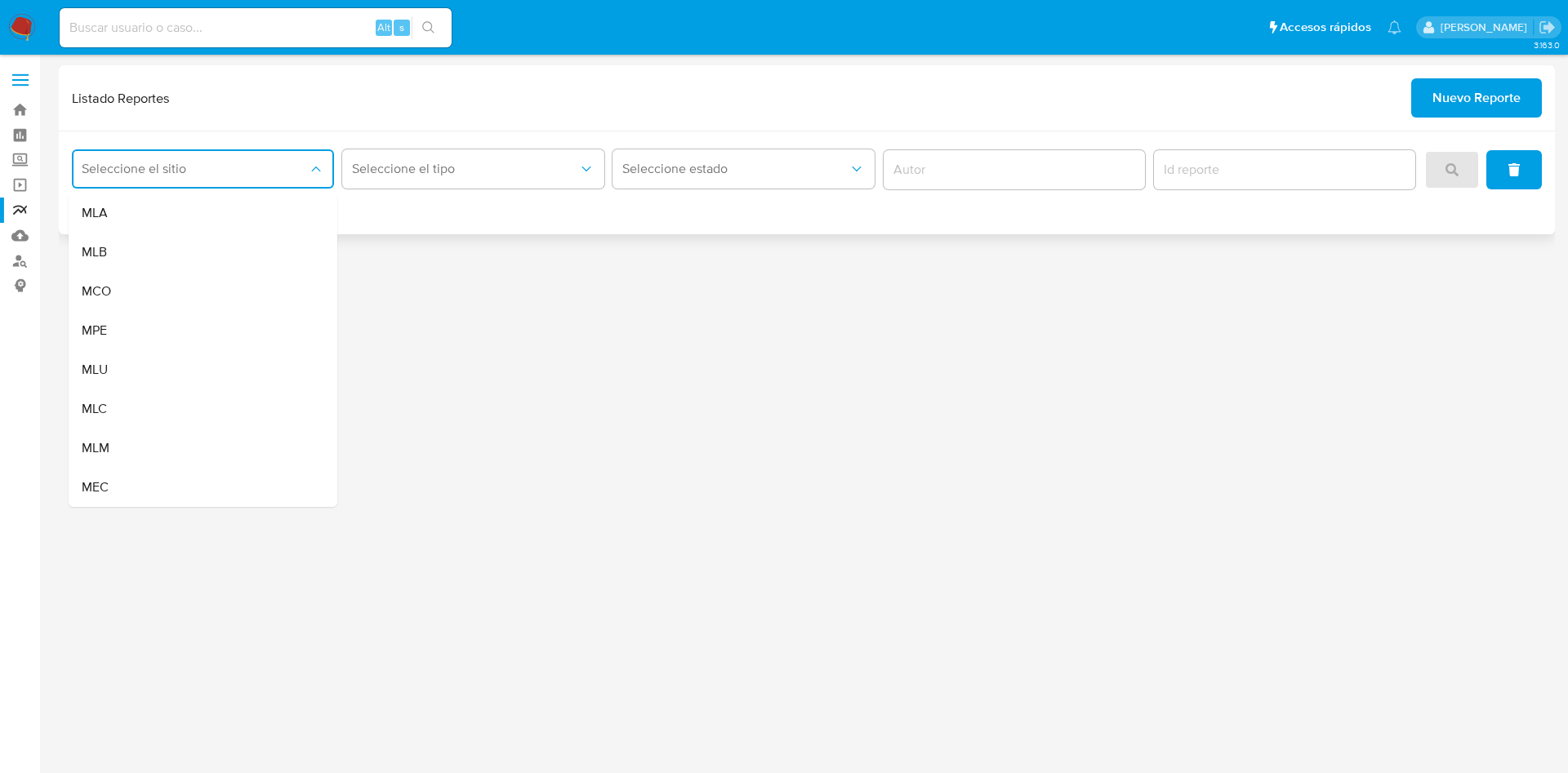
drag, startPoint x: 154, startPoint y: 220, endPoint x: 230, endPoint y: 210, distance: 76.7
click at [155, 219] on div "MLA" at bounding box center [198, 213] width 232 height 40
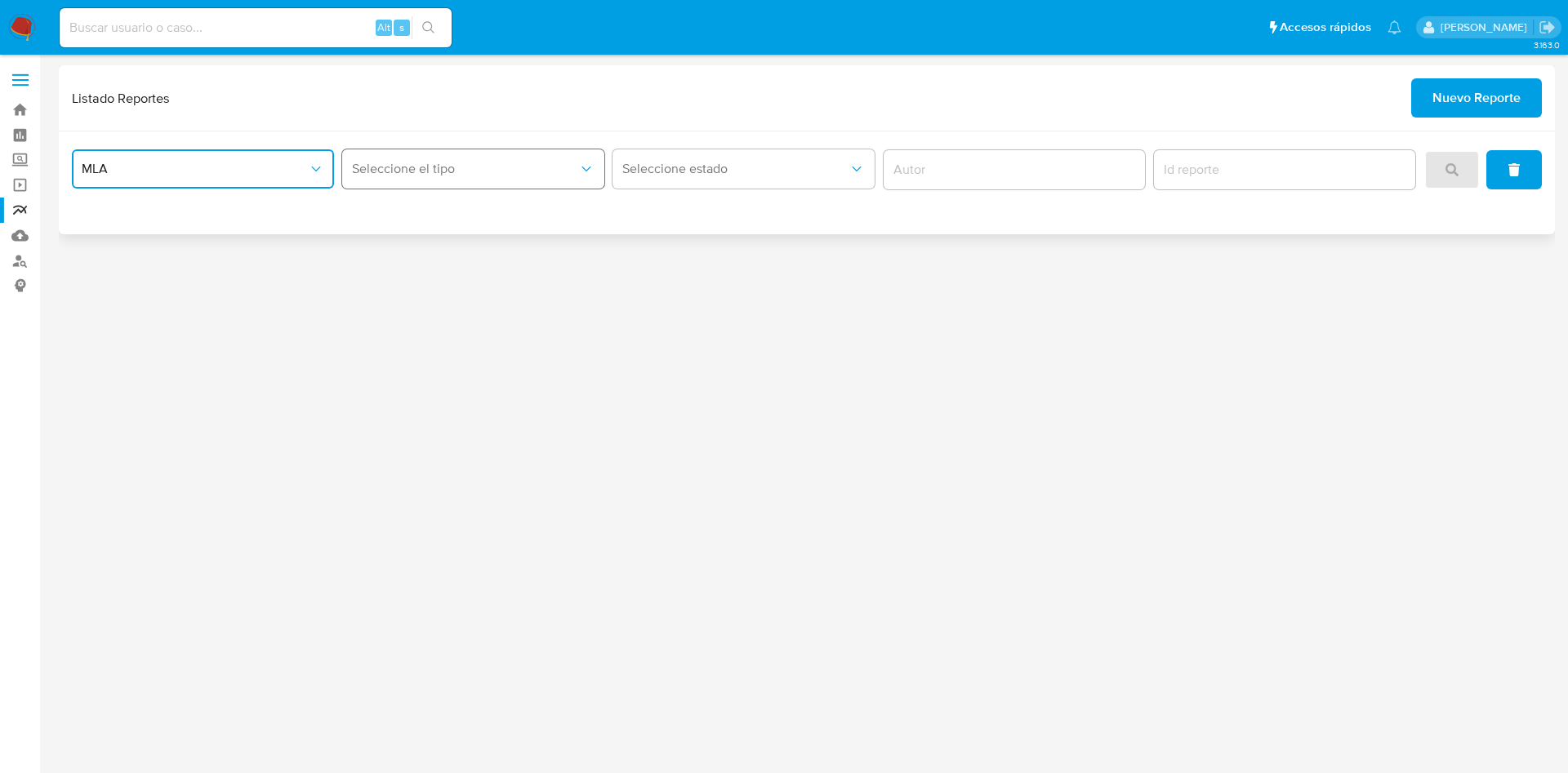
click at [425, 170] on span "Seleccione el tipo" at bounding box center [465, 170] width 226 height 17
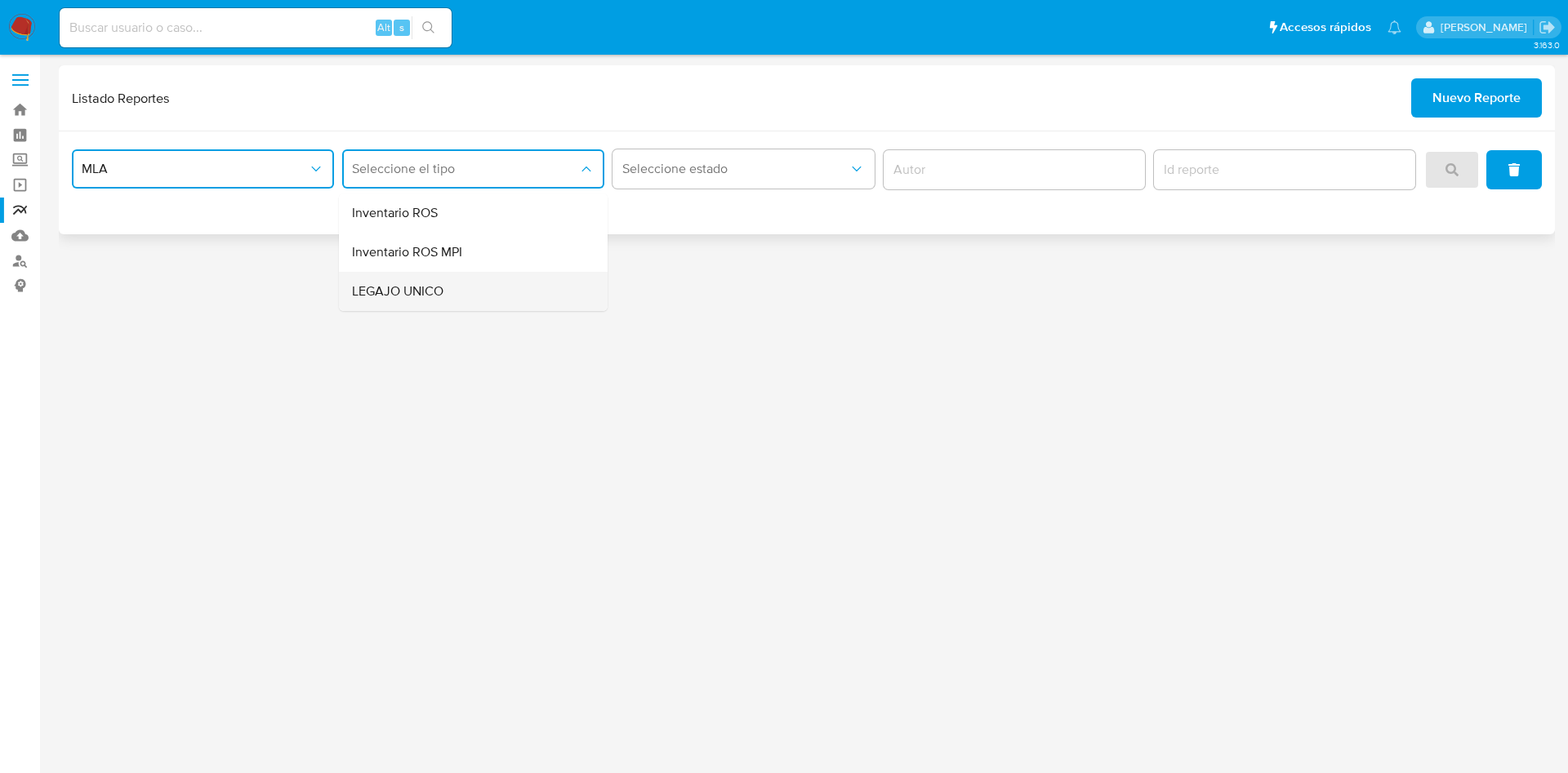
click at [419, 290] on span "LEGAJO UNICO" at bounding box center [397, 291] width 91 height 17
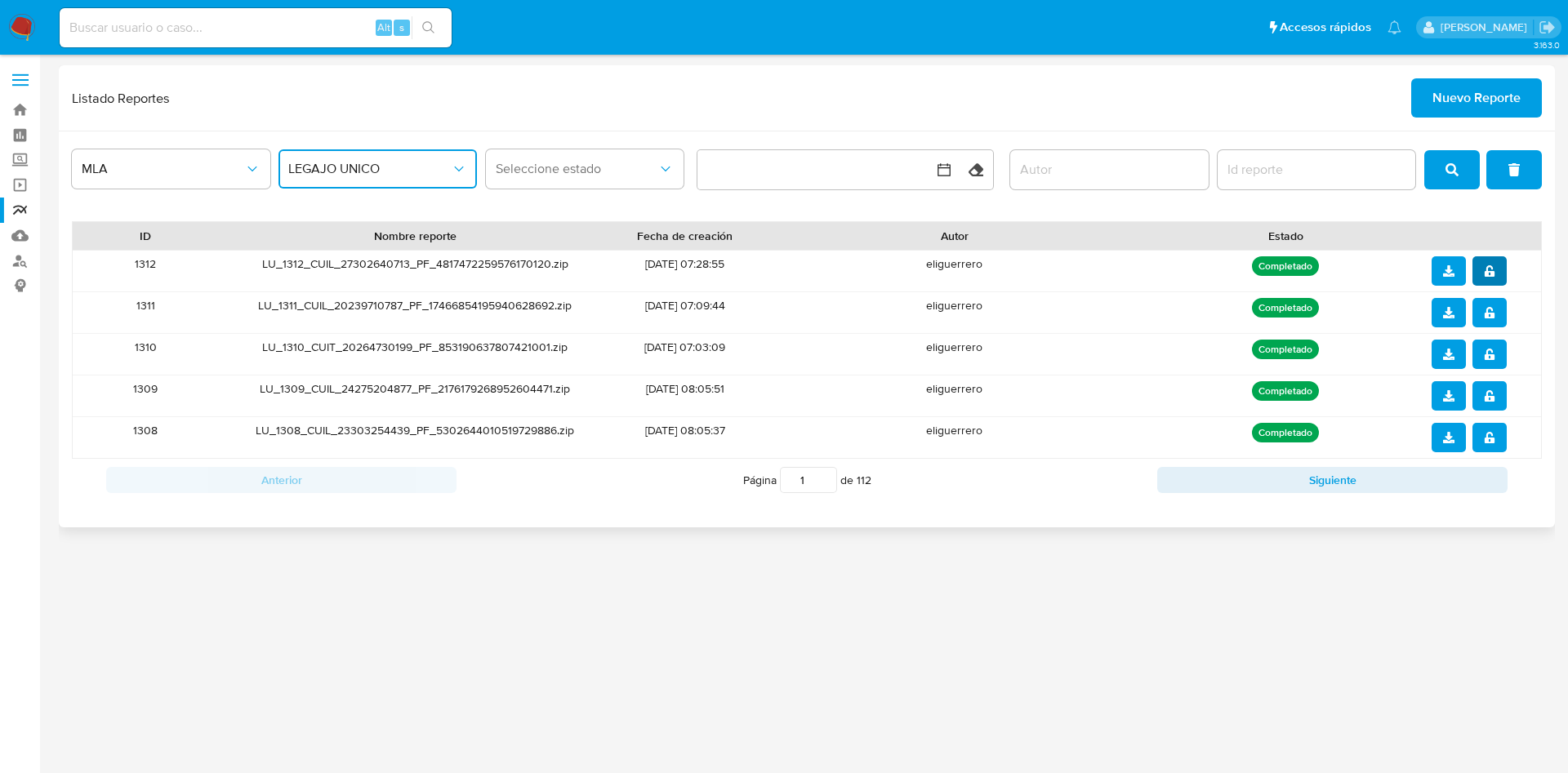
click at [1492, 272] on icon "notify_security" at bounding box center [1489, 271] width 10 height 11
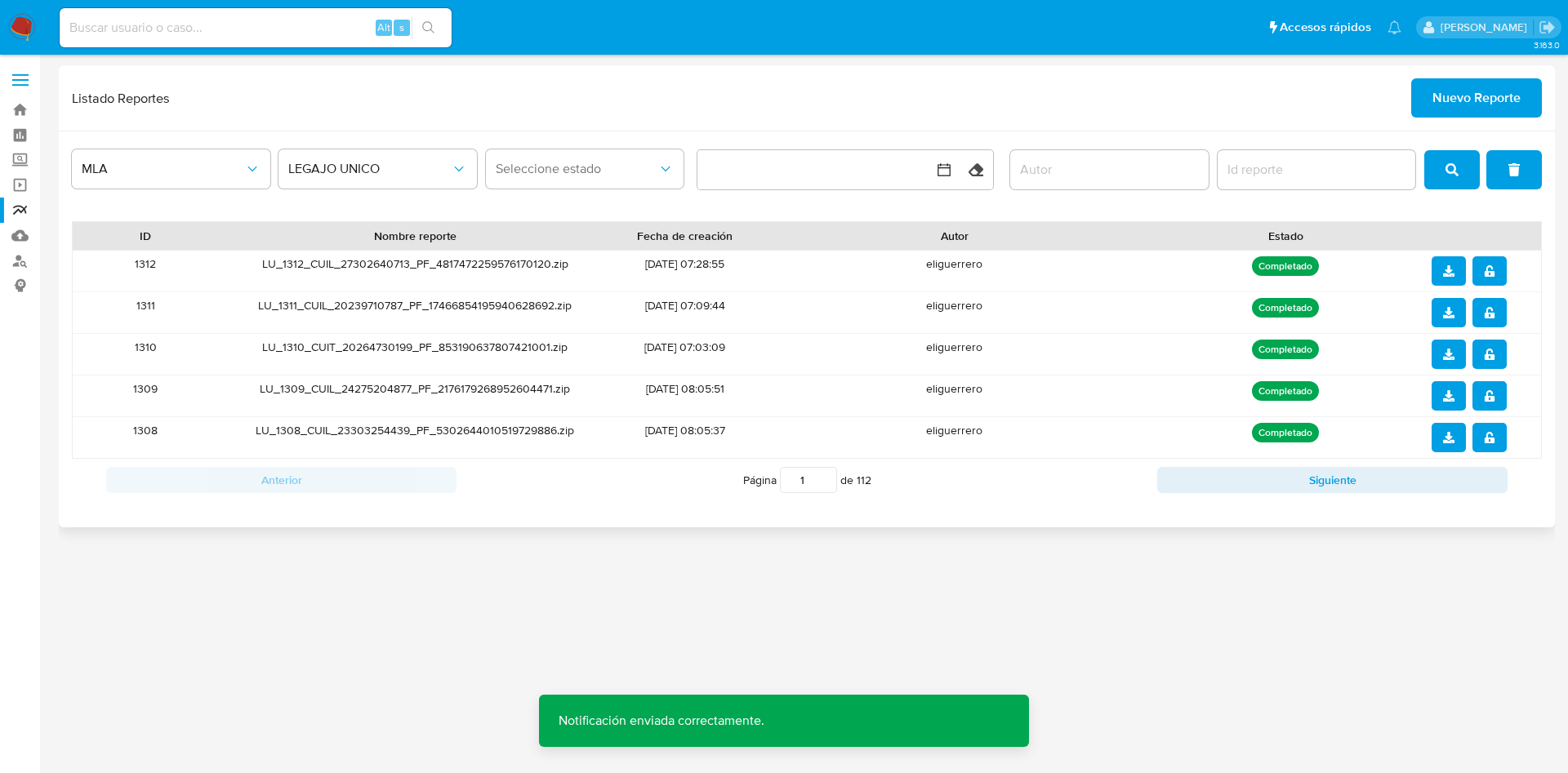
click at [1444, 268] on icon "download" at bounding box center [1448, 271] width 11 height 11
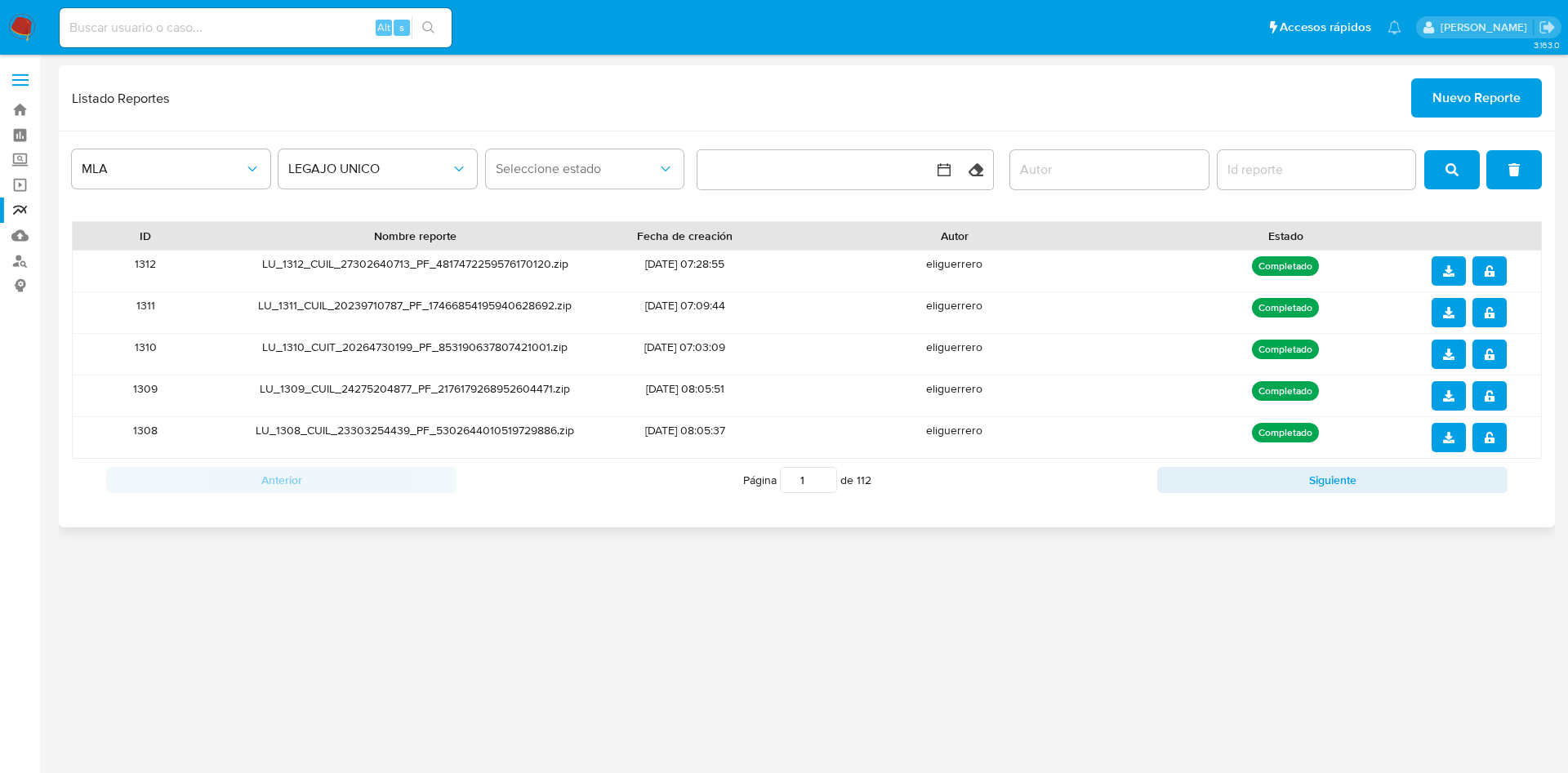
click at [1449, 107] on span "Nuevo Reporte" at bounding box center [1477, 98] width 88 height 36
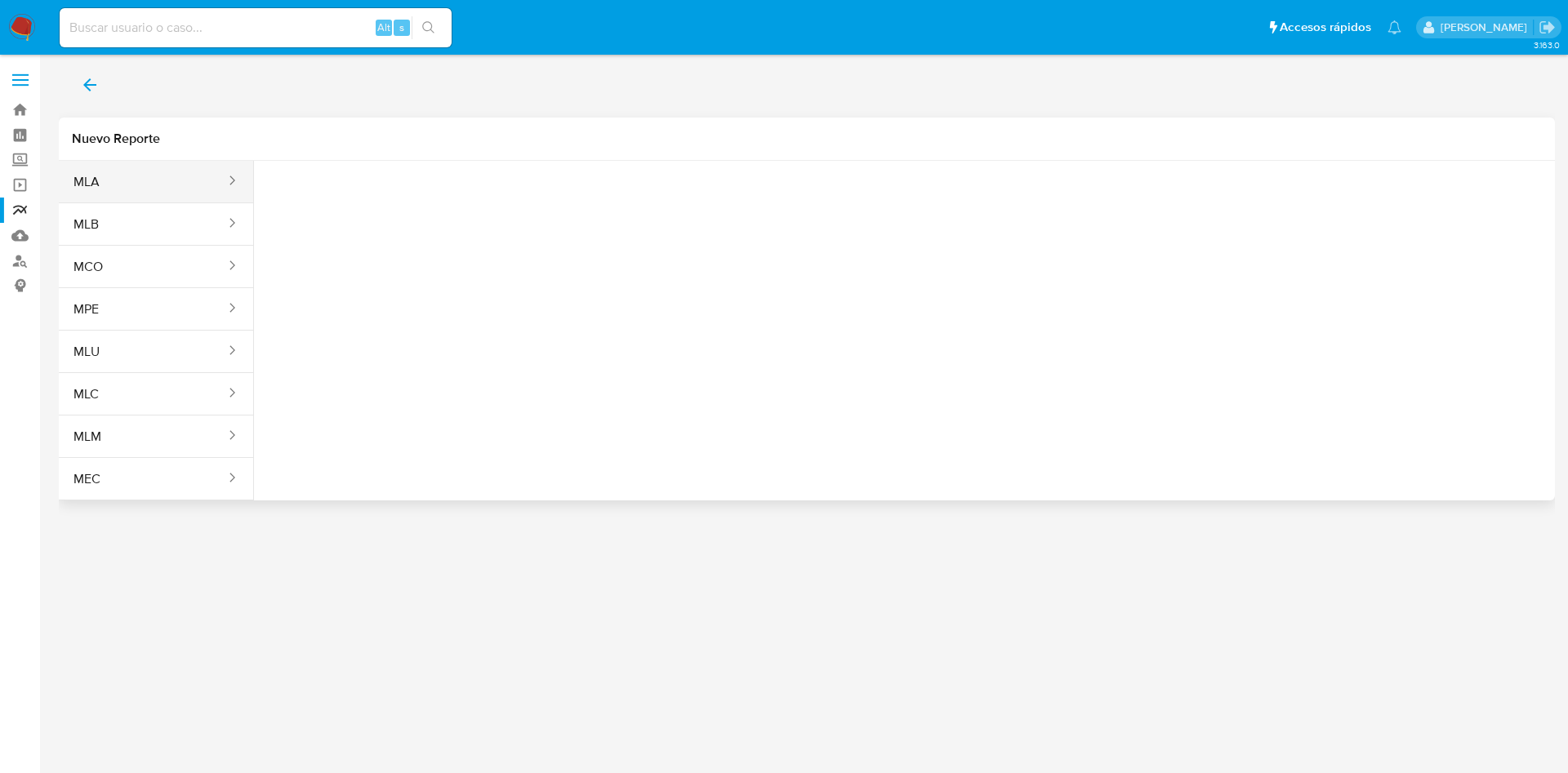
click at [202, 174] on button "MLA" at bounding box center [143, 182] width 168 height 40
click at [369, 201] on span "Seleccione una opcion" at bounding box center [348, 205] width 144 height 17
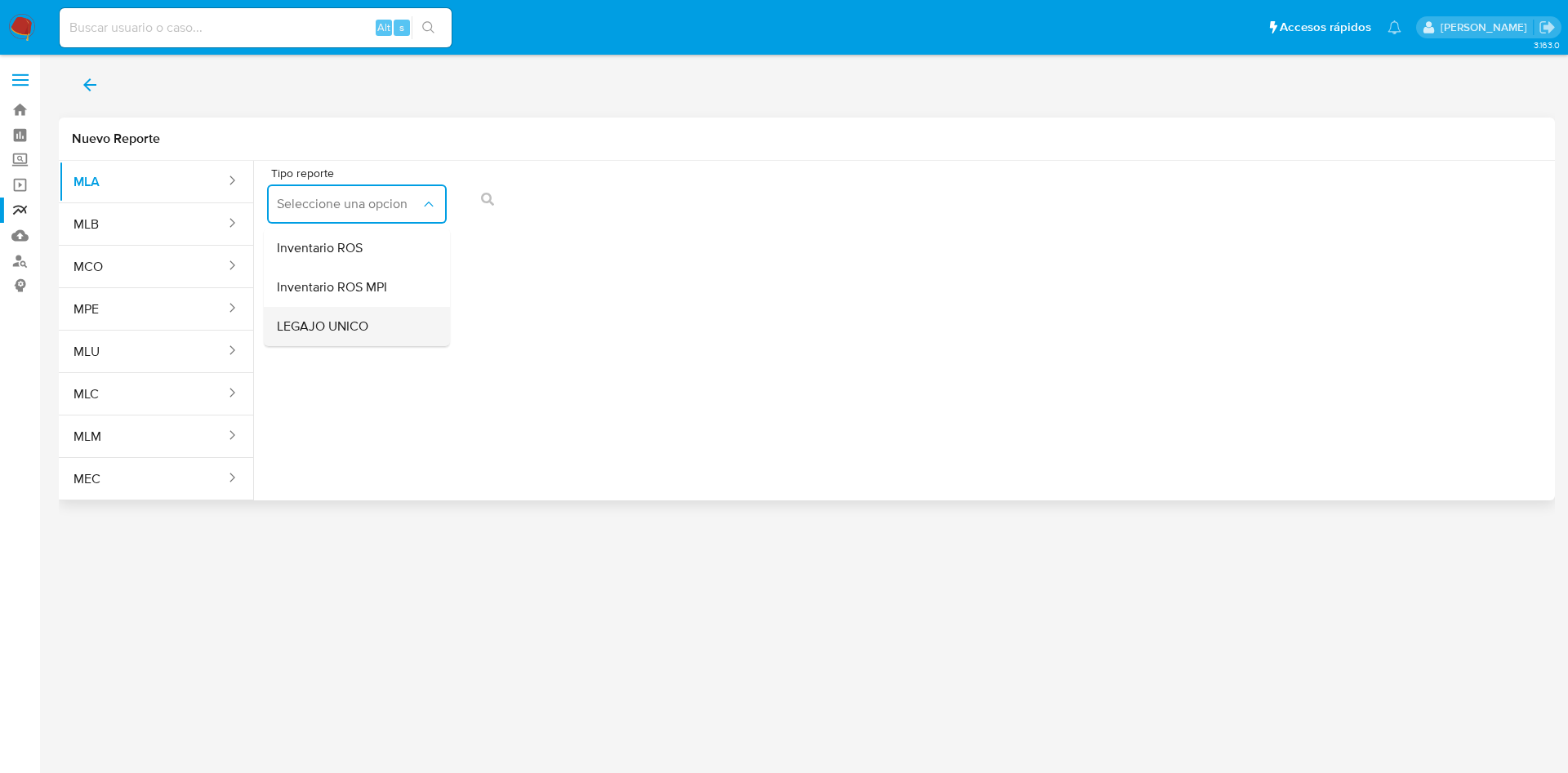
click at [376, 329] on div "LEGAJO UNICO" at bounding box center [351, 326] width 150 height 40
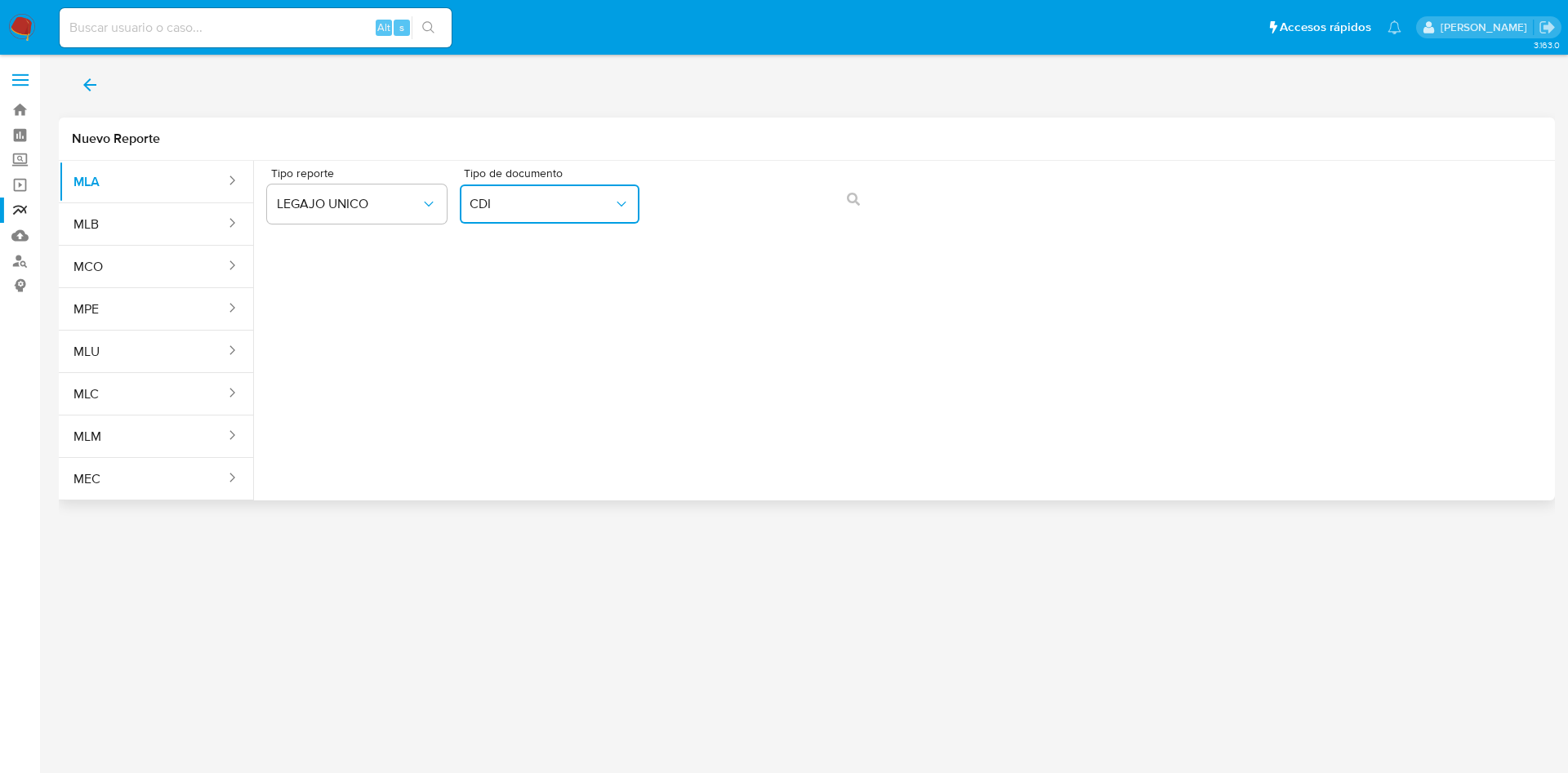
click at [595, 202] on span "CDI" at bounding box center [541, 205] width 144 height 17
click at [571, 308] on div "CUIL CUIL" at bounding box center [544, 311] width 150 height 55
click at [876, 193] on button "action-search" at bounding box center [854, 199] width 55 height 40
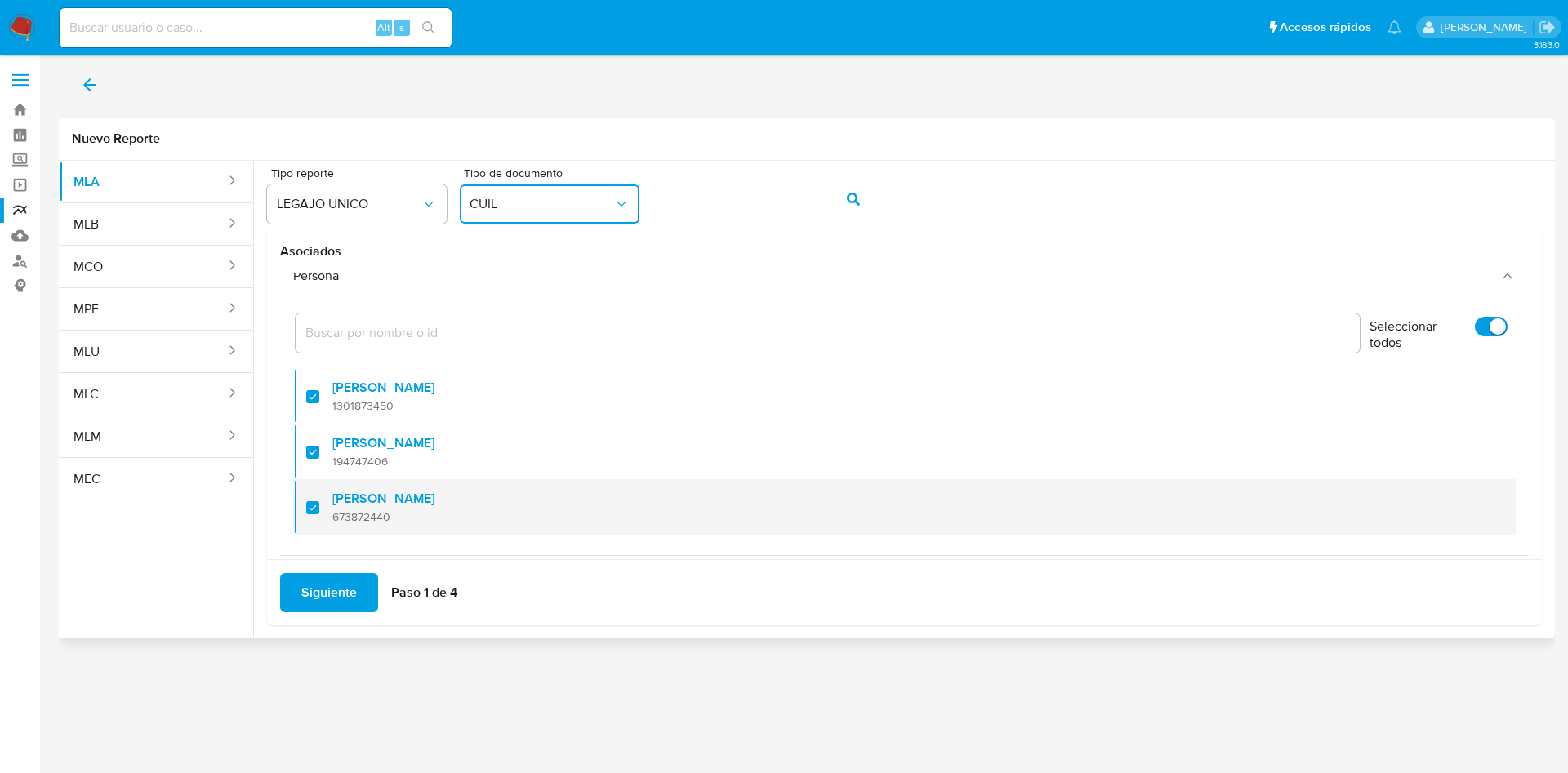
scroll to position [66, 0]
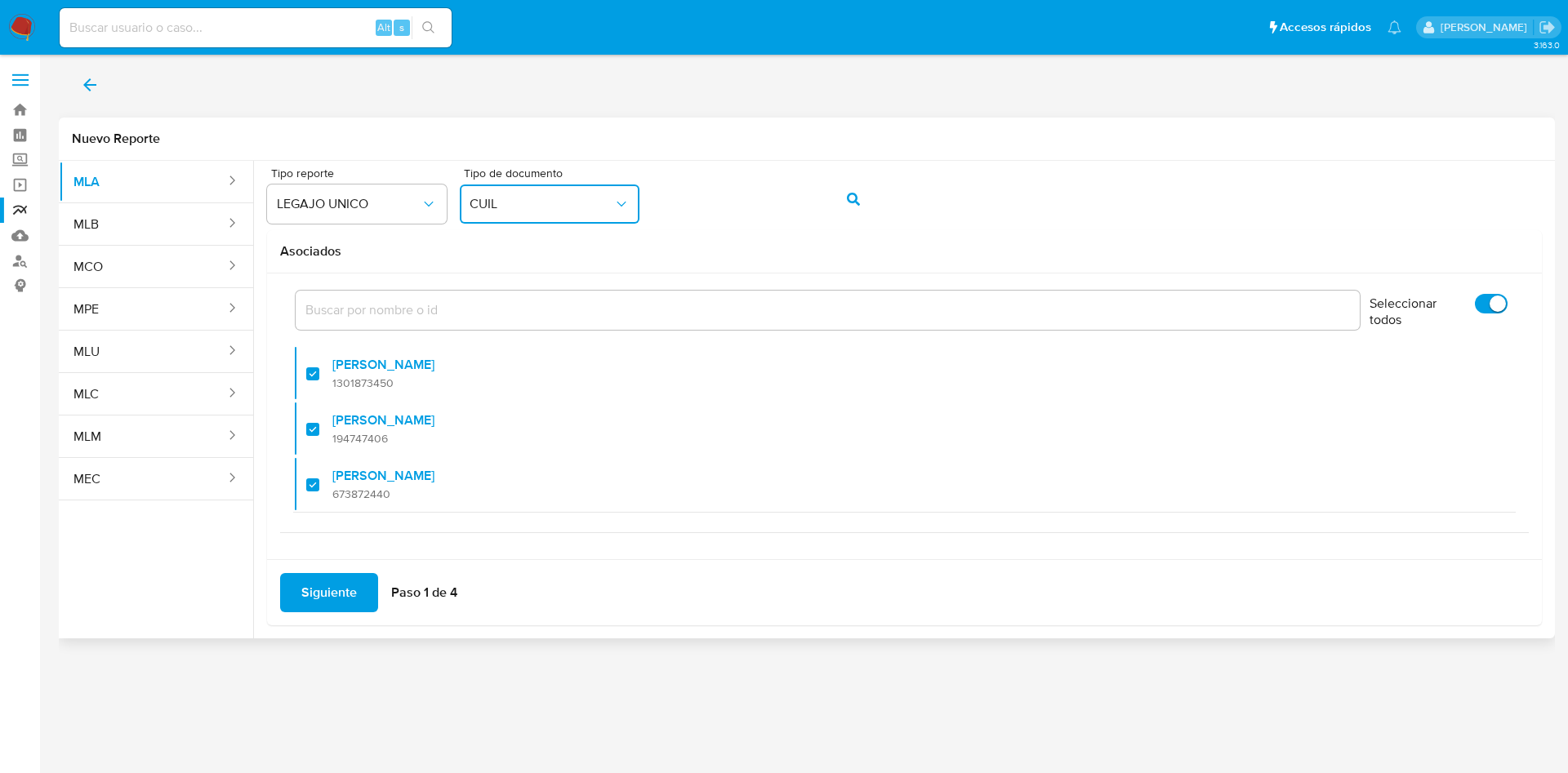
click at [1475, 304] on input "Seleccionar todos" at bounding box center [1491, 303] width 32 height 19
checkbox input "false"
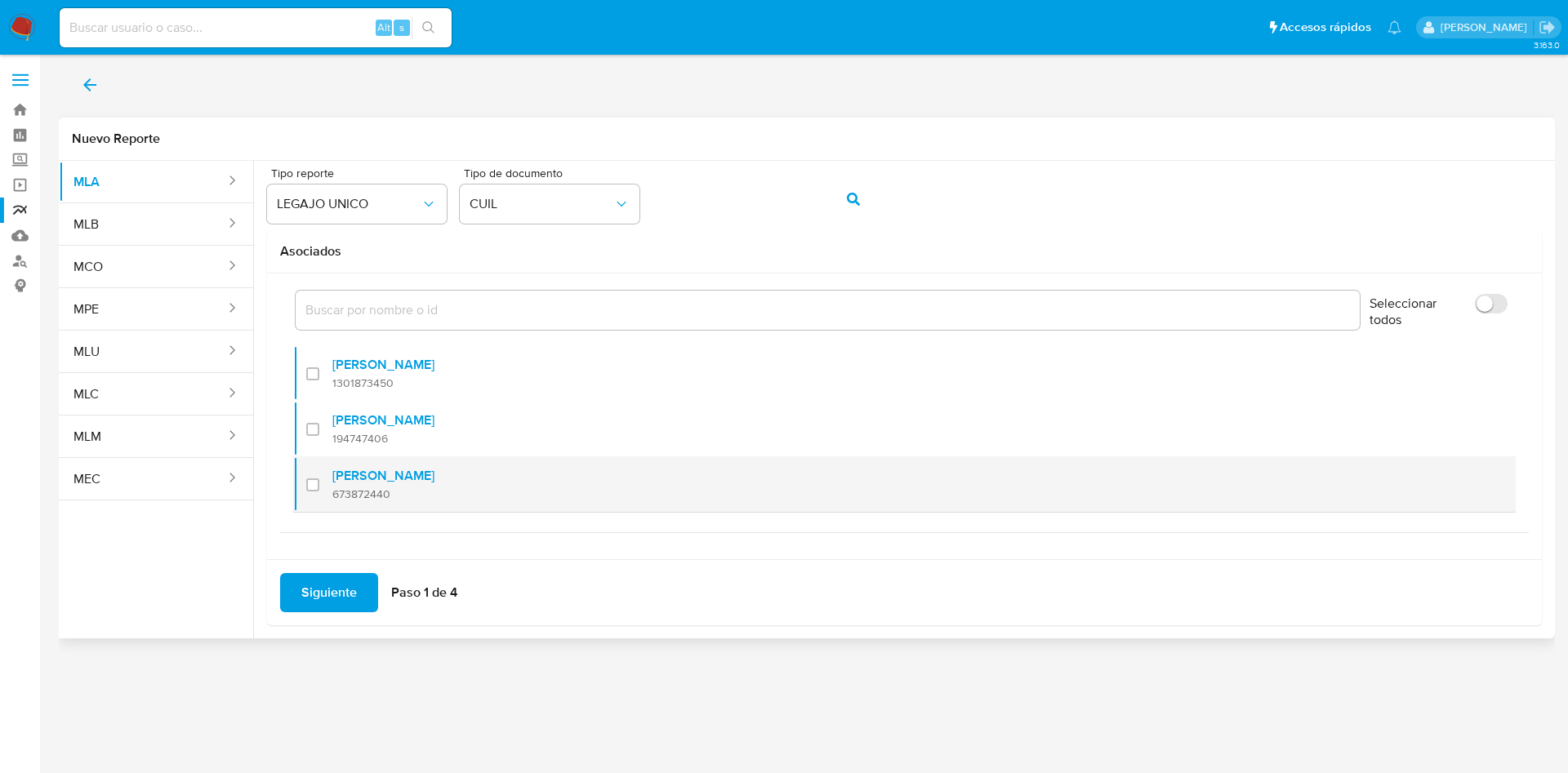
click at [354, 475] on label "[PERSON_NAME]" at bounding box center [383, 476] width 102 height 17
click at [319, 478] on input "checkbox" at bounding box center [312, 485] width 13 height 13
checkbox input "true"
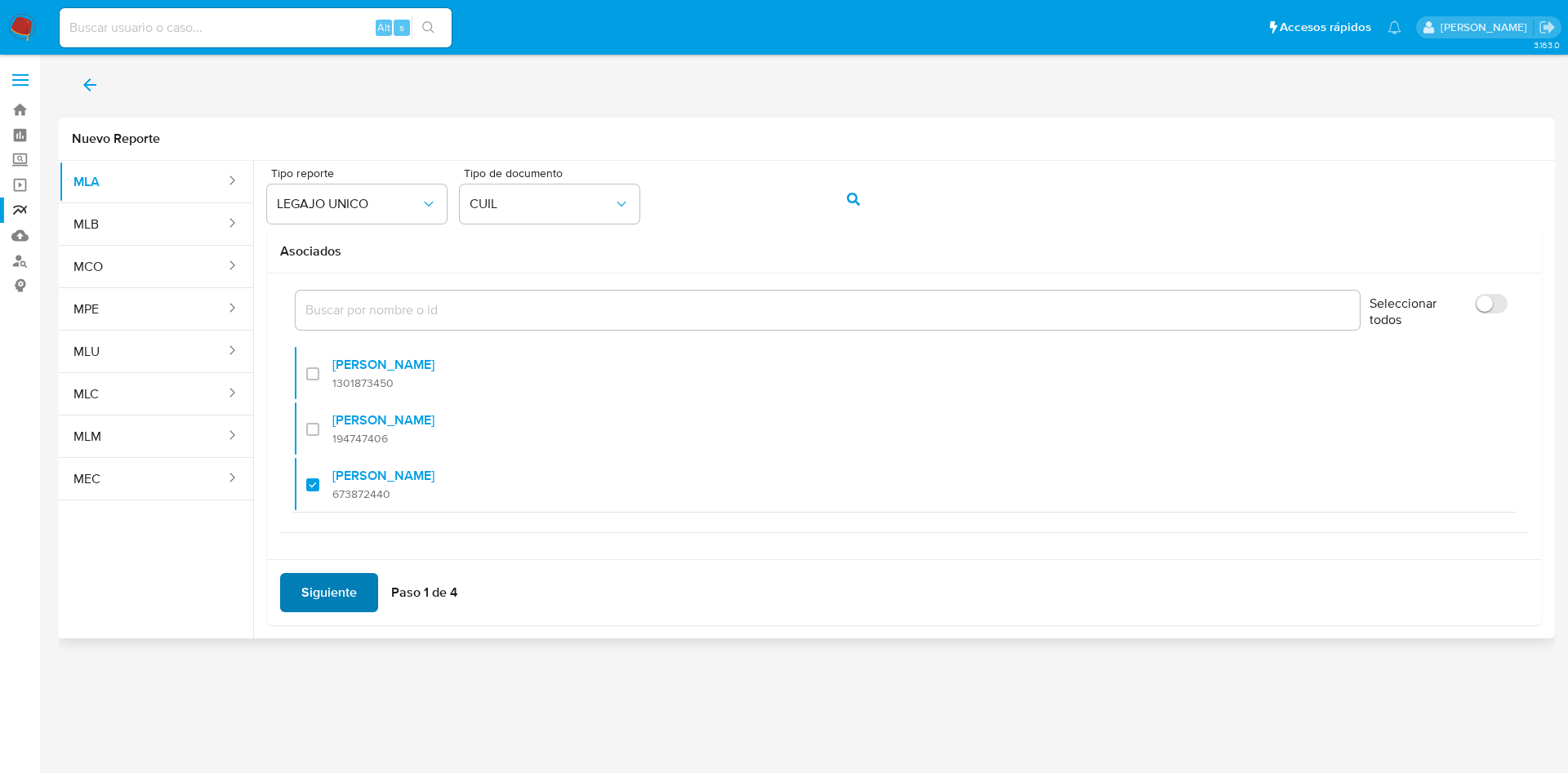
click at [323, 578] on span "Siguiente" at bounding box center [329, 592] width 55 height 36
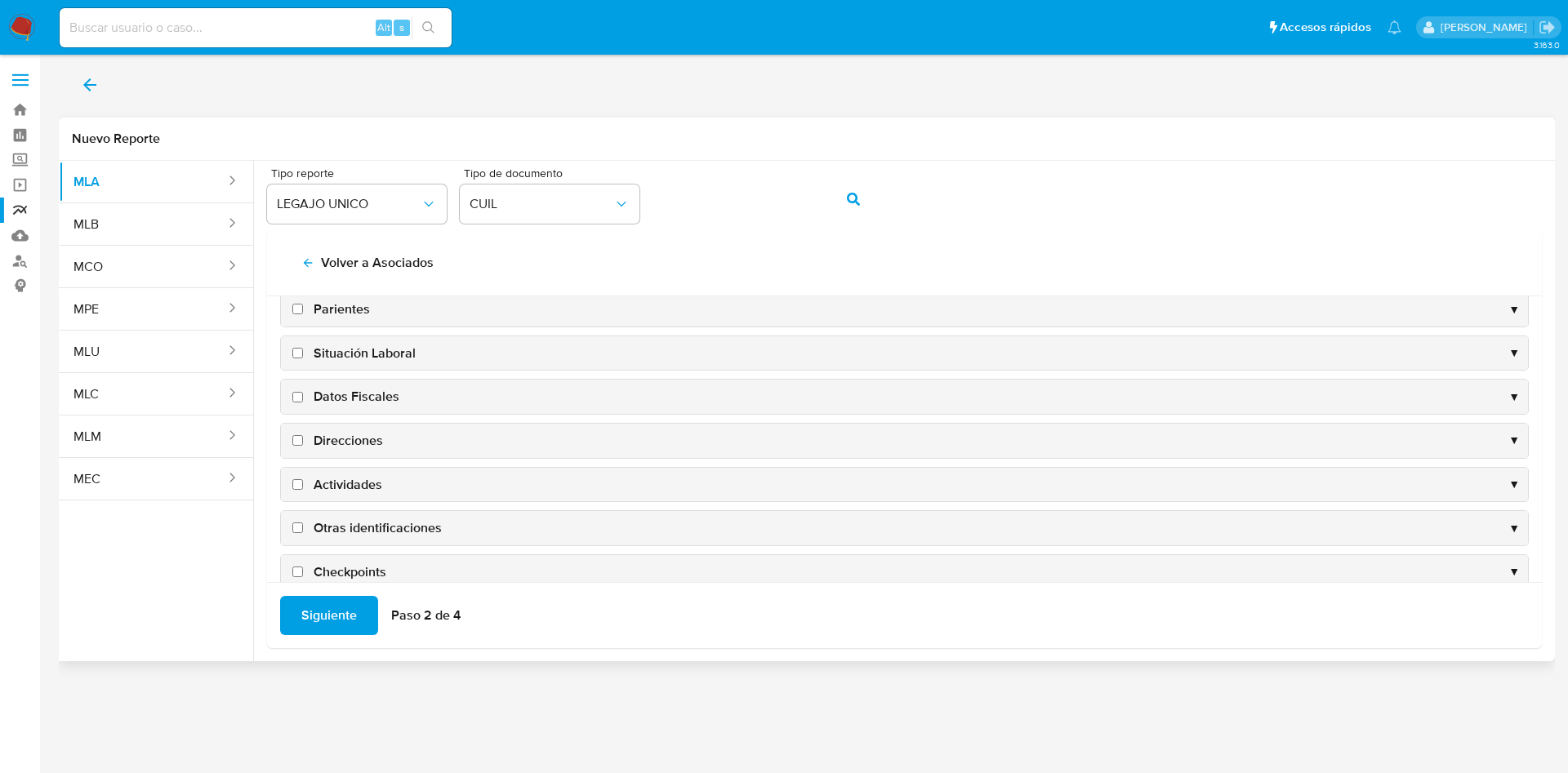
scroll to position [158, 0]
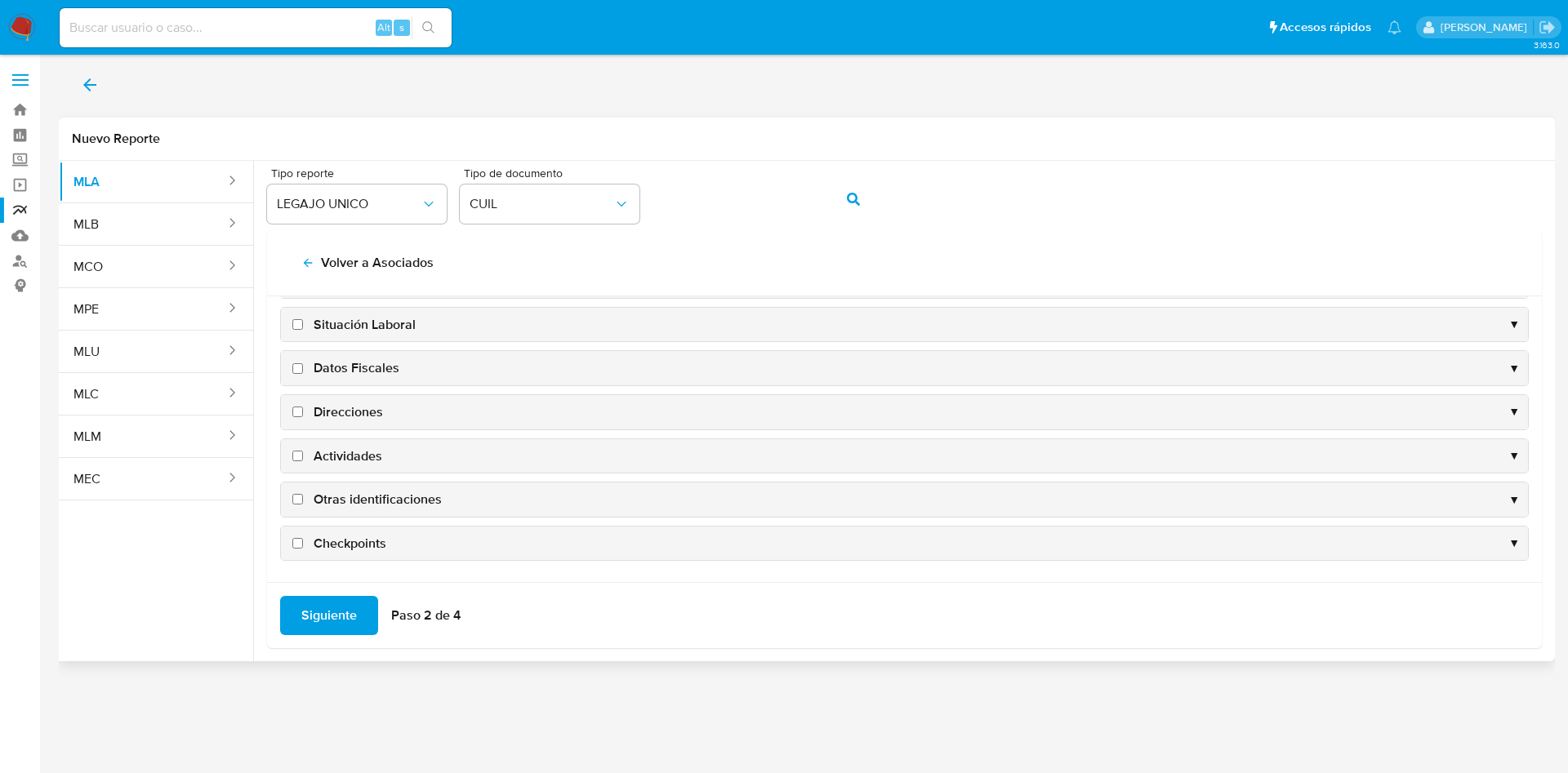
click at [347, 398] on div "Direcciones ▼" at bounding box center [904, 412] width 1247 height 34
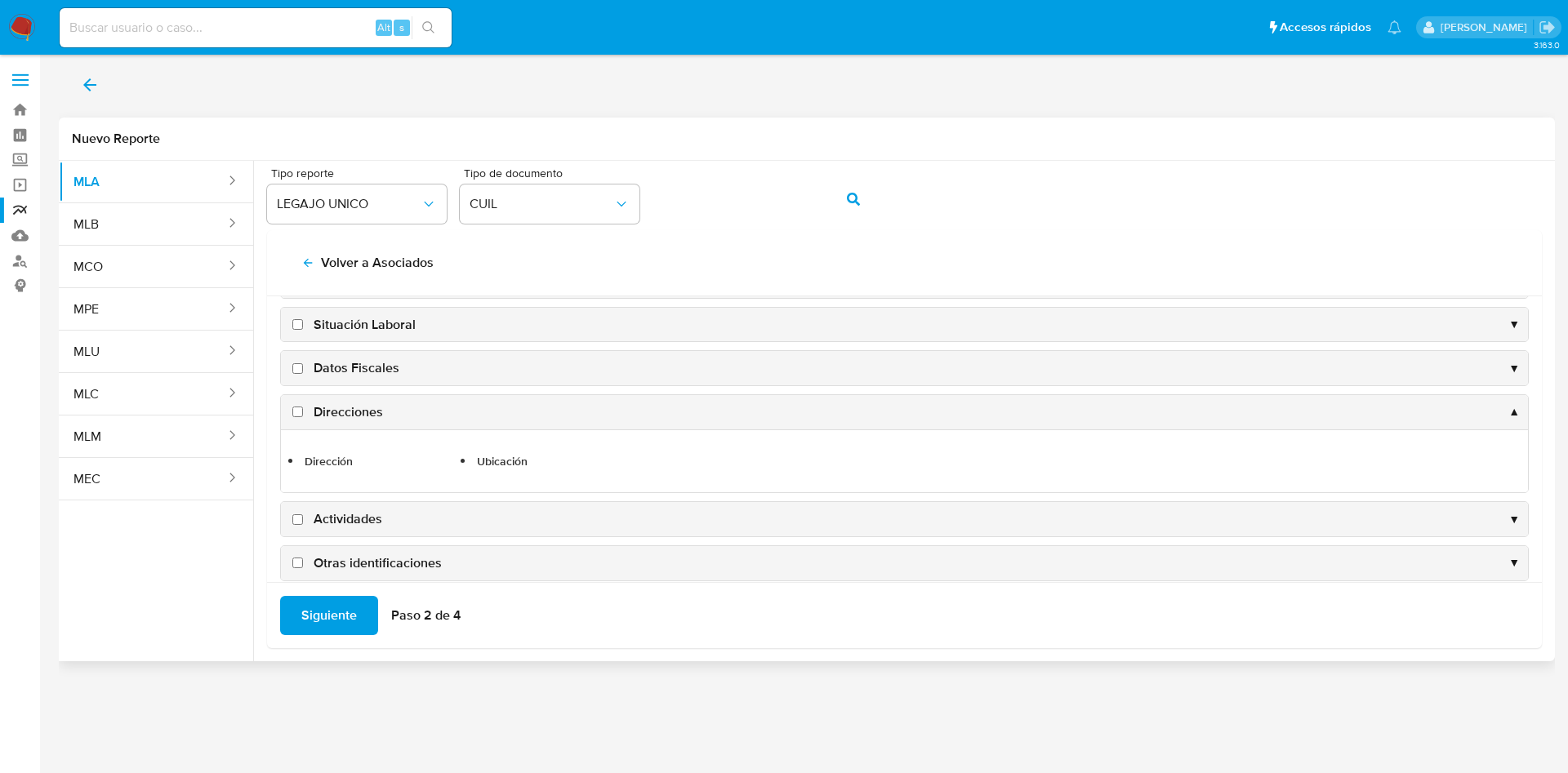
click at [355, 372] on span "Datos Fiscales" at bounding box center [356, 368] width 86 height 18
click at [303, 372] on input "Datos Fiscales" at bounding box center [298, 369] width 11 height 11
checkbox input "true"
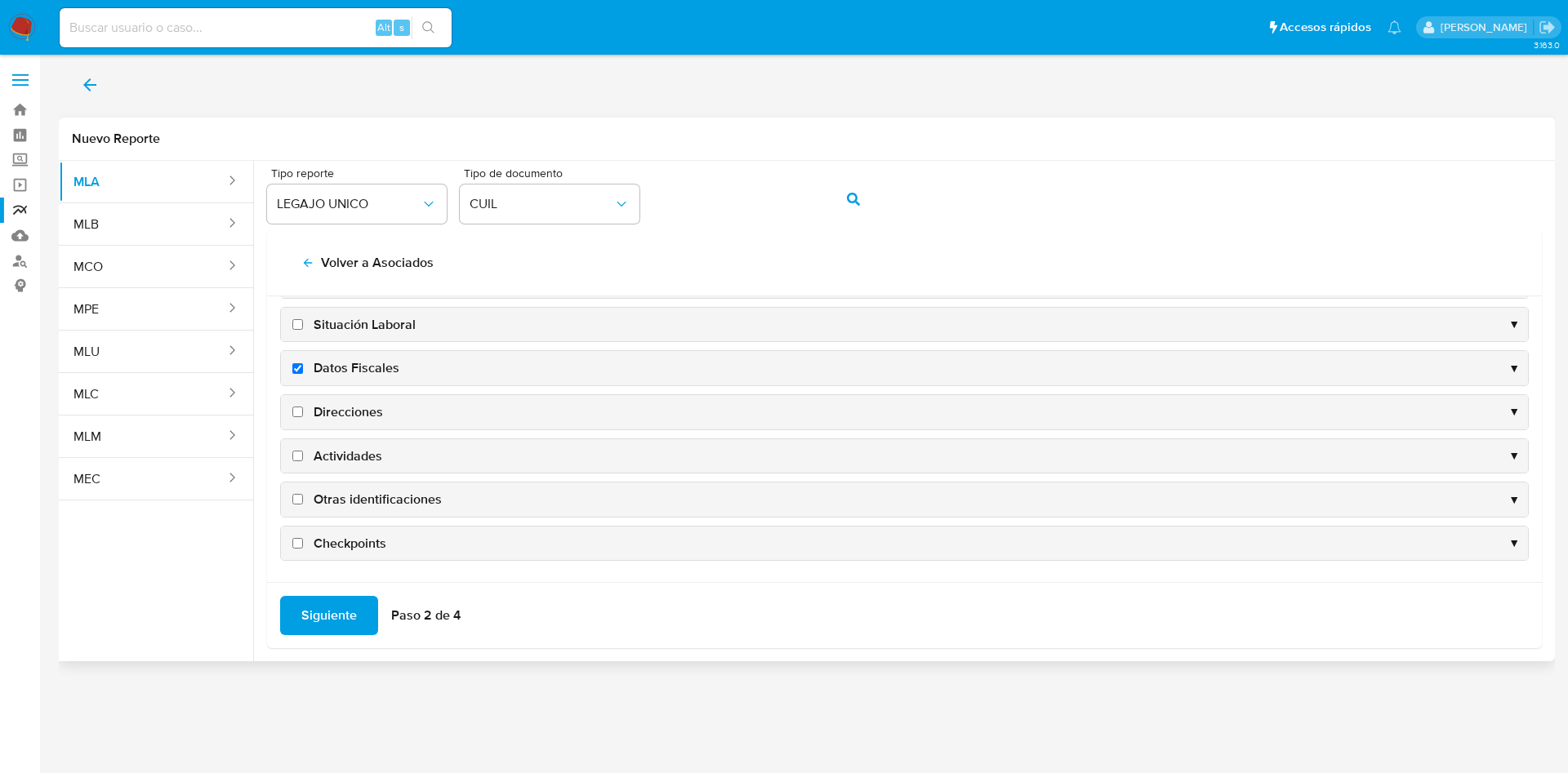
click at [355, 419] on span "Direcciones" at bounding box center [348, 412] width 69 height 18
click at [303, 417] on input "Direcciones" at bounding box center [298, 412] width 11 height 11
checkbox input "true"
click at [346, 462] on span "Actividades" at bounding box center [348, 455] width 68 height 18
click at [303, 462] on input "Actividades" at bounding box center [298, 456] width 11 height 11
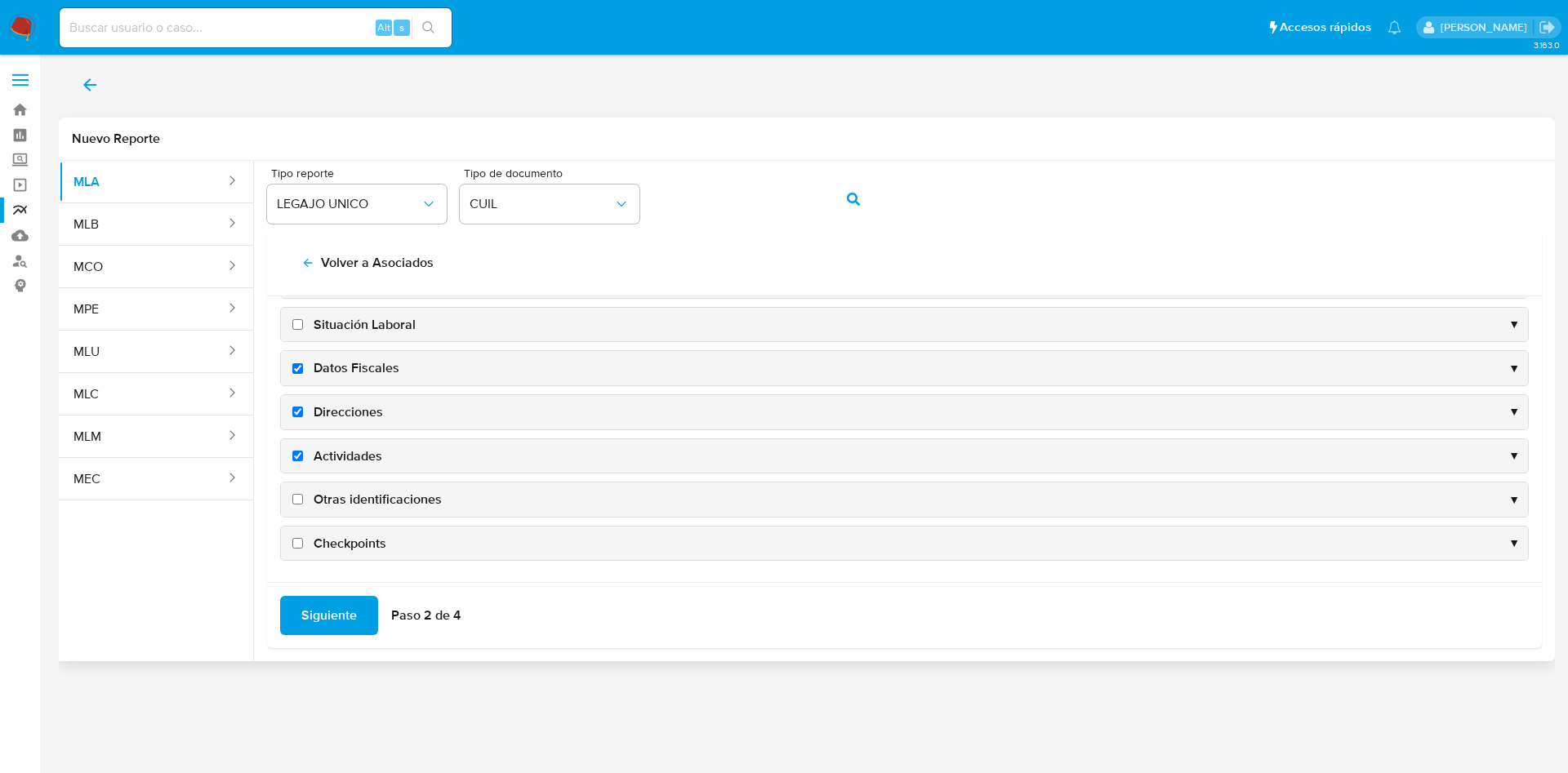
checkbox input "true"
click at [354, 505] on span "Otras identificaciones" at bounding box center [377, 498] width 128 height 18
click at [303, 504] on input "Otras identificaciones" at bounding box center [298, 499] width 11 height 11
checkbox input "true"
click at [333, 621] on span "Siguiente" at bounding box center [329, 615] width 55 height 36
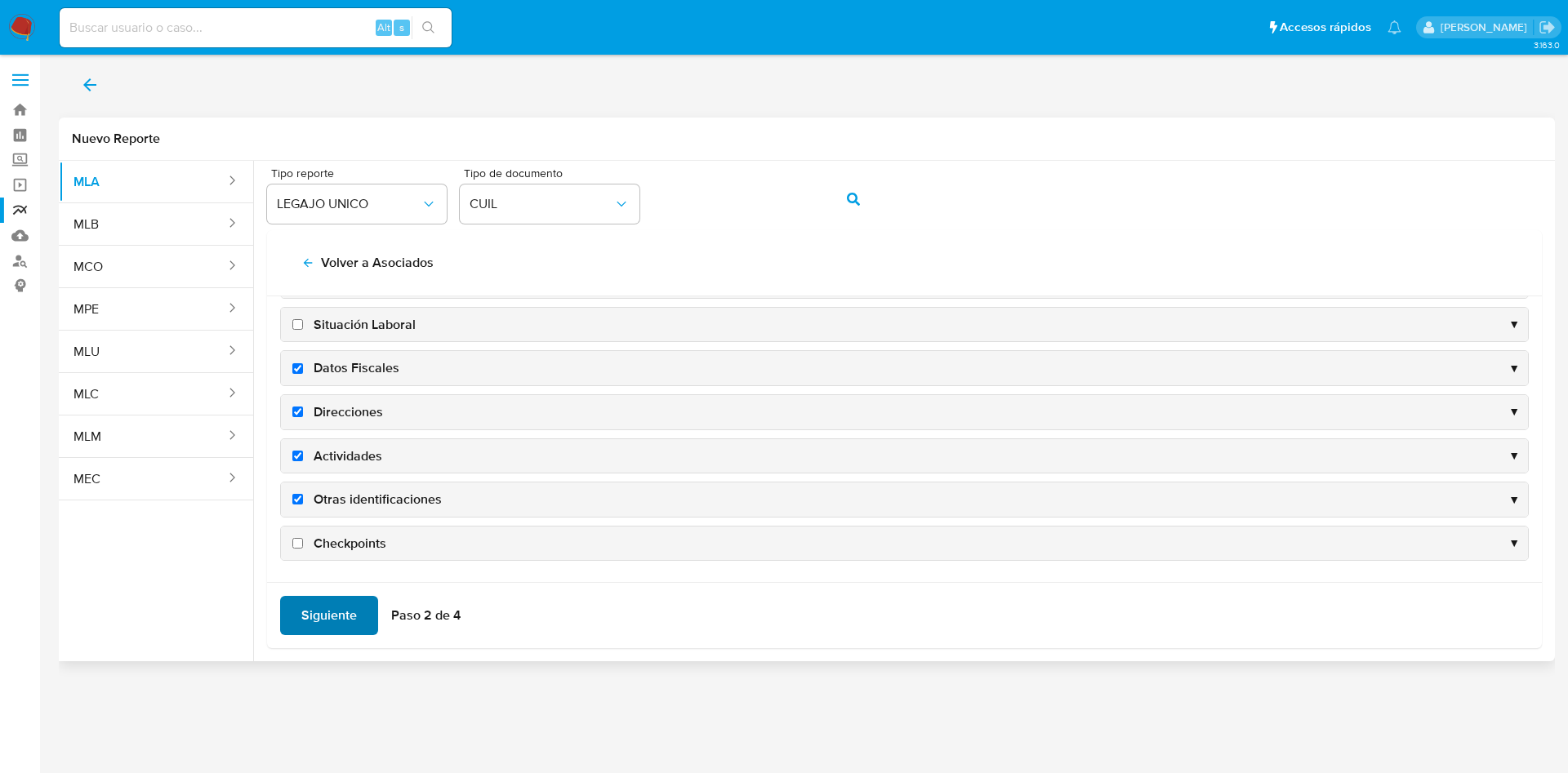
scroll to position [0, 0]
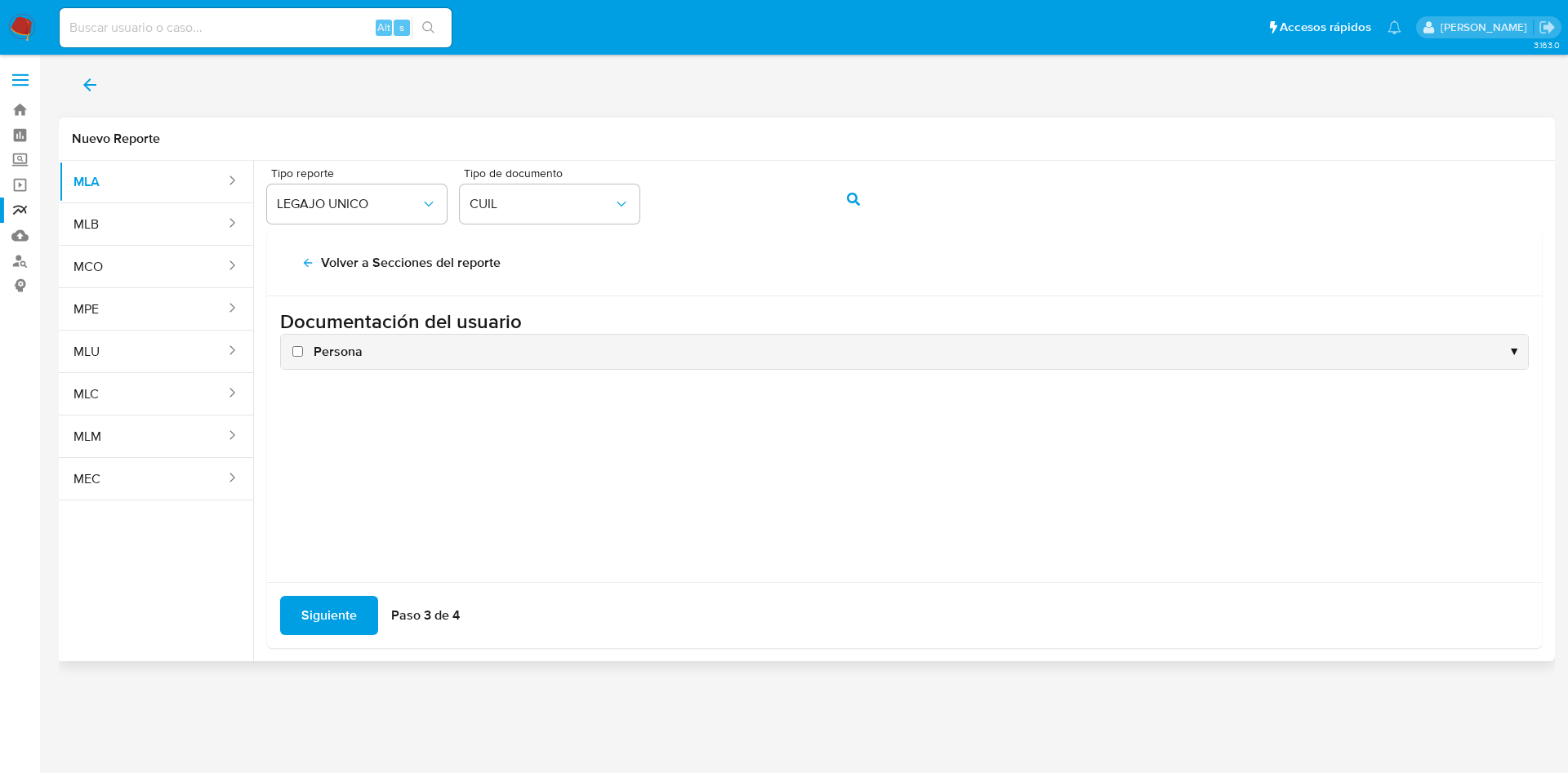
click at [333, 360] on div "Persona ▼" at bounding box center [904, 351] width 1247 height 34
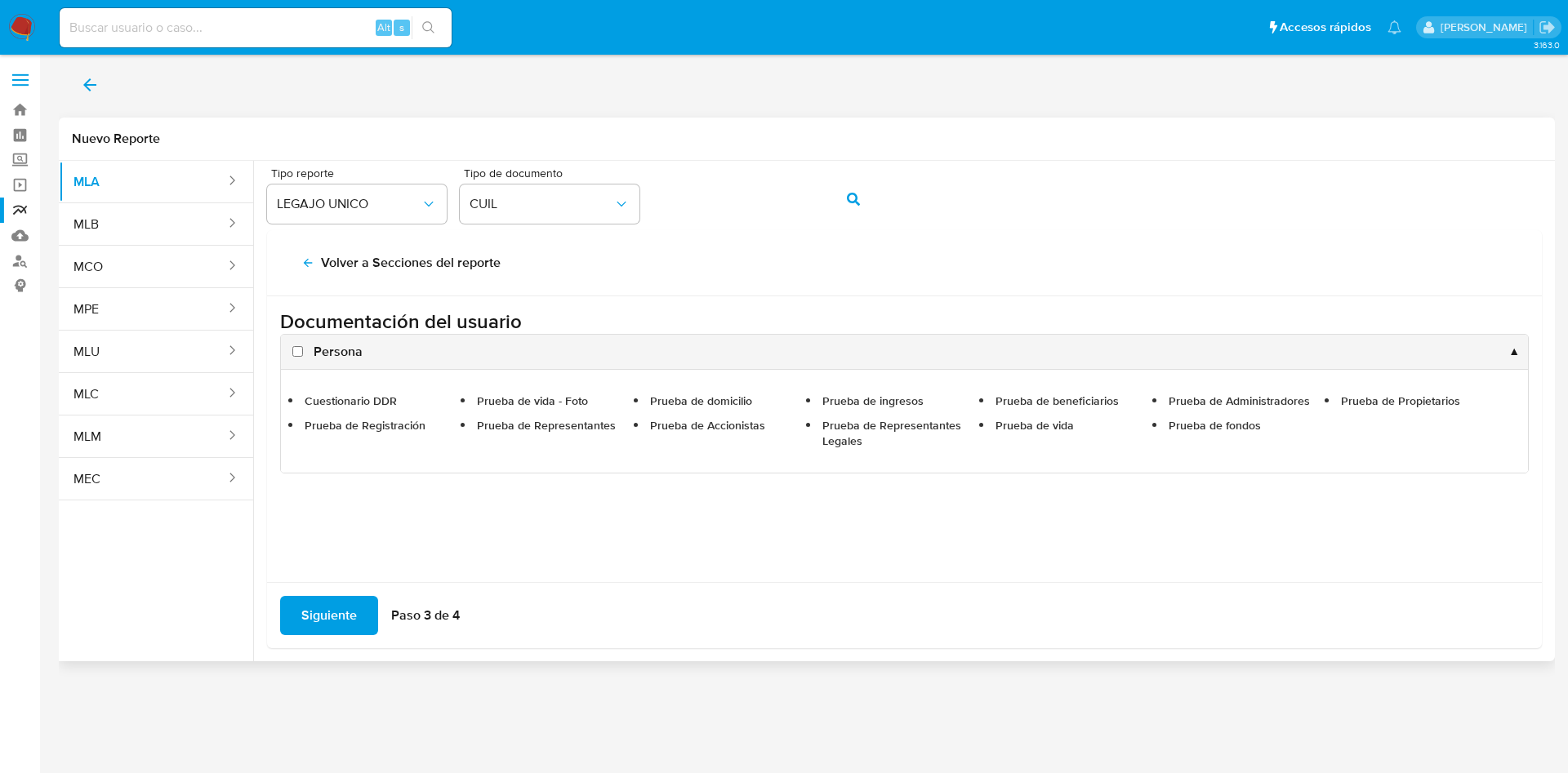
click at [324, 339] on div "Persona ▲" at bounding box center [904, 351] width 1247 height 34
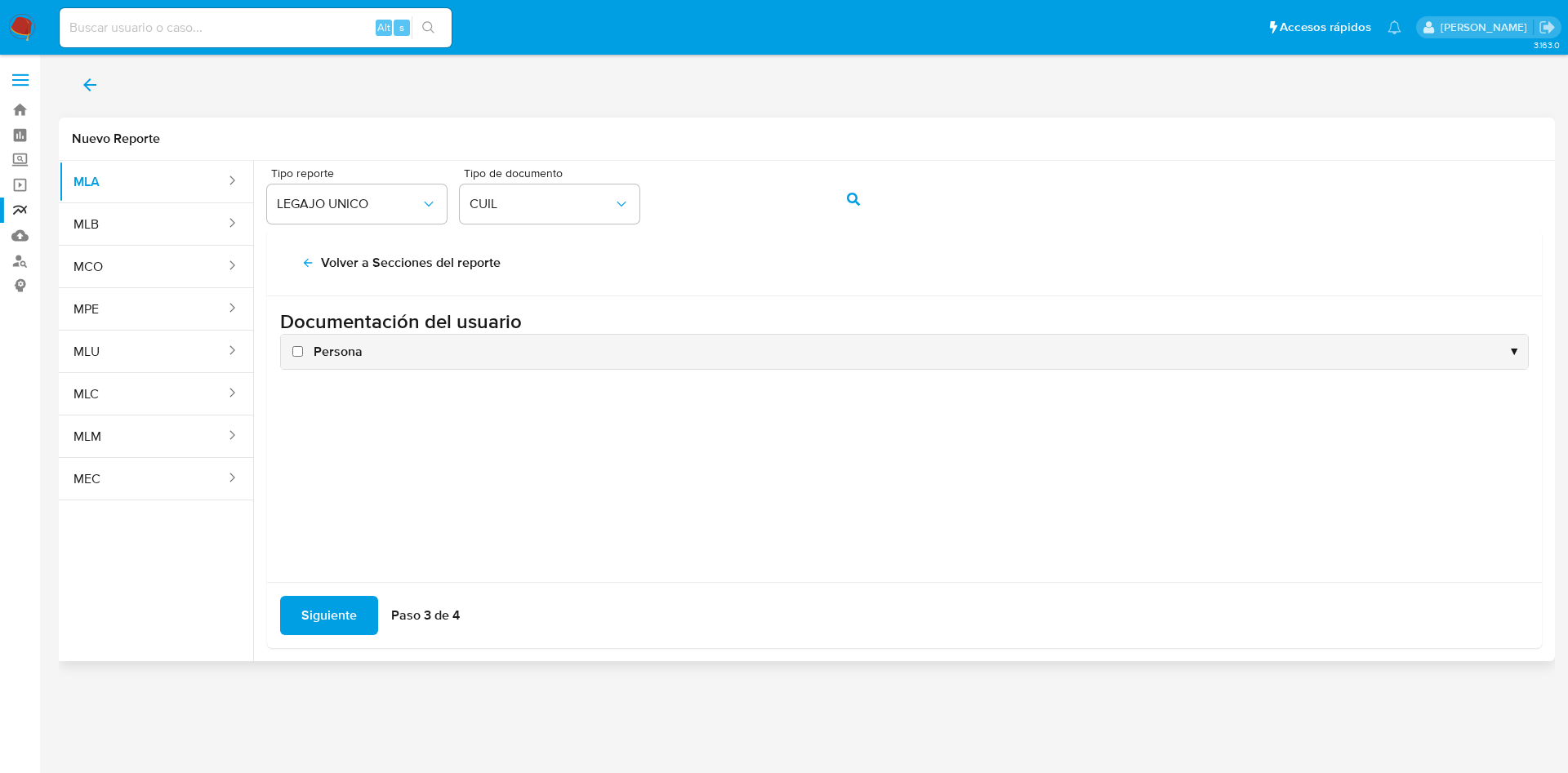
click at [330, 350] on span "Persona" at bounding box center [337, 351] width 49 height 18
click at [303, 350] on input "Persona" at bounding box center [298, 352] width 11 height 11
checkbox input "true"
click at [321, 616] on span "Siguiente" at bounding box center [329, 615] width 55 height 36
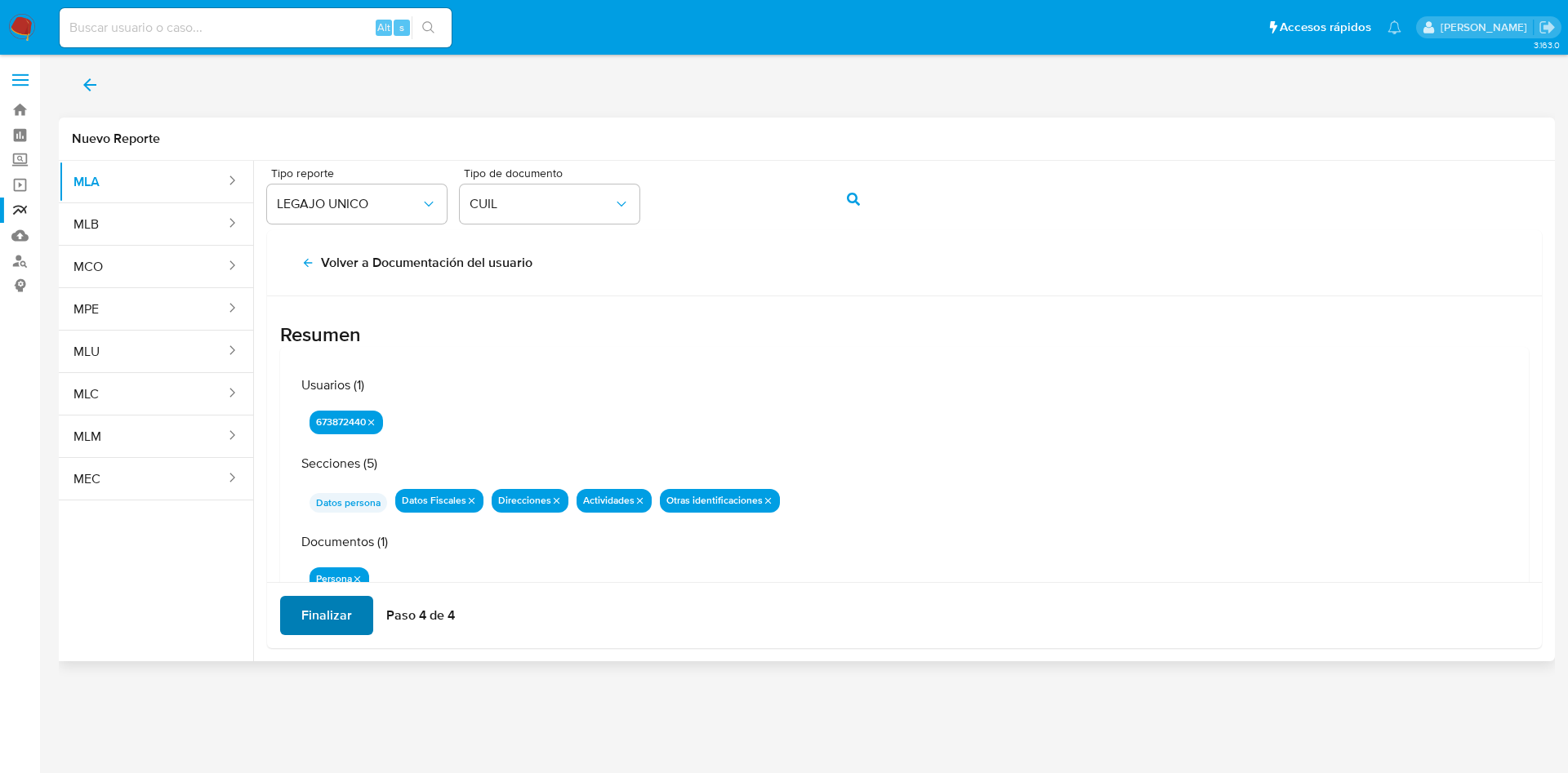
click at [301, 615] on button "Finalizar" at bounding box center [326, 615] width 93 height 40
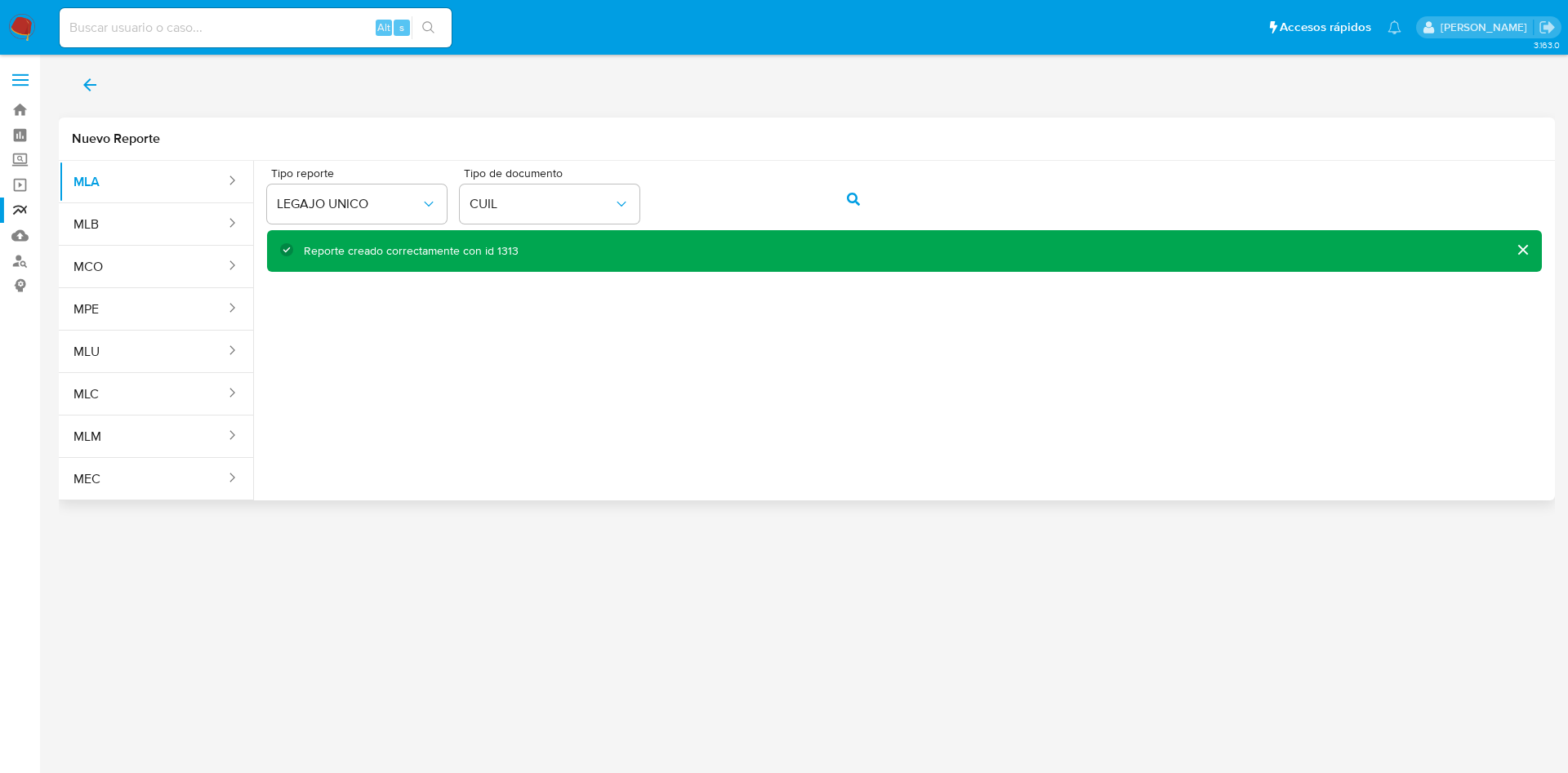
click at [82, 76] on button "back" at bounding box center [89, 85] width 62 height 40
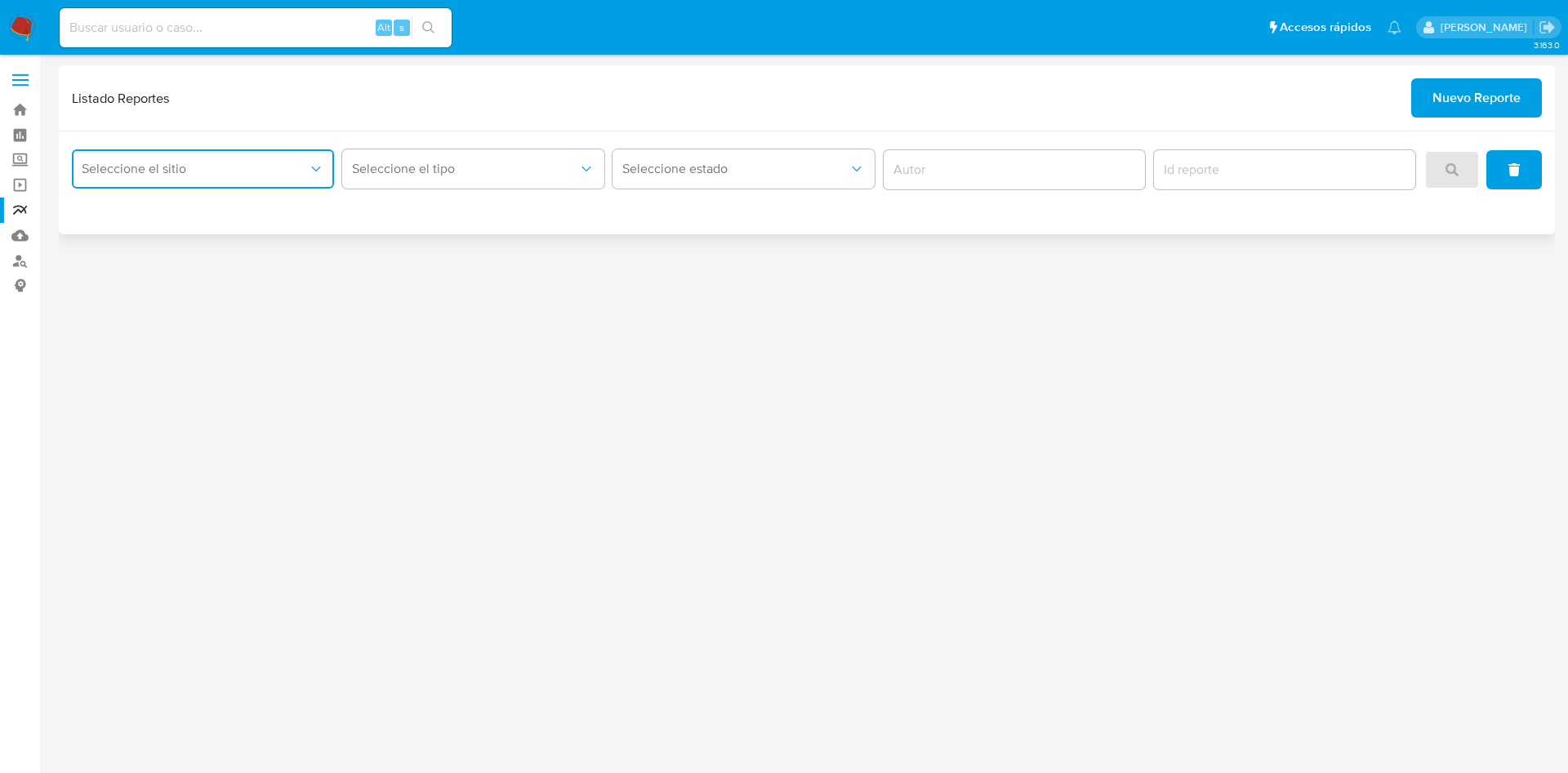
click at [283, 161] on span "Seleccione el sitio" at bounding box center [195, 170] width 226 height 17
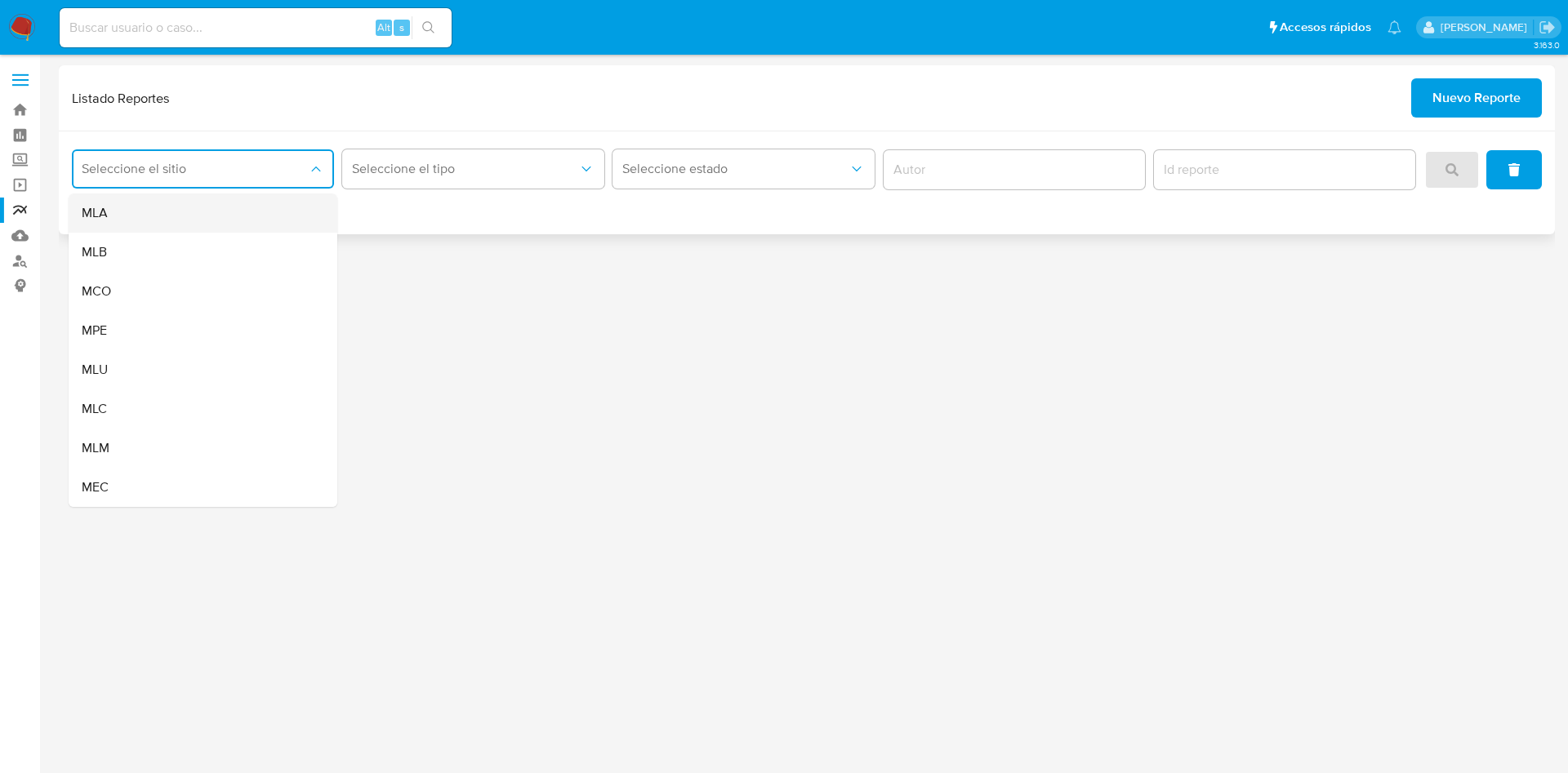
click at [261, 226] on div "MLA" at bounding box center [198, 213] width 232 height 40
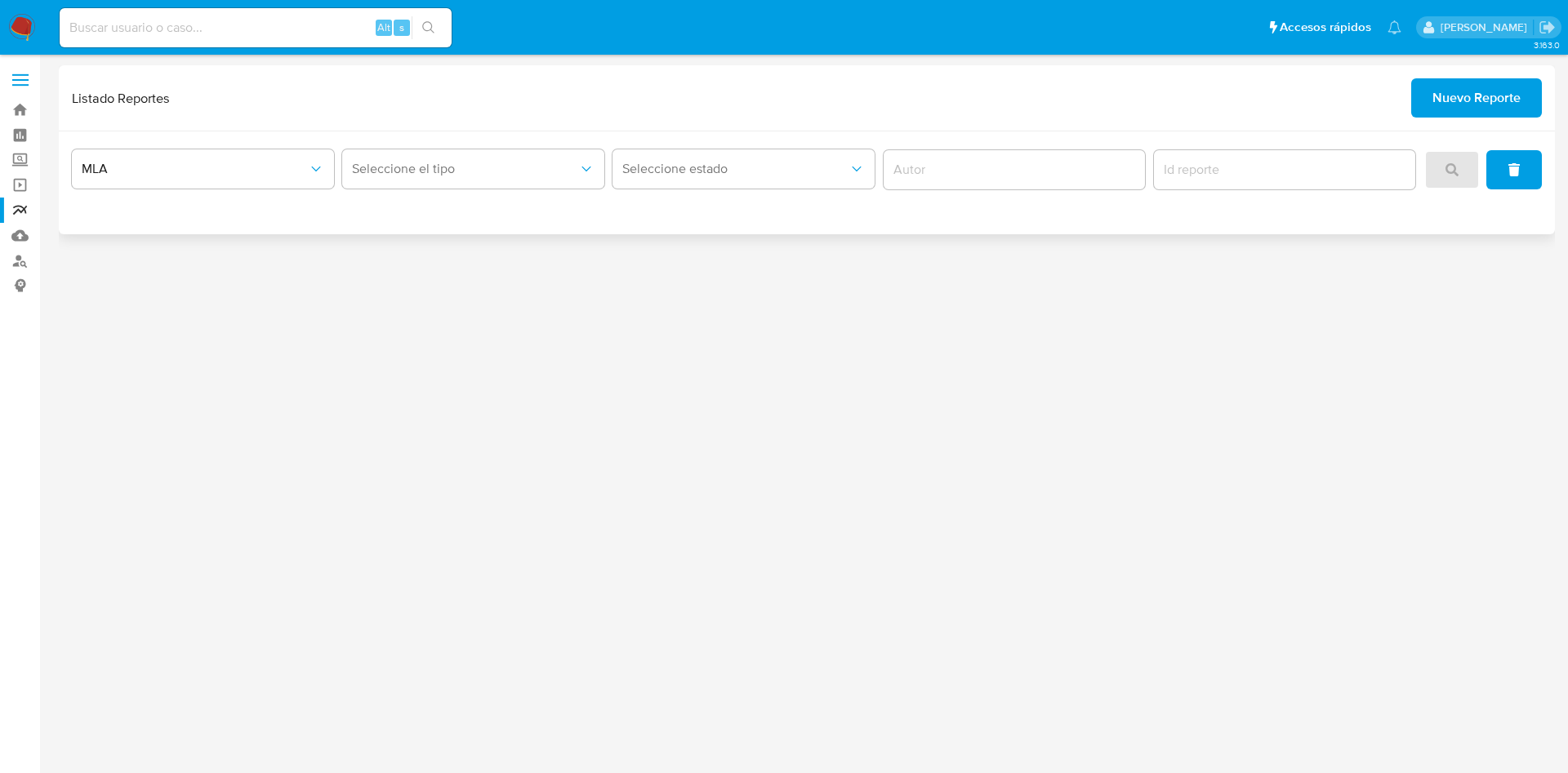
click at [430, 189] on div "Seleccione el tipo" at bounding box center [473, 170] width 262 height 51
click at [454, 169] on span "Seleccione el tipo" at bounding box center [465, 170] width 226 height 17
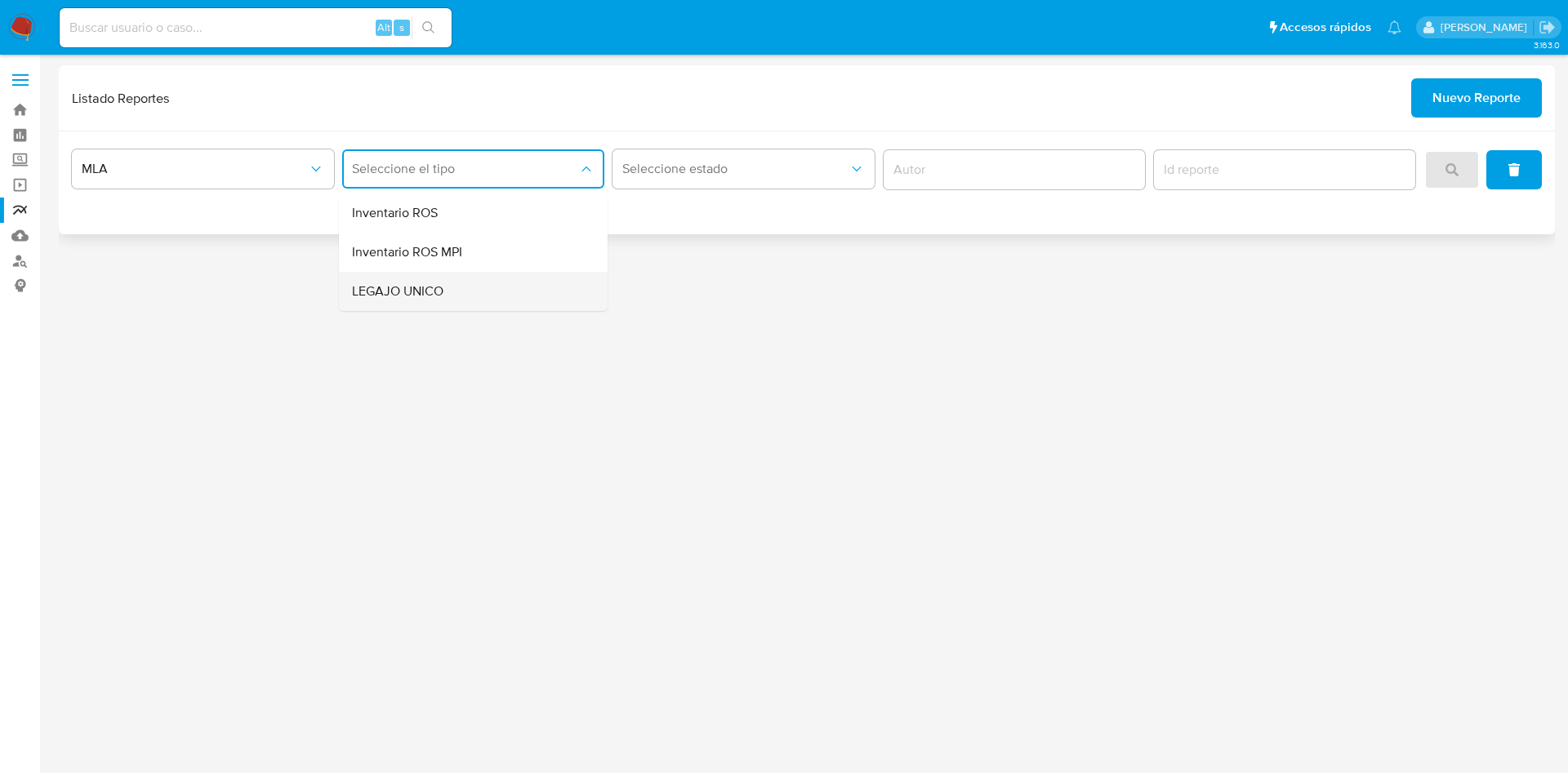
click at [501, 290] on div "LEGAJO UNICO" at bounding box center [468, 291] width 232 height 40
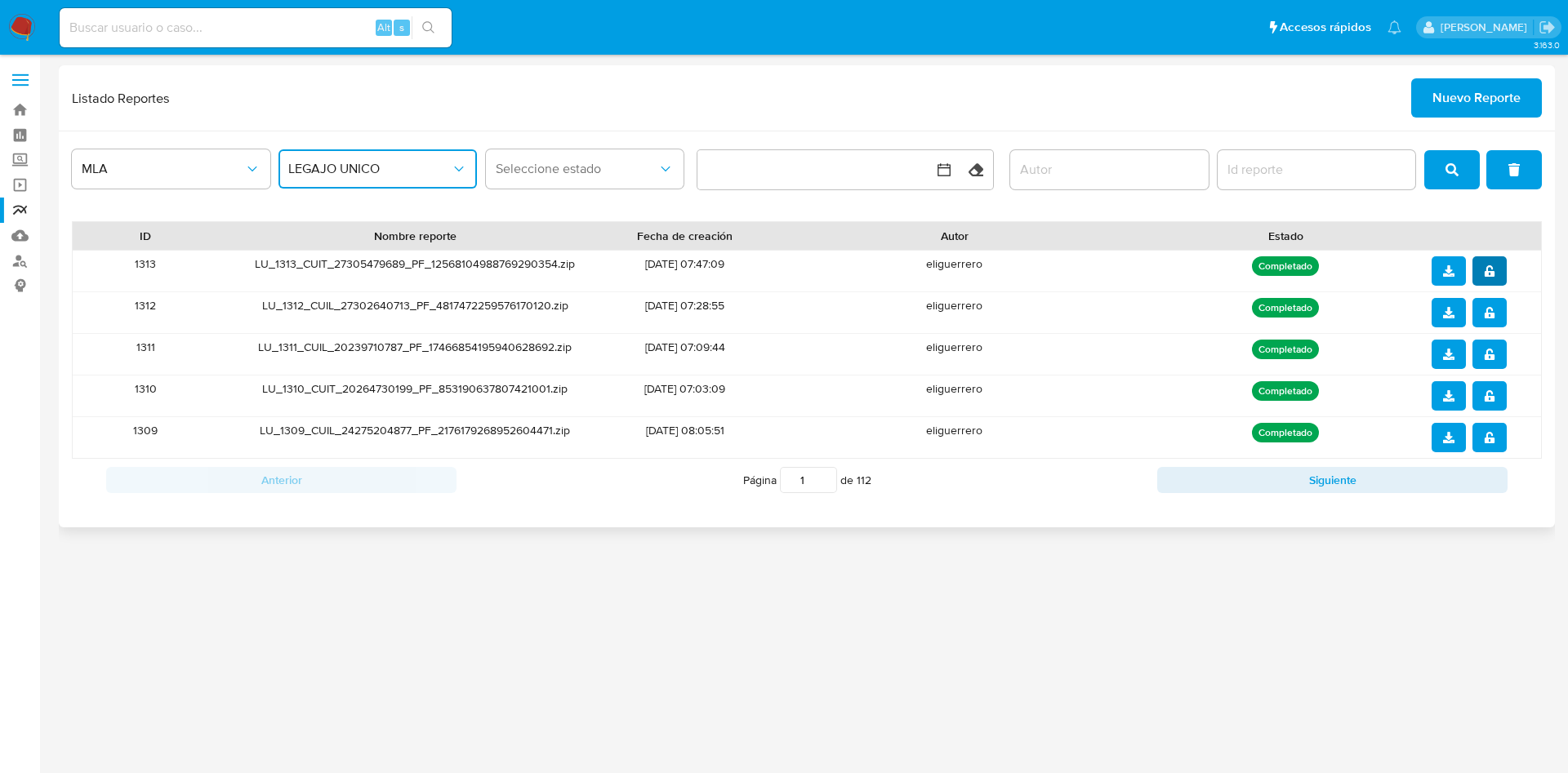
click at [1492, 271] on icon "notify_security" at bounding box center [1489, 271] width 10 height 11
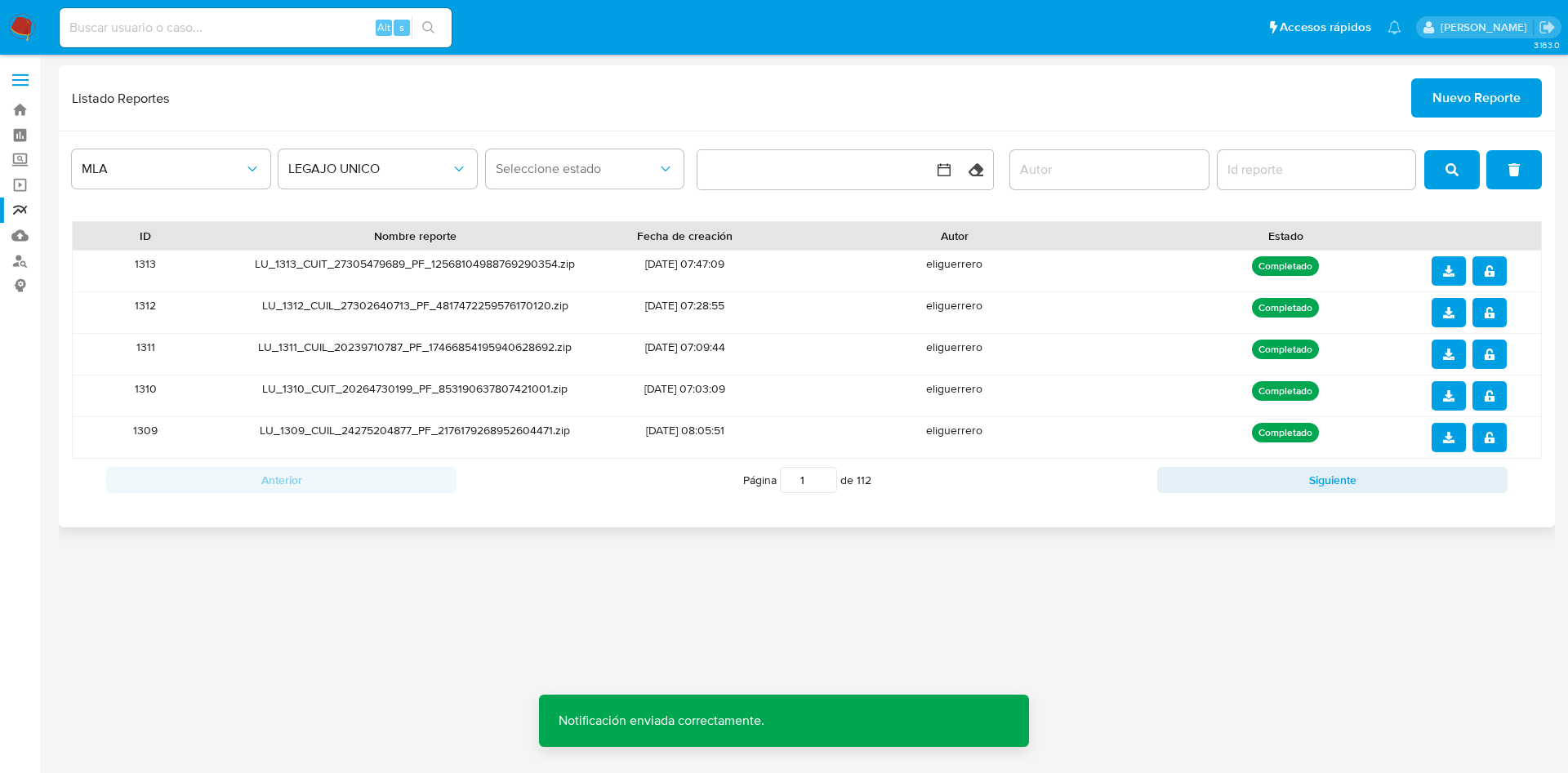
click at [1450, 276] on span "download" at bounding box center [1448, 271] width 11 height 26
